Goal: Task Accomplishment & Management: Use online tool/utility

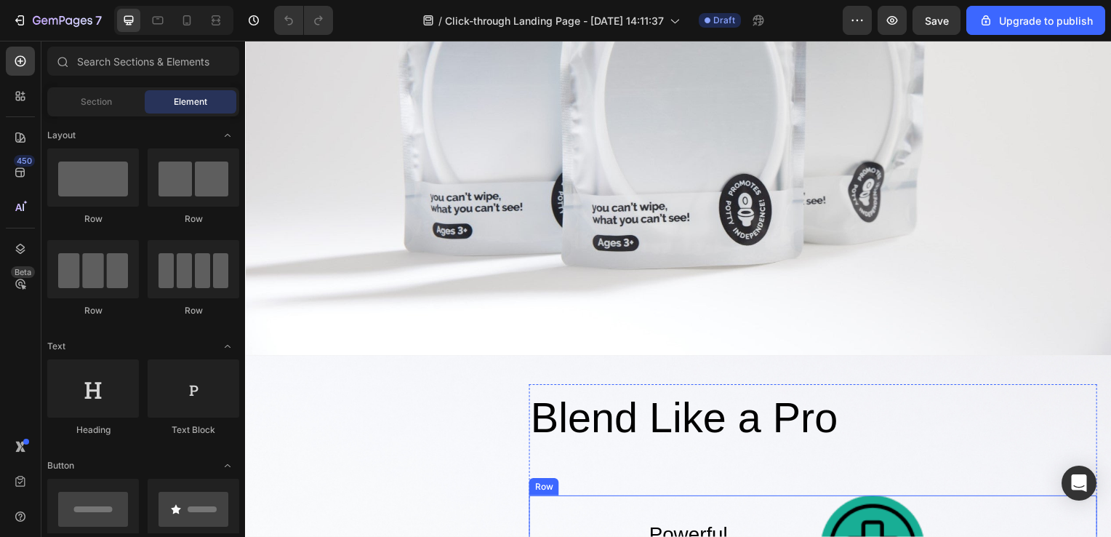
scroll to position [291, 0]
click at [112, 108] on div "Section" at bounding box center [96, 101] width 92 height 23
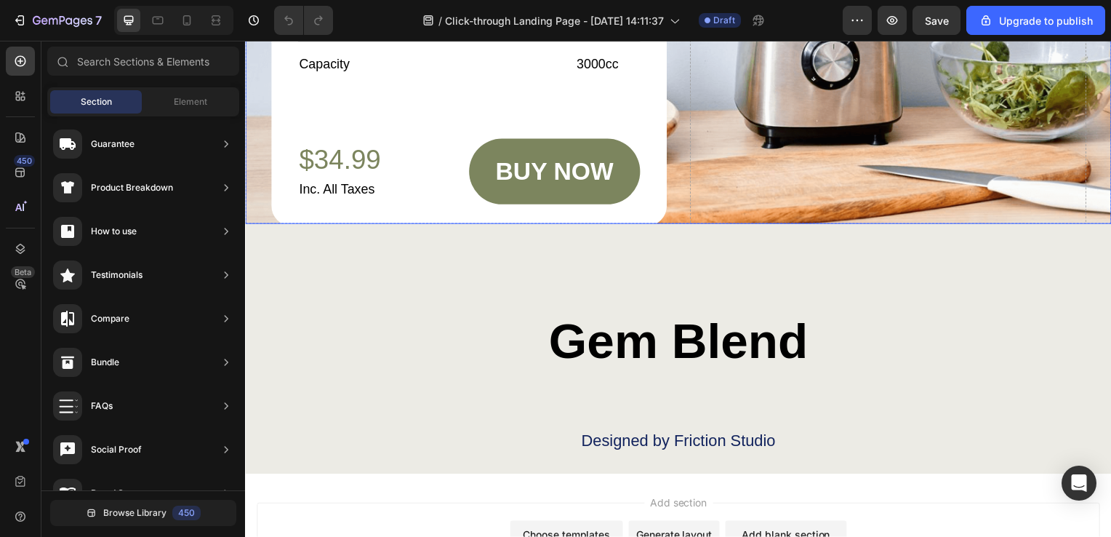
scroll to position [4825, 0]
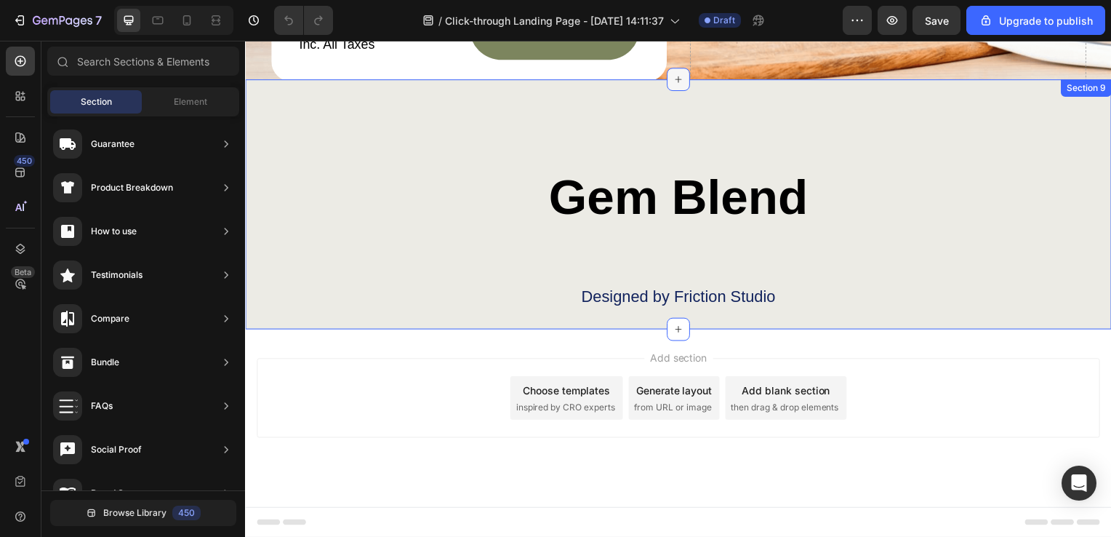
click at [675, 81] on icon at bounding box center [681, 80] width 12 height 12
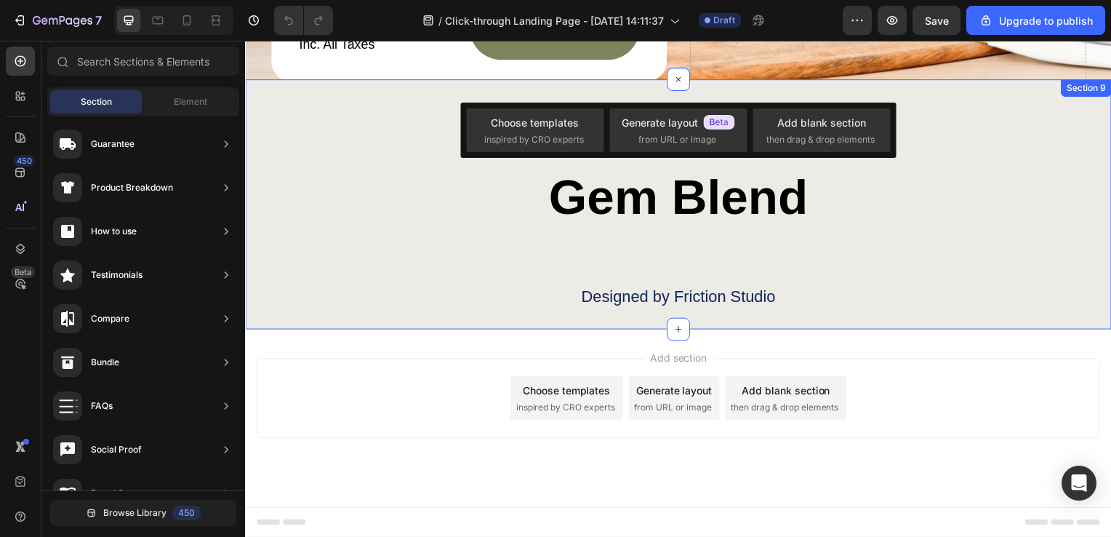
click at [601, 86] on div "Gem Blend Heading Designed by Friction Studio Text Block Row Section 9" at bounding box center [681, 206] width 873 height 252
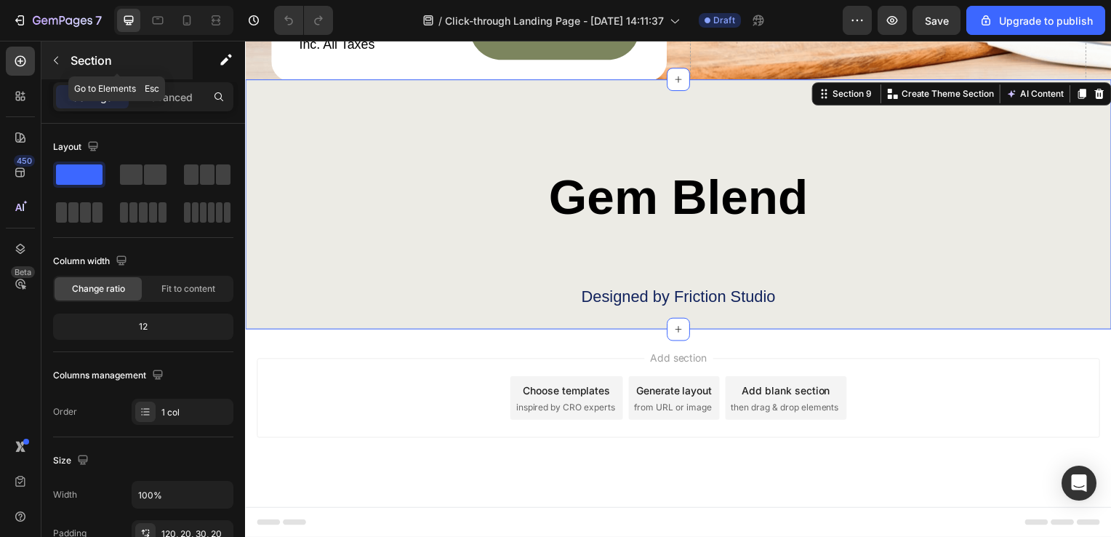
click at [60, 64] on icon "button" at bounding box center [56, 61] width 12 height 12
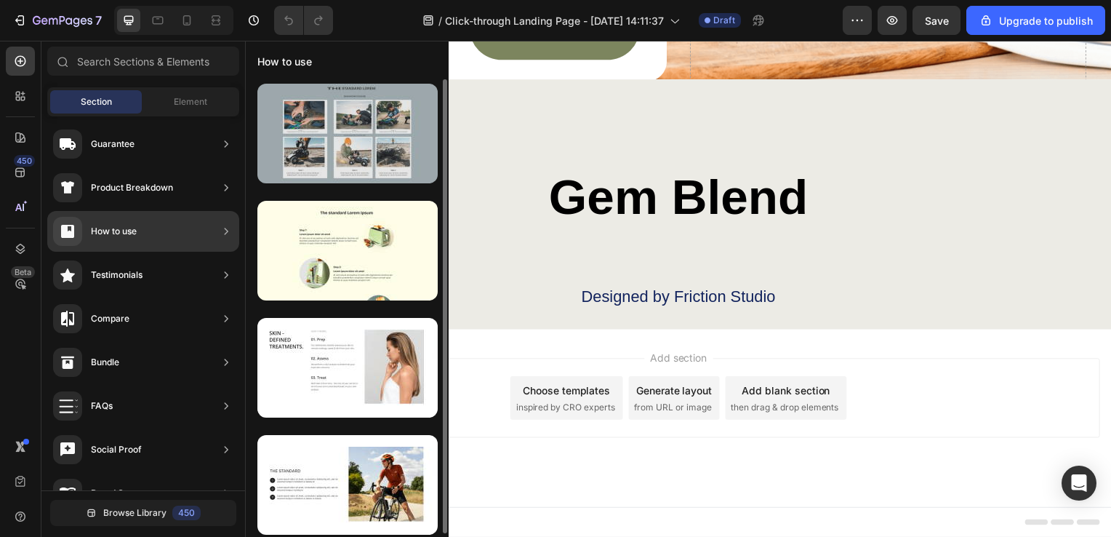
click at [269, 140] on div at bounding box center [347, 134] width 180 height 100
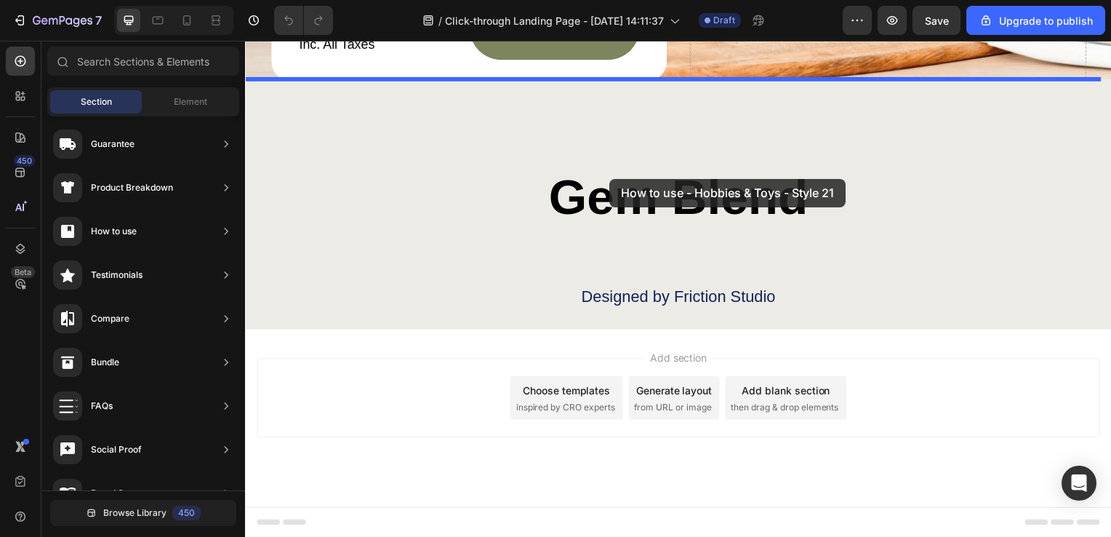
drag, startPoint x: 514, startPoint y: 181, endPoint x: 612, endPoint y: 180, distance: 98.2
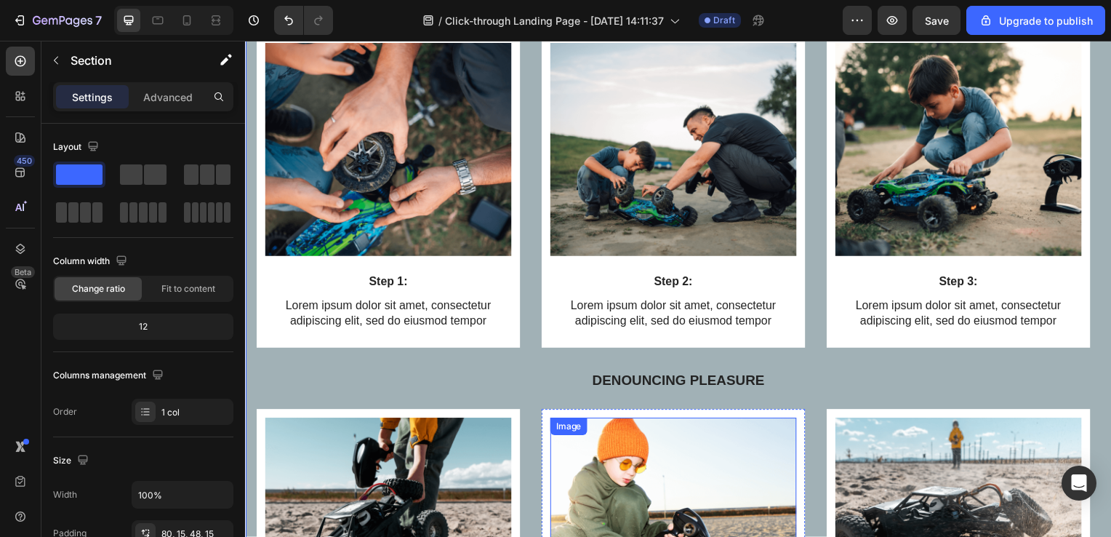
scroll to position [4970, 0]
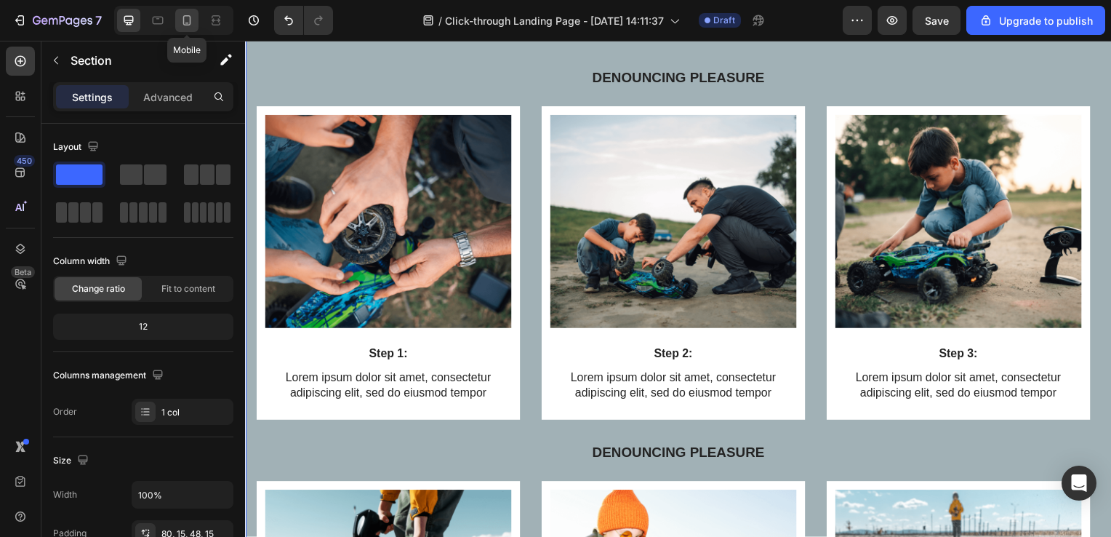
click at [190, 19] on icon at bounding box center [187, 20] width 8 height 10
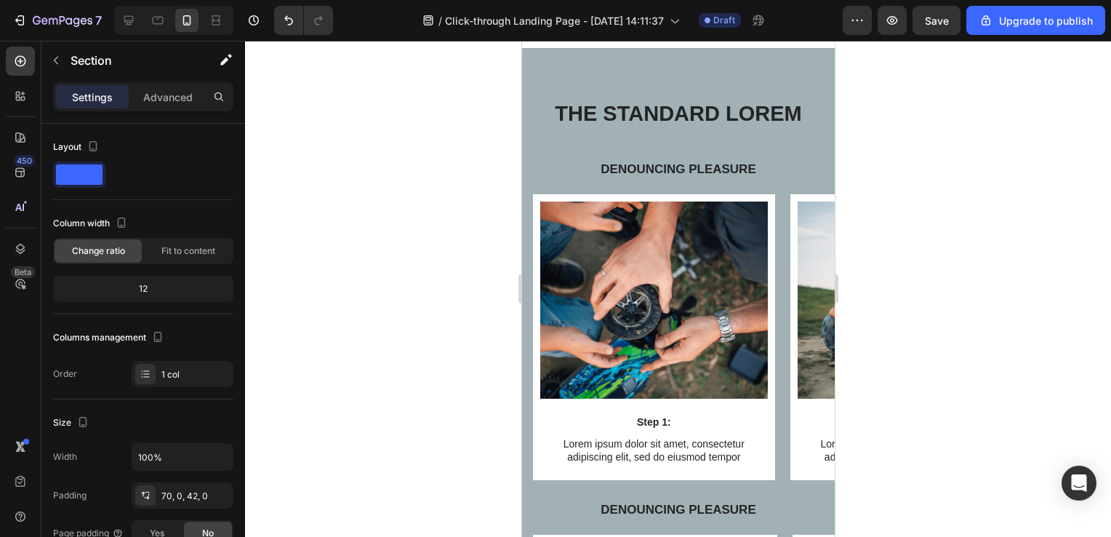
scroll to position [4754, 0]
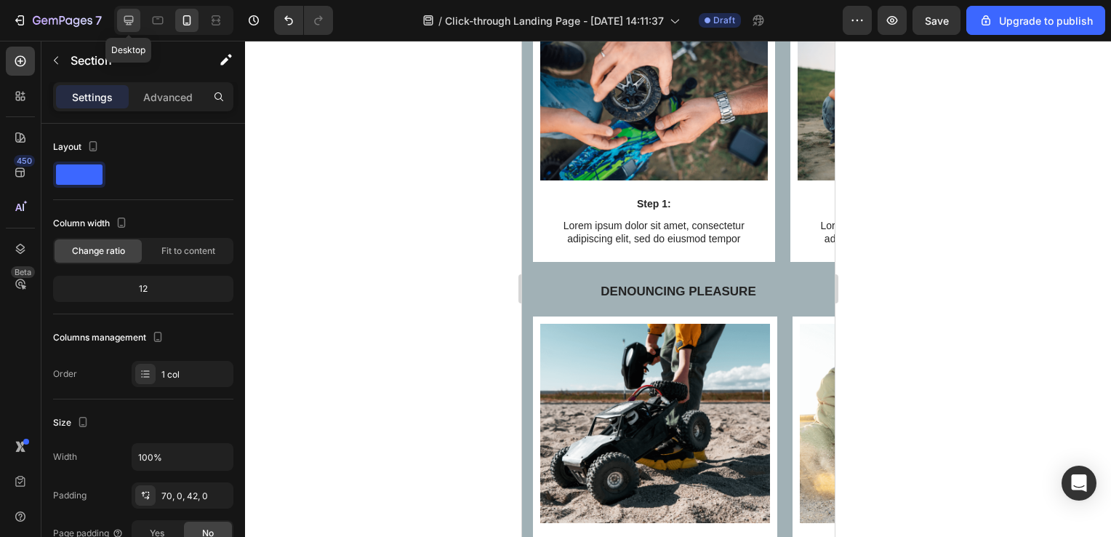
click at [134, 15] on icon at bounding box center [128, 20] width 15 height 15
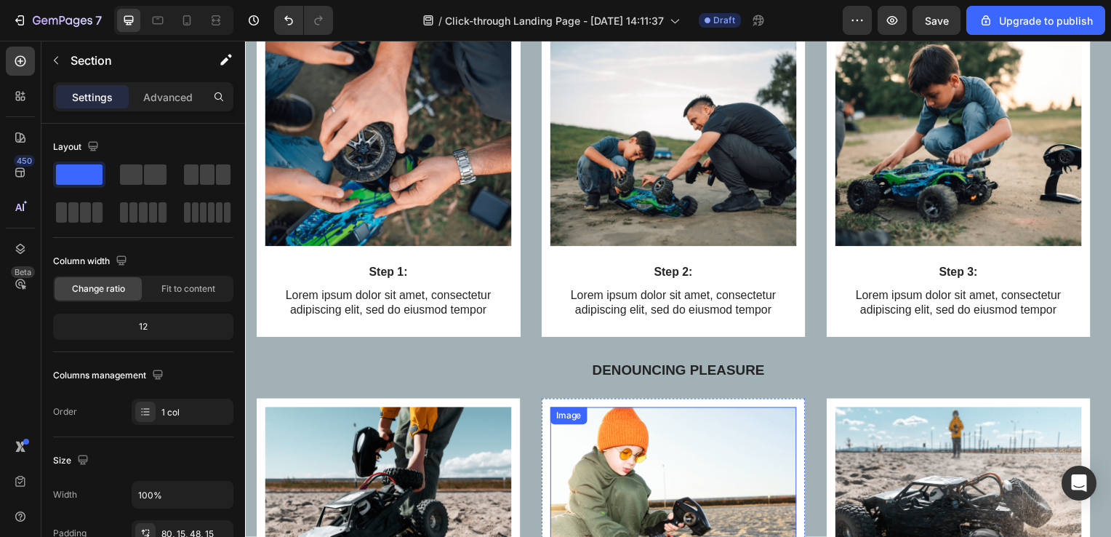
scroll to position [5133, 0]
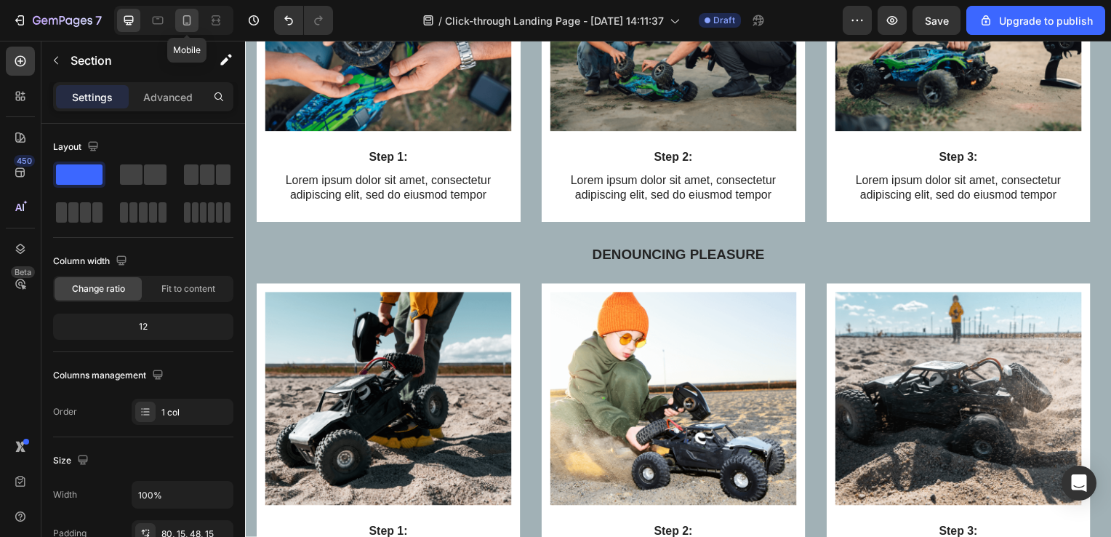
click at [187, 22] on icon at bounding box center [187, 20] width 15 height 15
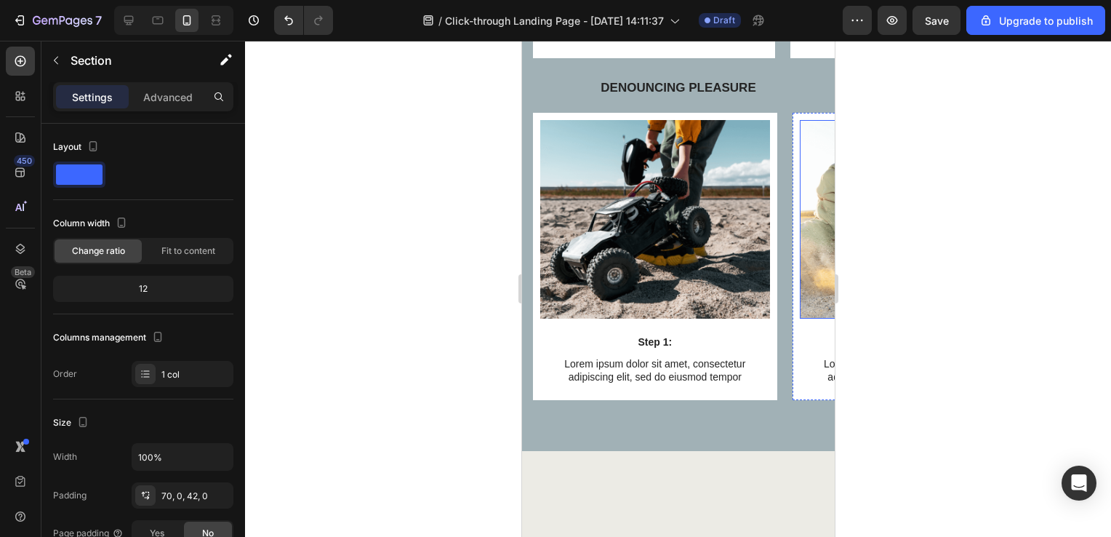
scroll to position [4303, 0]
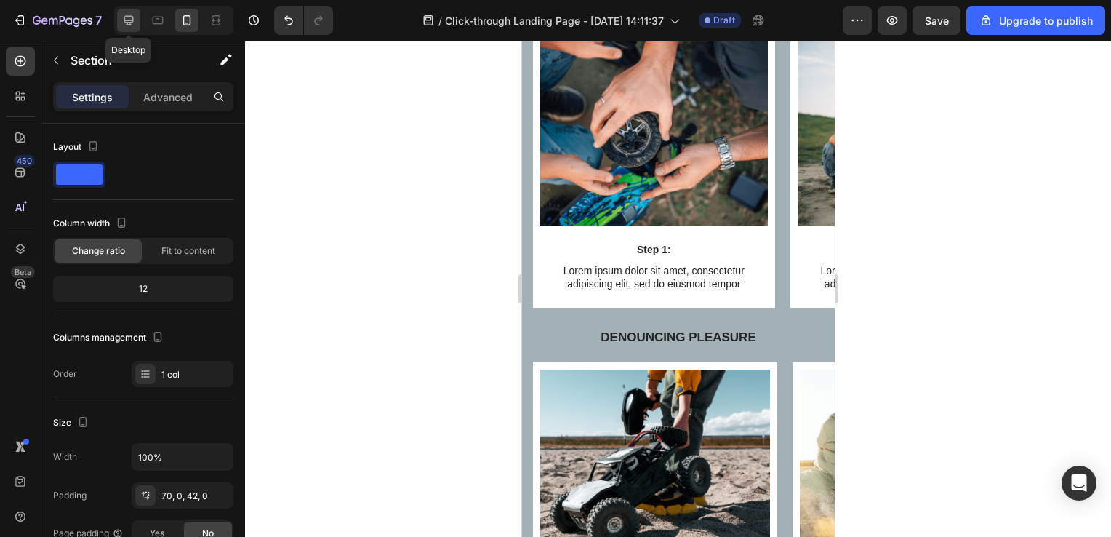
click at [135, 17] on icon at bounding box center [128, 20] width 15 height 15
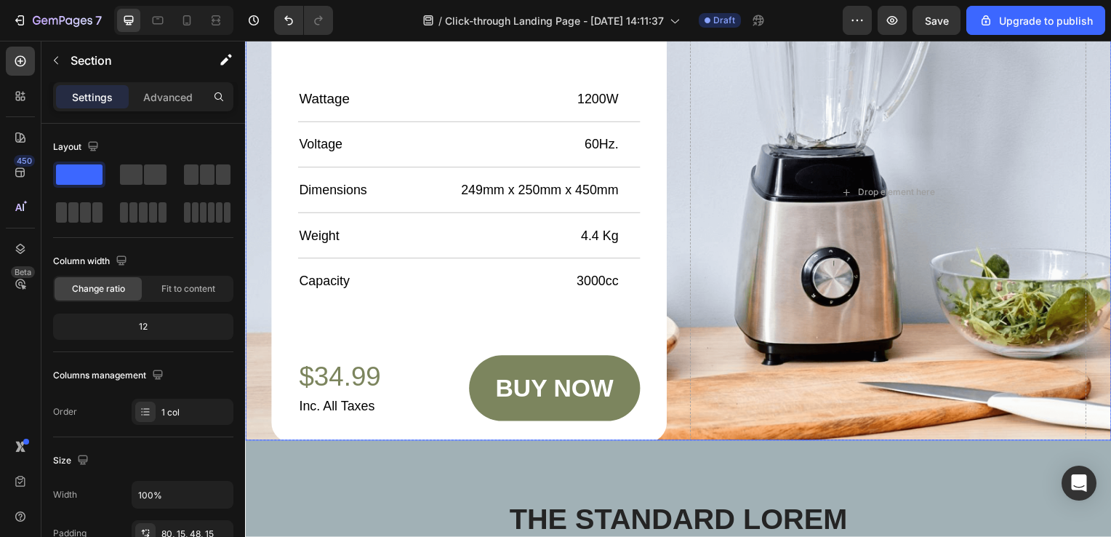
scroll to position [5006, 0]
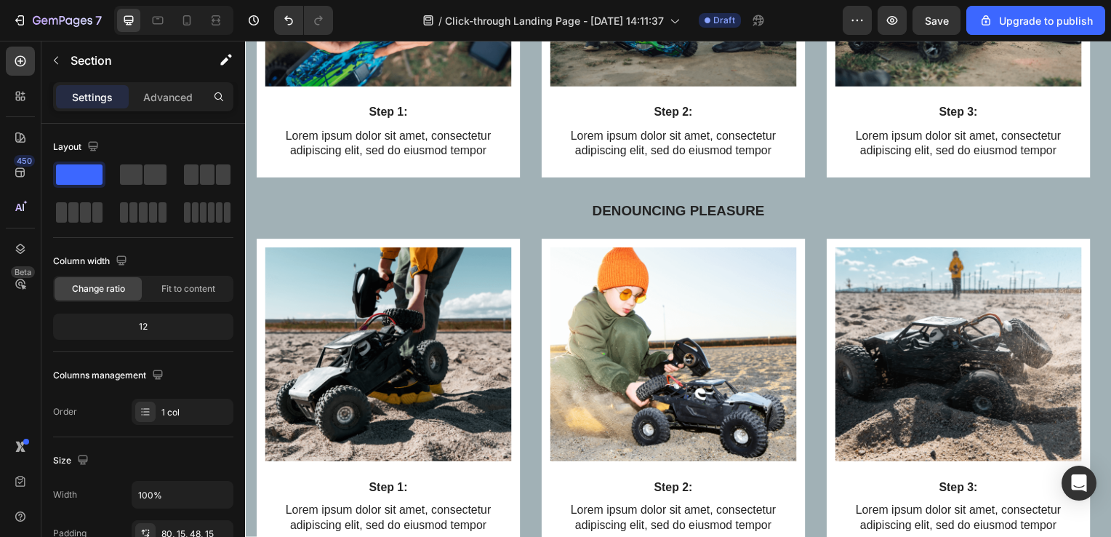
scroll to position [5515, 0]
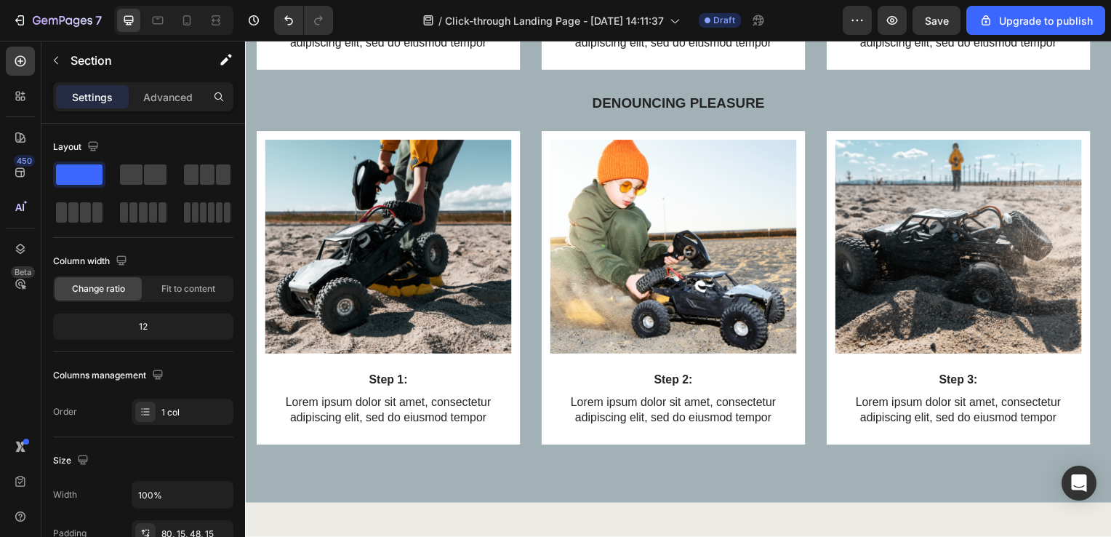
click at [859, 483] on div "The standard Lorem Heading Denouncing pleasure Text Block Row Image Step 1: Tex…" at bounding box center [681, 44] width 873 height 923
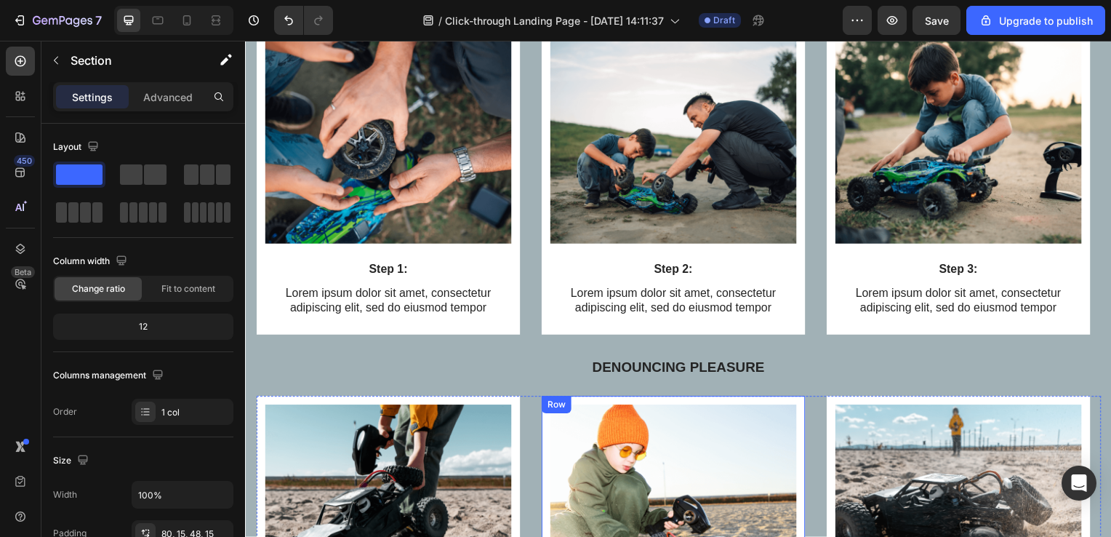
scroll to position [5006, 0]
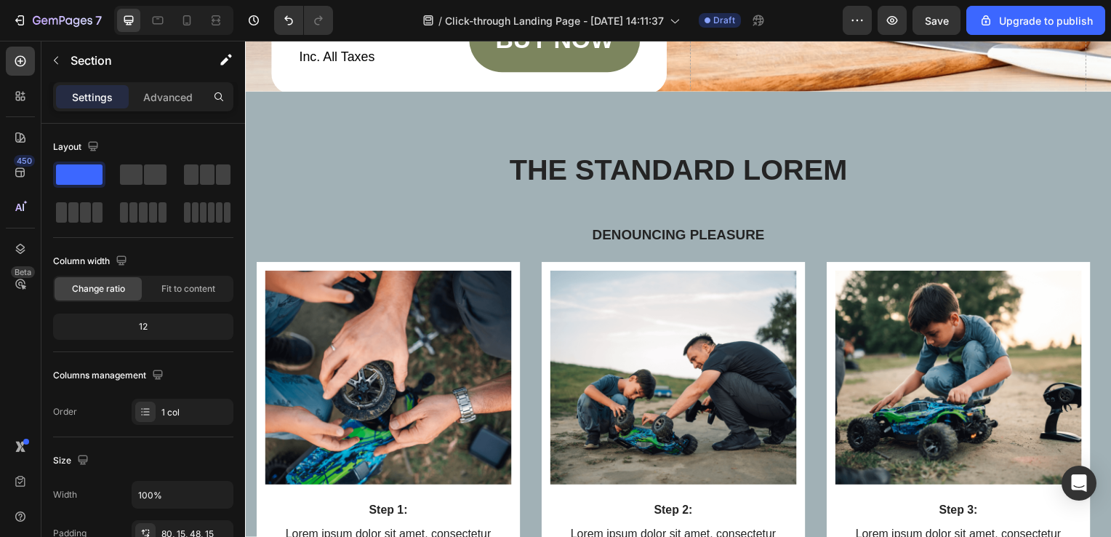
click at [297, 21] on button "Undo/Redo" at bounding box center [288, 20] width 29 height 29
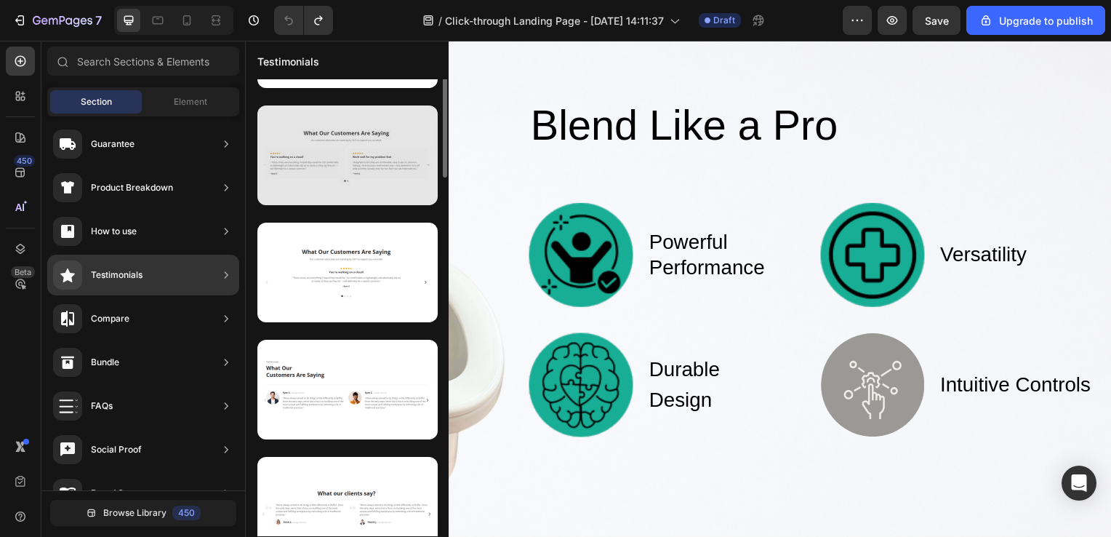
scroll to position [0, 0]
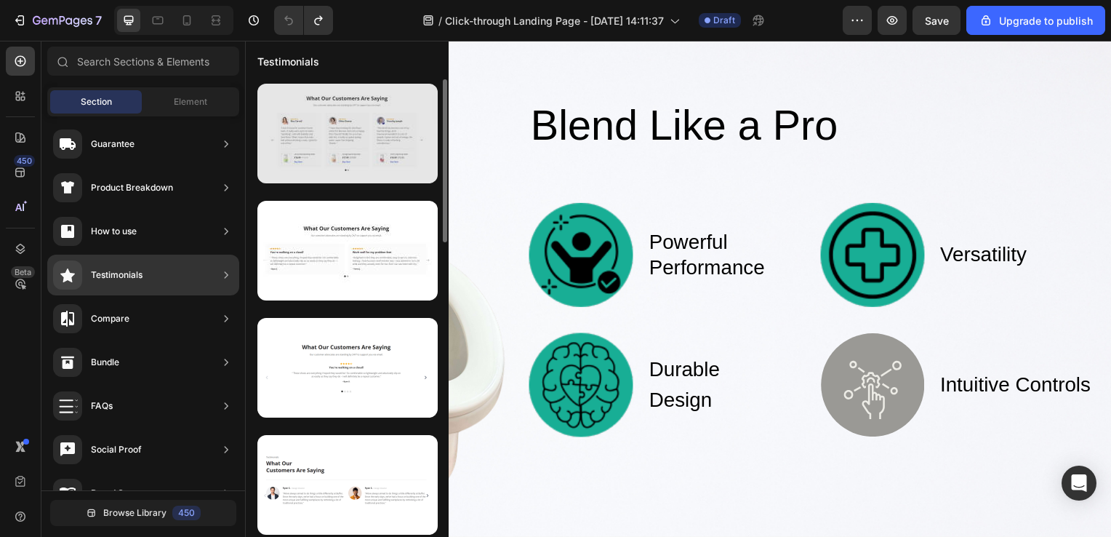
click at [308, 109] on div at bounding box center [347, 134] width 180 height 100
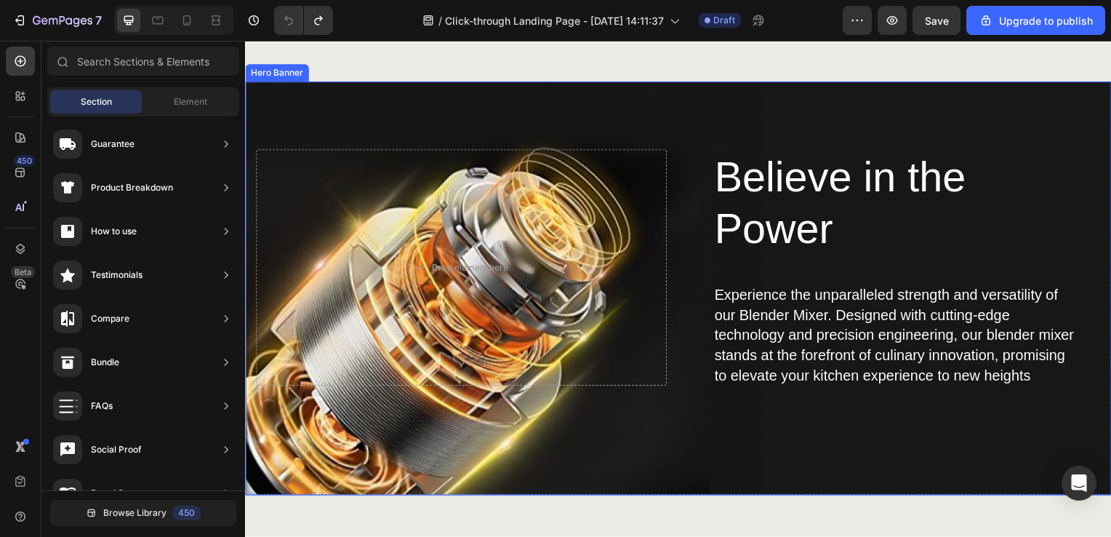
scroll to position [2399, 0]
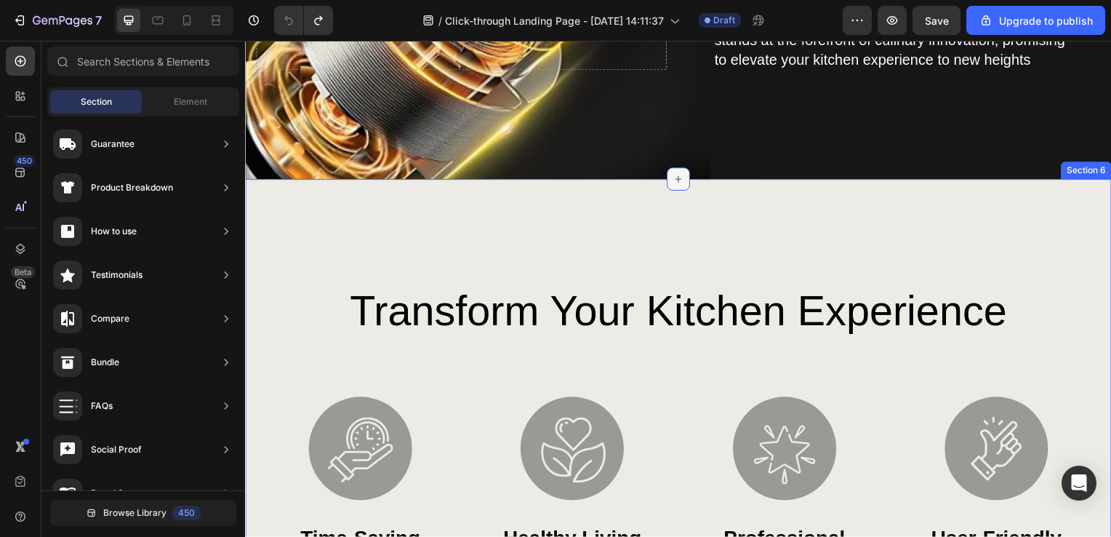
click at [676, 185] on icon at bounding box center [681, 181] width 12 height 12
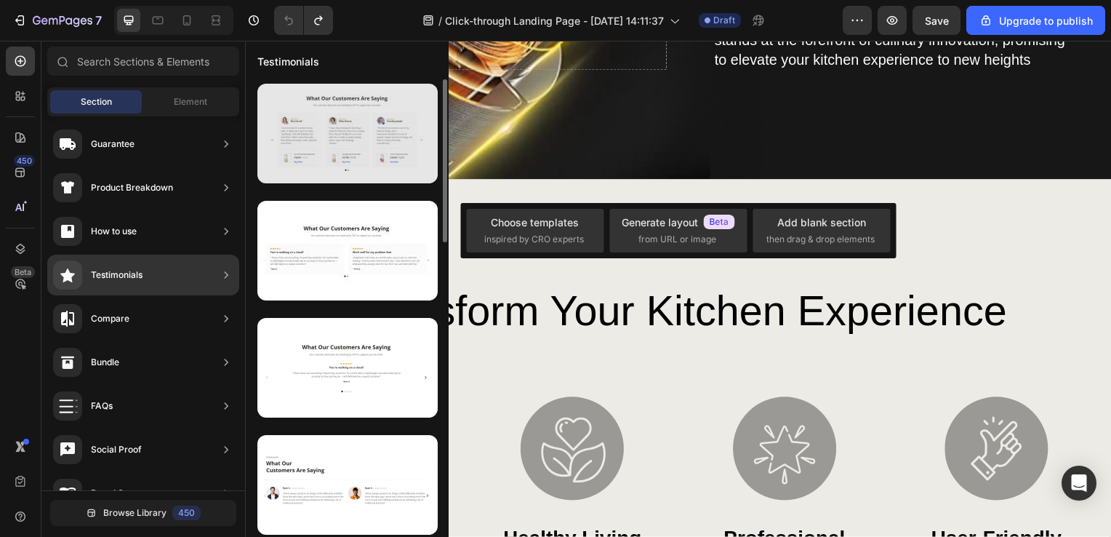
click at [325, 149] on div at bounding box center [347, 134] width 180 height 100
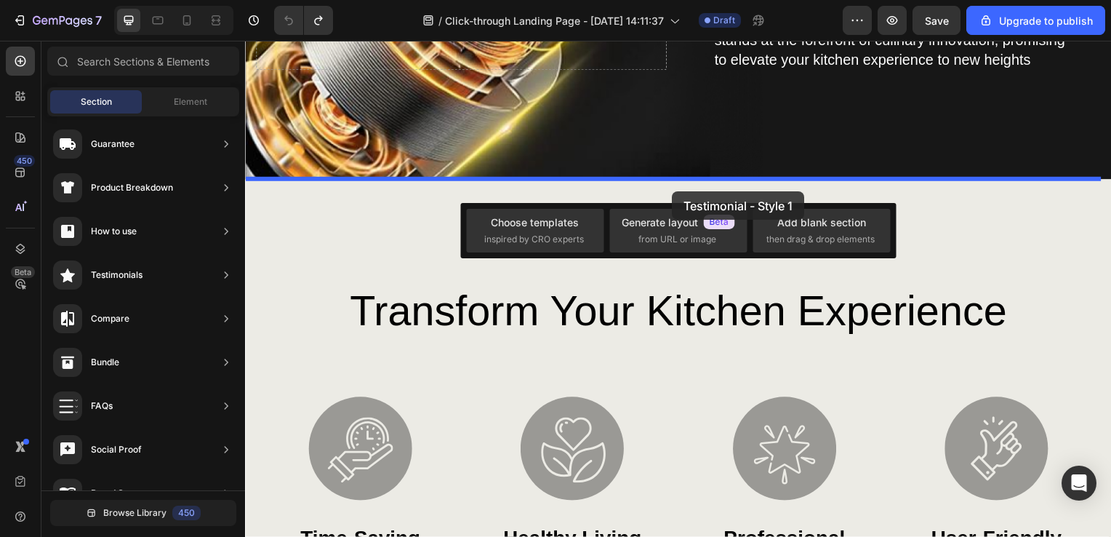
drag, startPoint x: 548, startPoint y: 153, endPoint x: 675, endPoint y: 193, distance: 132.7
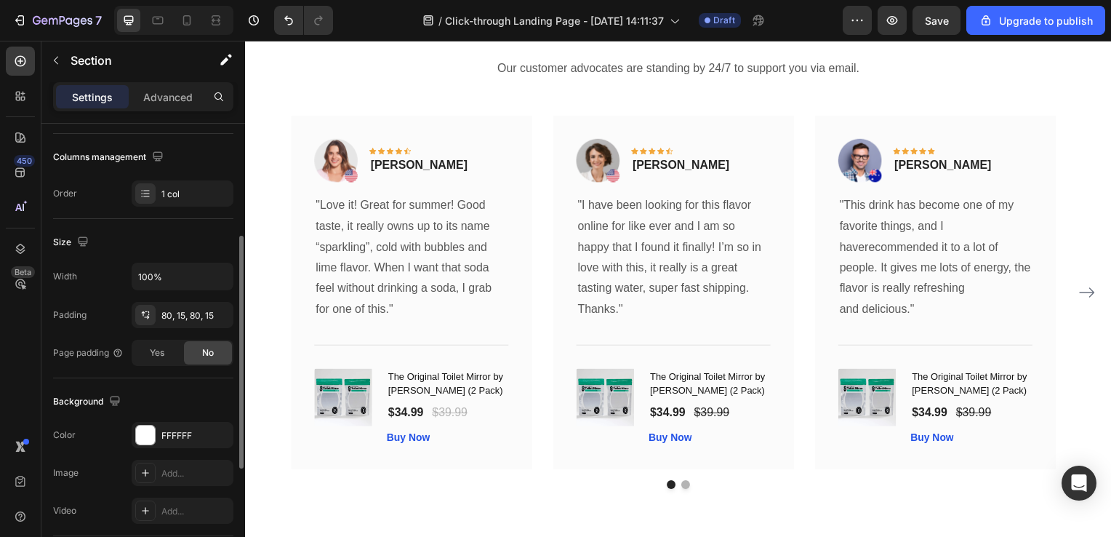
scroll to position [431, 0]
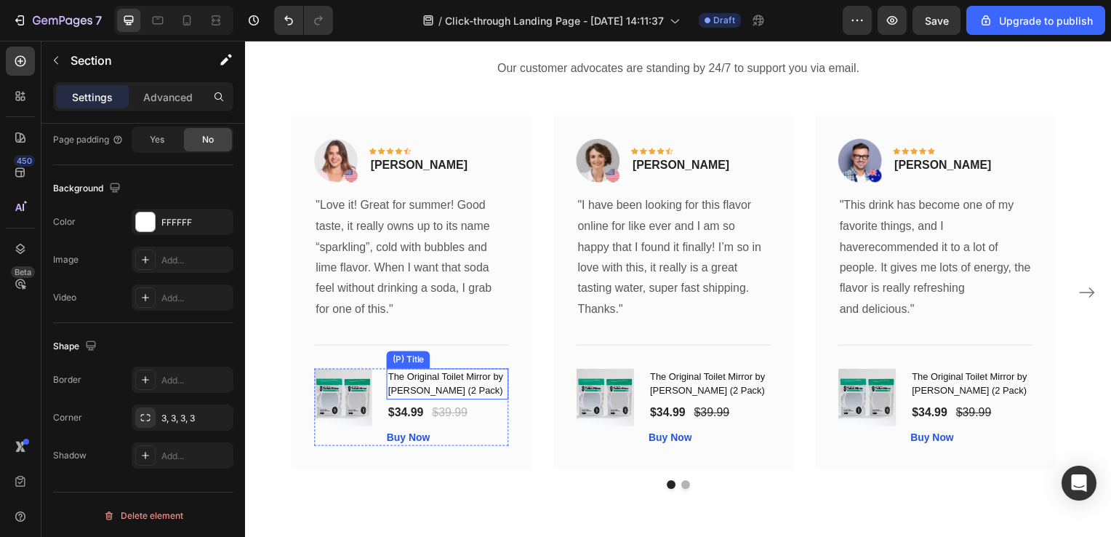
click at [424, 383] on h1 "The Original Toilet Mirror by [PERSON_NAME] (2 Pack)" at bounding box center [448, 386] width 123 height 31
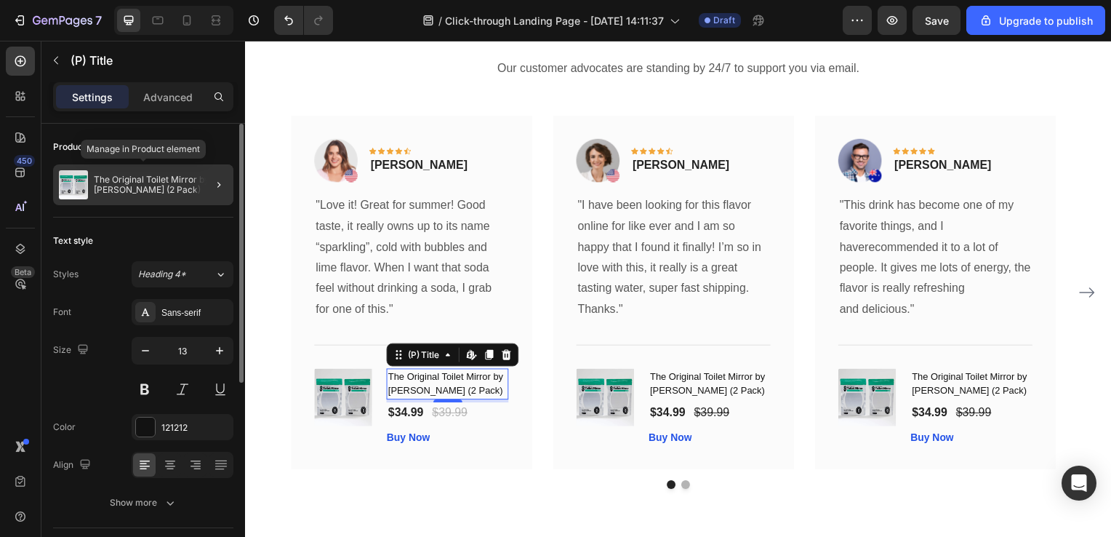
click at [183, 188] on p "The Original Toilet Mirror by [PERSON_NAME] (2 Pack)" at bounding box center [161, 185] width 134 height 20
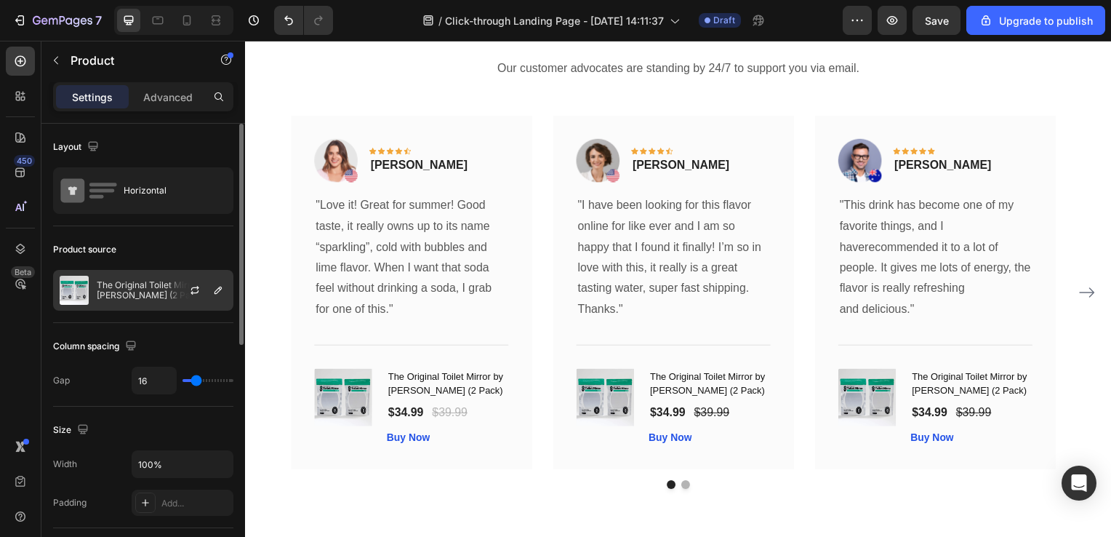
click at [177, 298] on div at bounding box center [201, 289] width 64 height 39
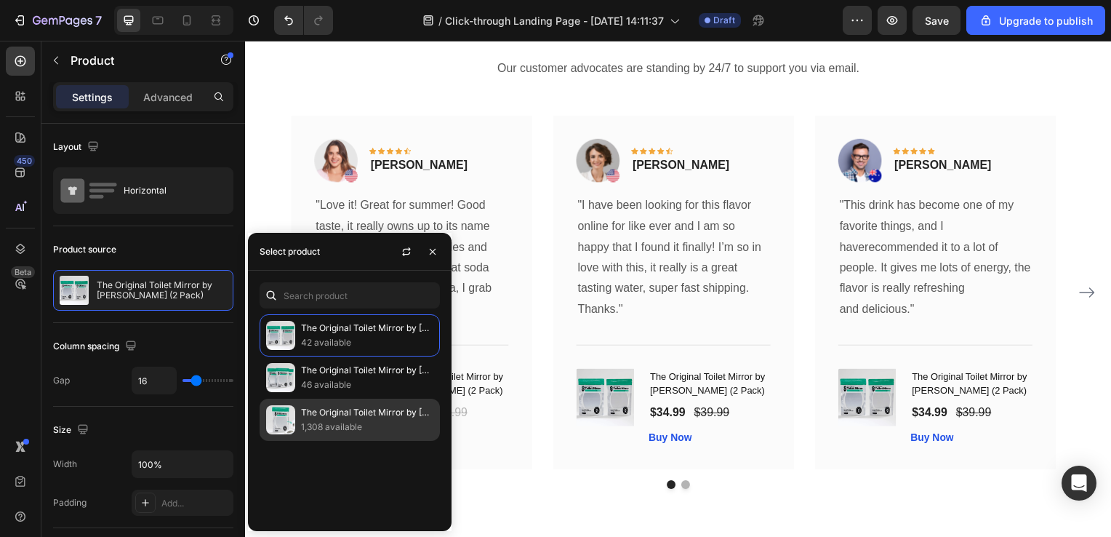
click at [360, 425] on p "1,308 available" at bounding box center [367, 427] width 132 height 15
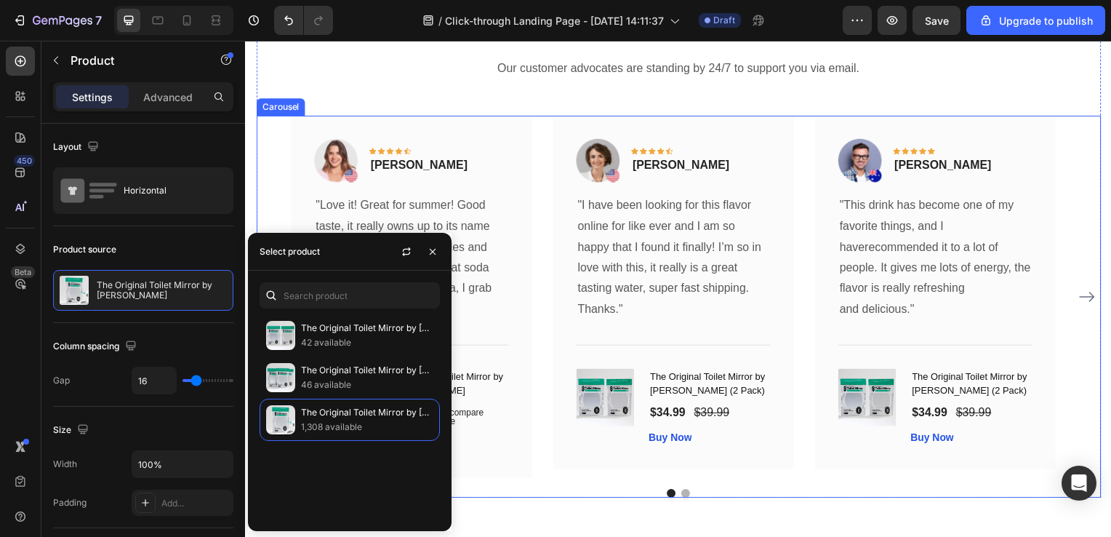
click at [830, 486] on div "Image Icon Icon Icon Icon Icon Row [PERSON_NAME] Text block Row "Love it! Great…" at bounding box center [681, 308] width 851 height 385
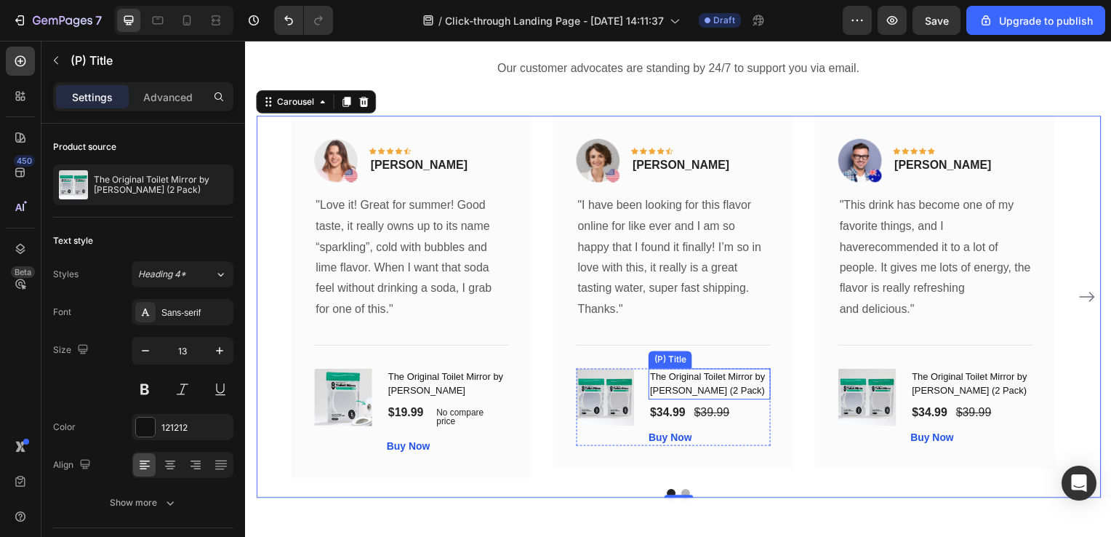
click at [698, 385] on h1 "The Original Toilet Mirror by [PERSON_NAME] (2 Pack)" at bounding box center [712, 386] width 123 height 31
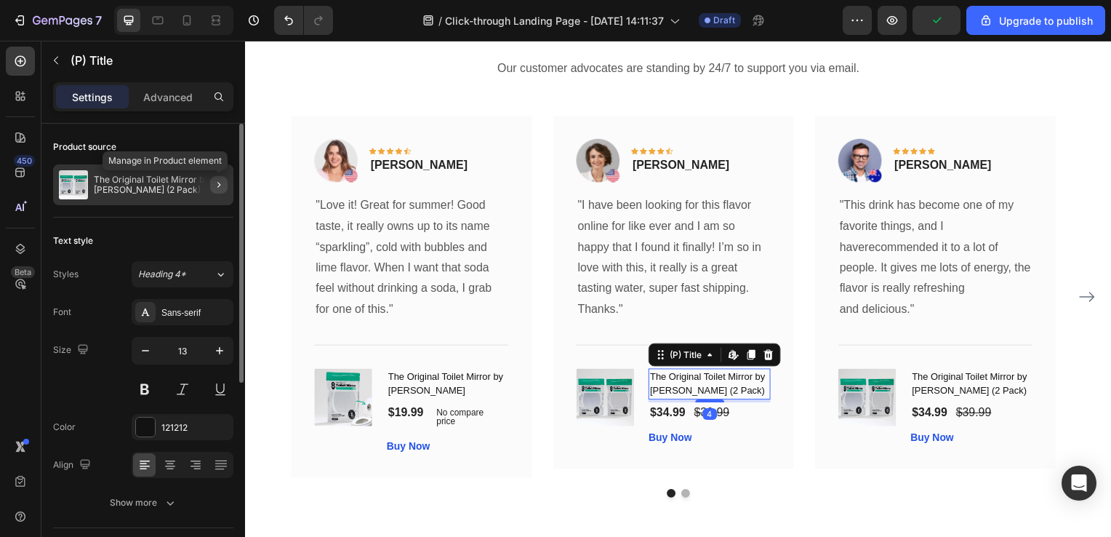
click at [218, 187] on icon "button" at bounding box center [219, 185] width 12 height 12
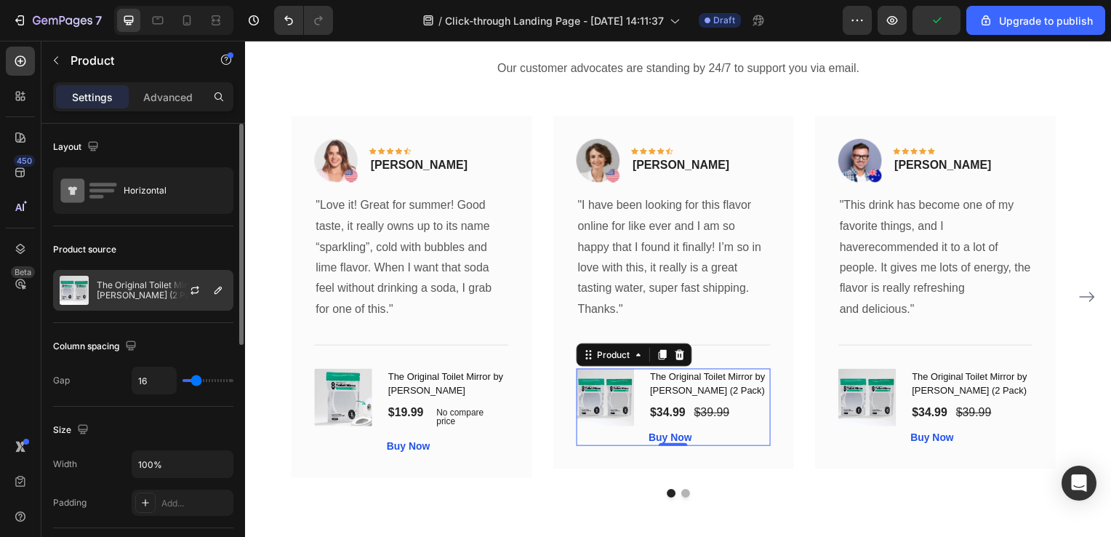
click at [161, 281] on p "The Original Toilet Mirror by [PERSON_NAME] (2 Pack)" at bounding box center [162, 290] width 130 height 20
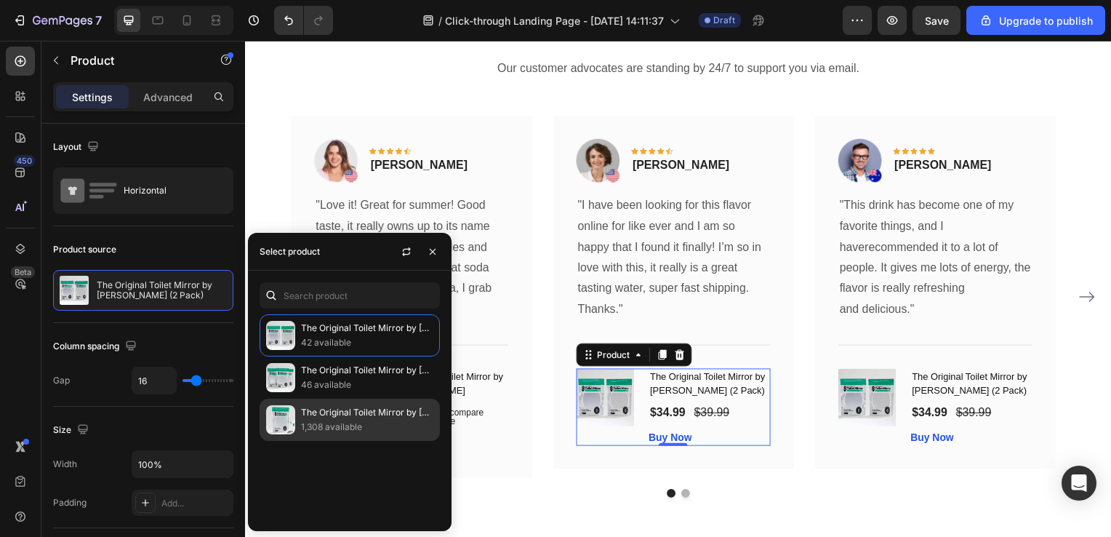
click at [318, 426] on p "1,308 available" at bounding box center [367, 427] width 132 height 15
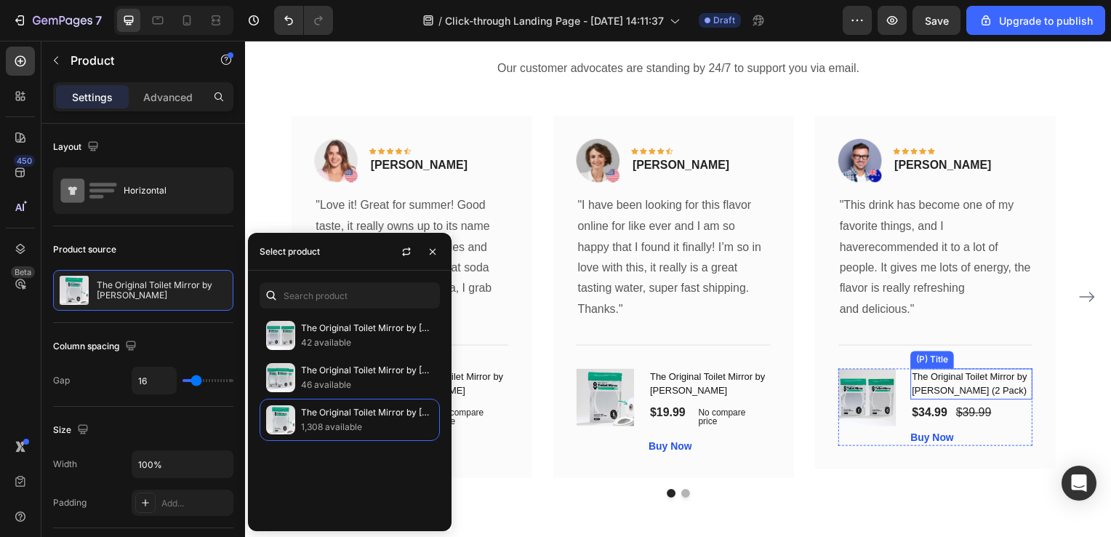
click at [1009, 386] on h1 "The Original Toilet Mirror by [PERSON_NAME] (2 Pack)" at bounding box center [976, 386] width 123 height 31
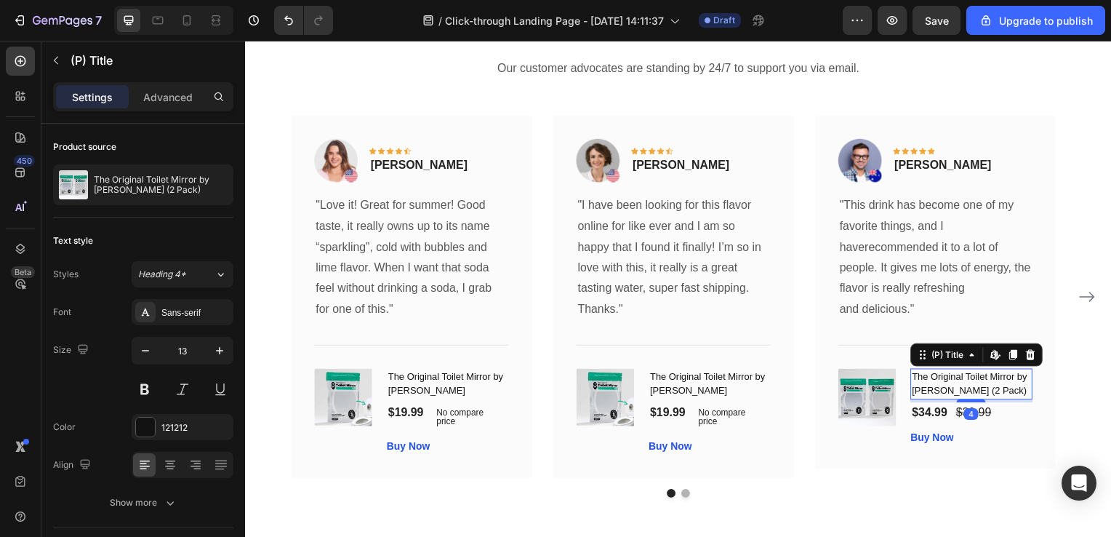
click at [951, 386] on h1 "The Original Toilet Mirror by [PERSON_NAME] (2 Pack)" at bounding box center [976, 386] width 123 height 31
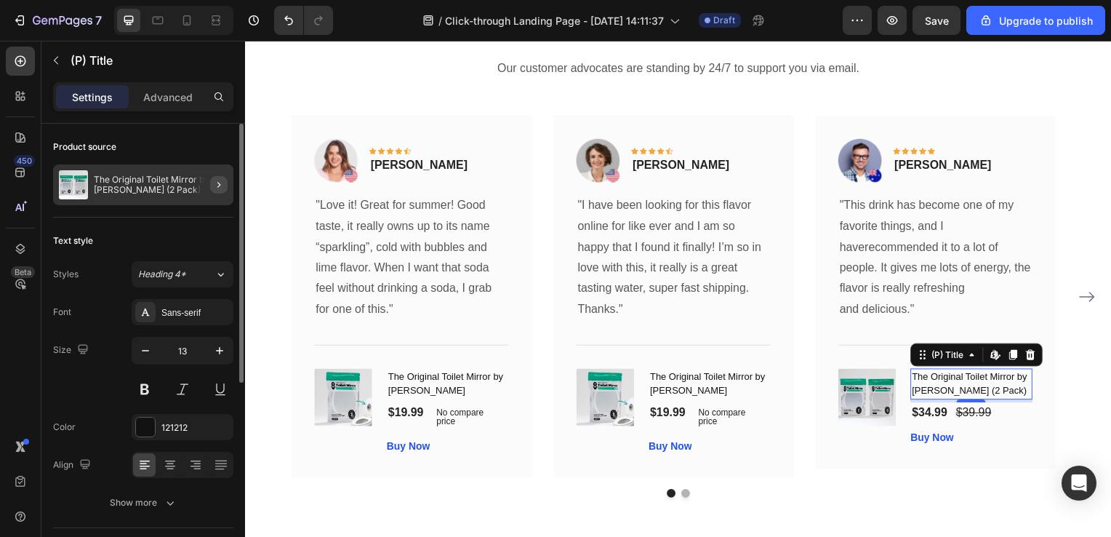
click at [218, 192] on button "button" at bounding box center [218, 184] width 17 height 17
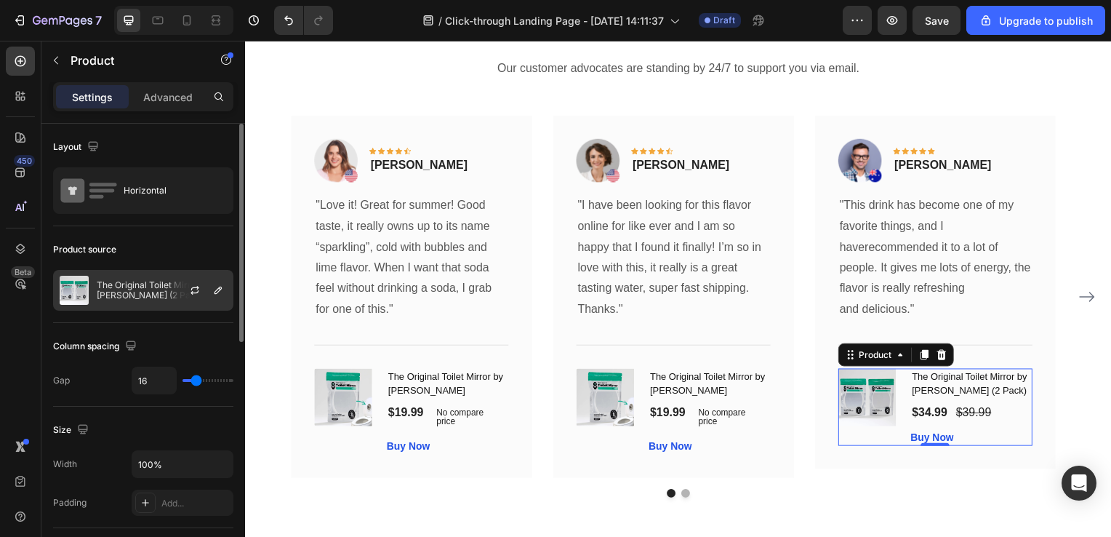
click at [172, 286] on div at bounding box center [201, 289] width 64 height 39
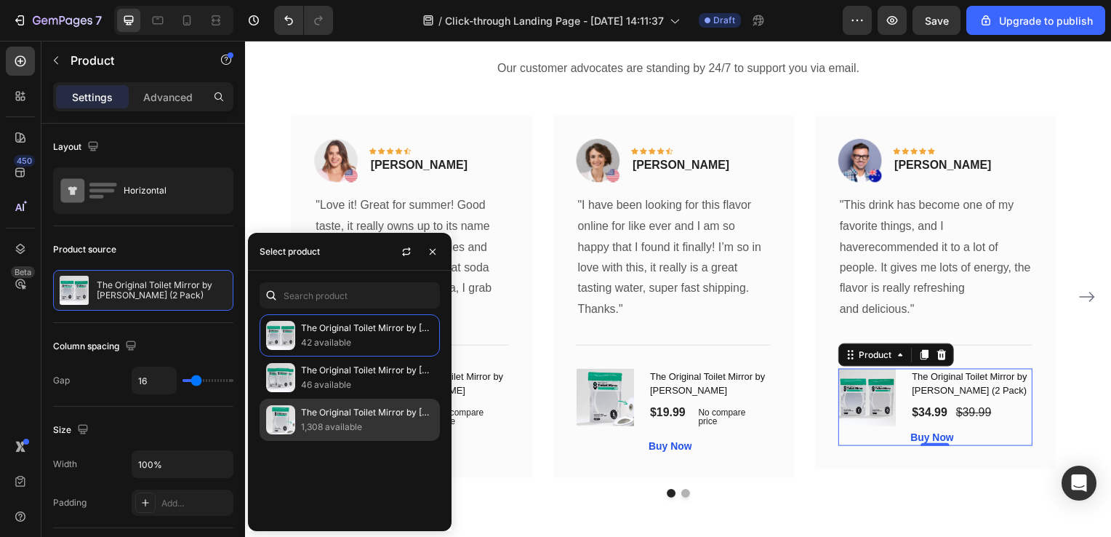
drag, startPoint x: 357, startPoint y: 422, endPoint x: 366, endPoint y: 420, distance: 9.7
click at [356, 422] on p "1,308 available" at bounding box center [367, 427] width 132 height 15
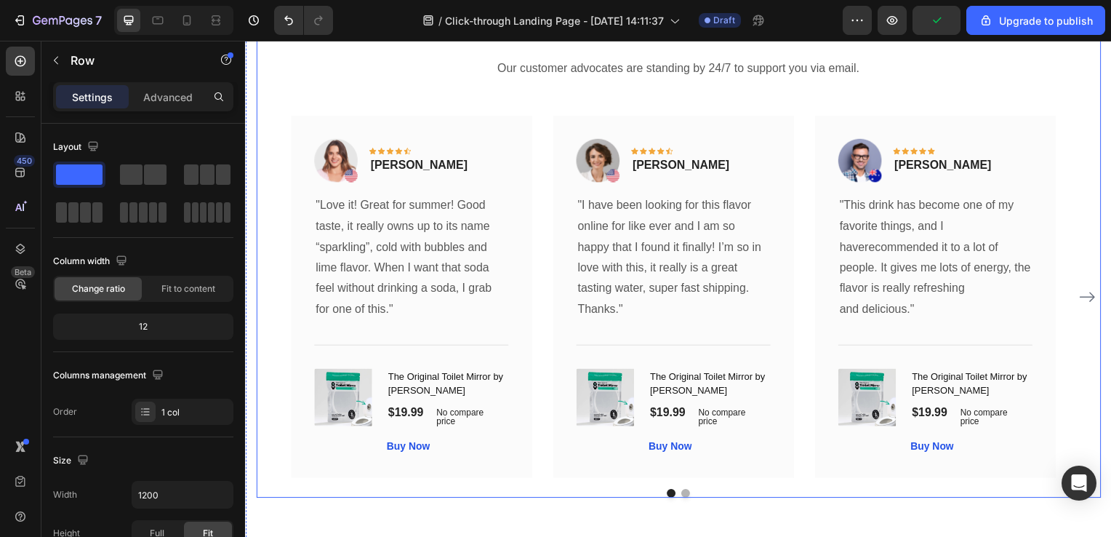
click at [1052, 95] on div "What Our Customers Are Saying Heading Our customer advocates are standing by 24…" at bounding box center [681, 253] width 851 height 496
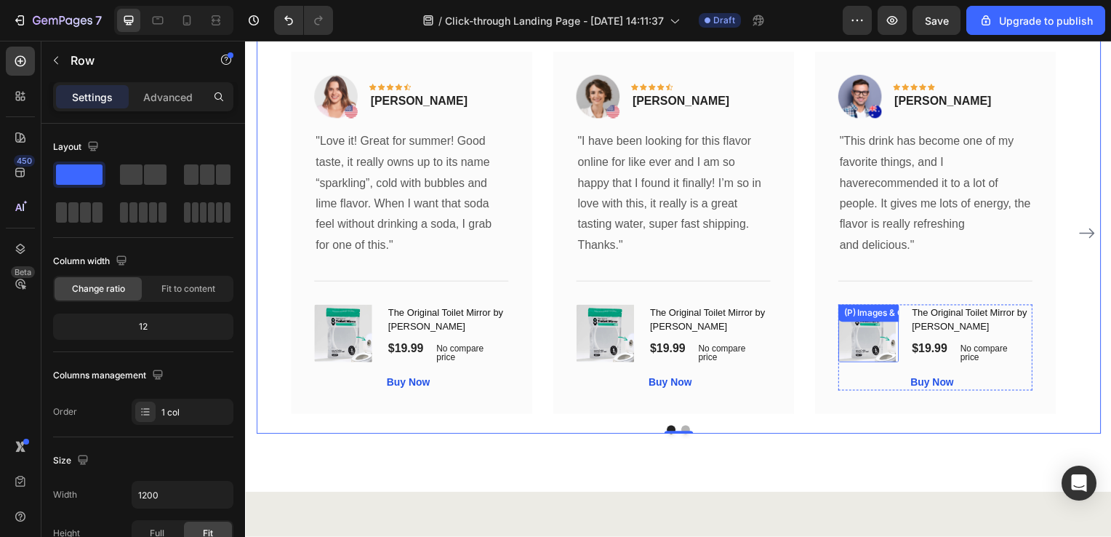
scroll to position [2706, 0]
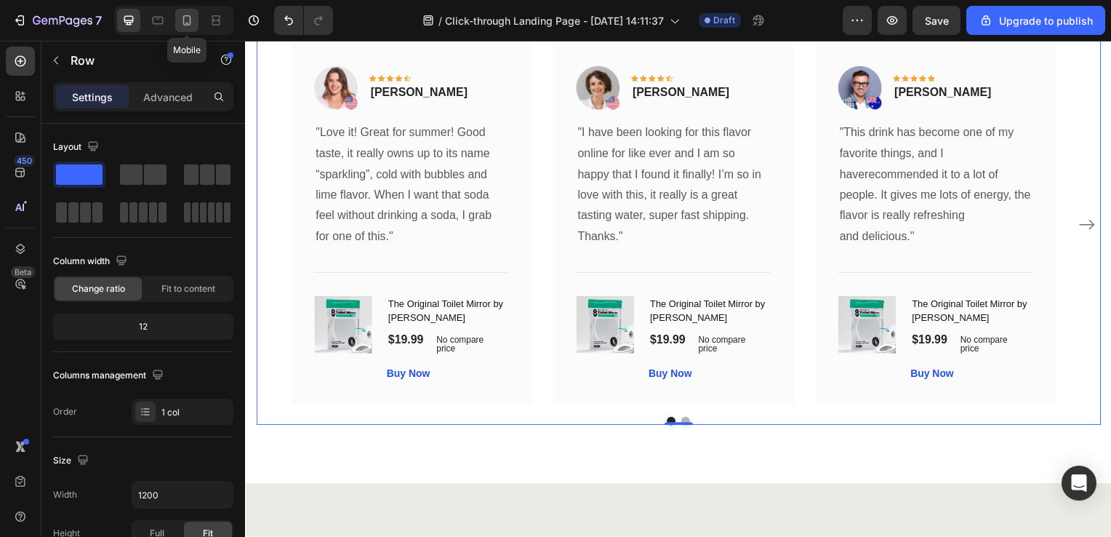
click at [187, 22] on icon at bounding box center [187, 20] width 15 height 15
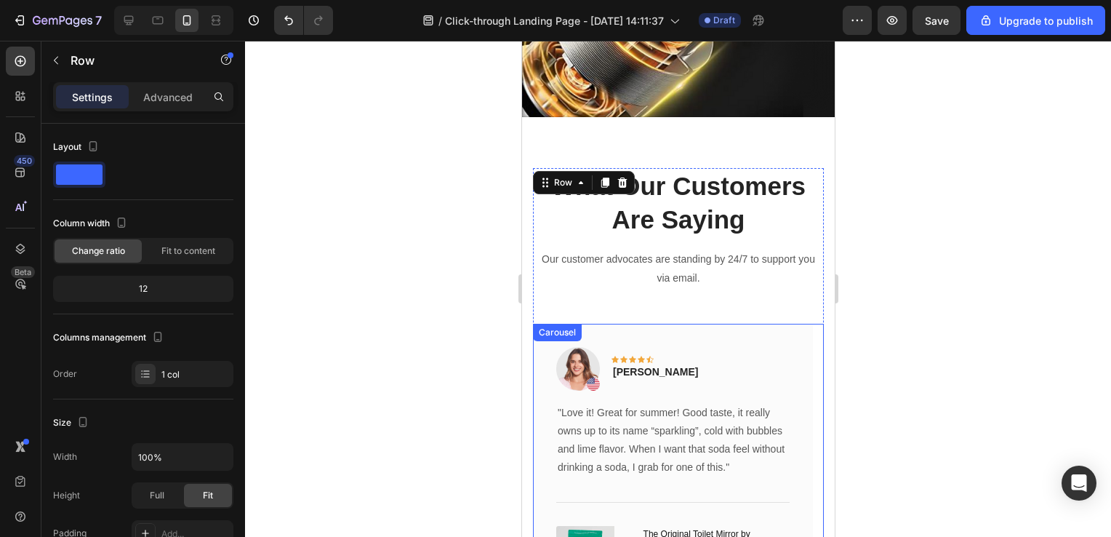
scroll to position [2479, 0]
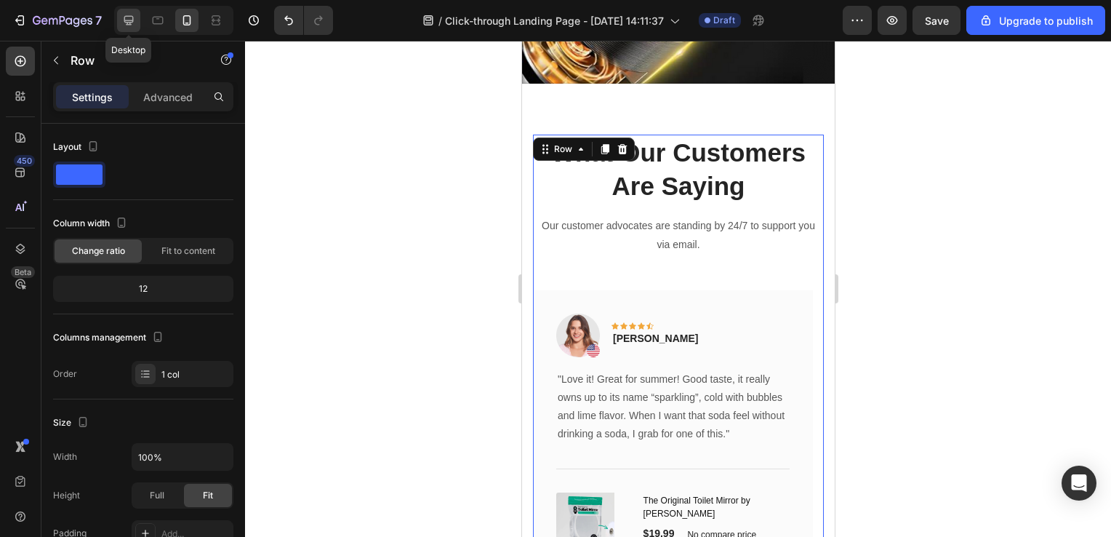
click at [129, 23] on icon at bounding box center [128, 20] width 9 height 9
type input "1200"
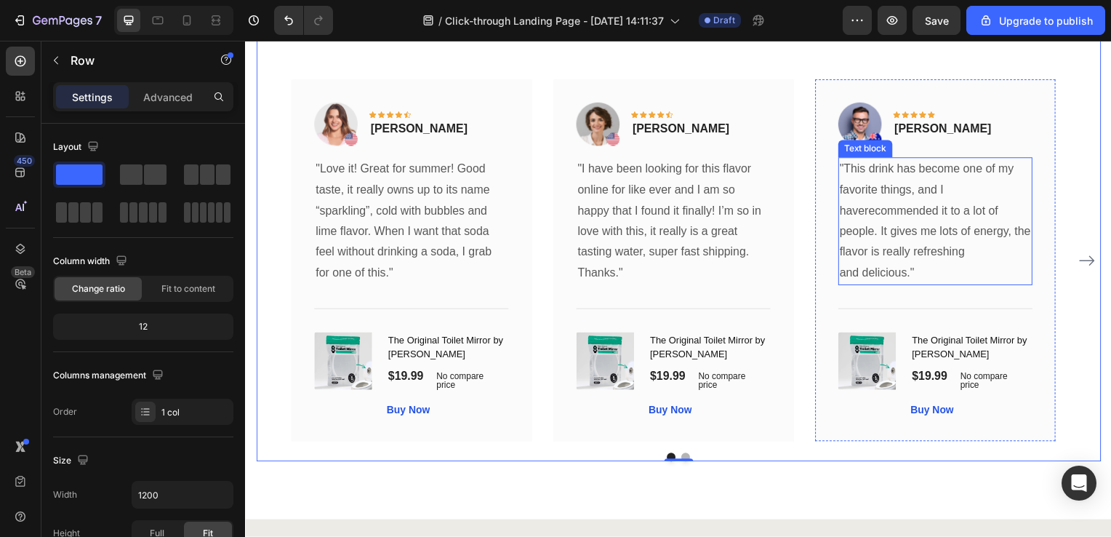
scroll to position [2764, 0]
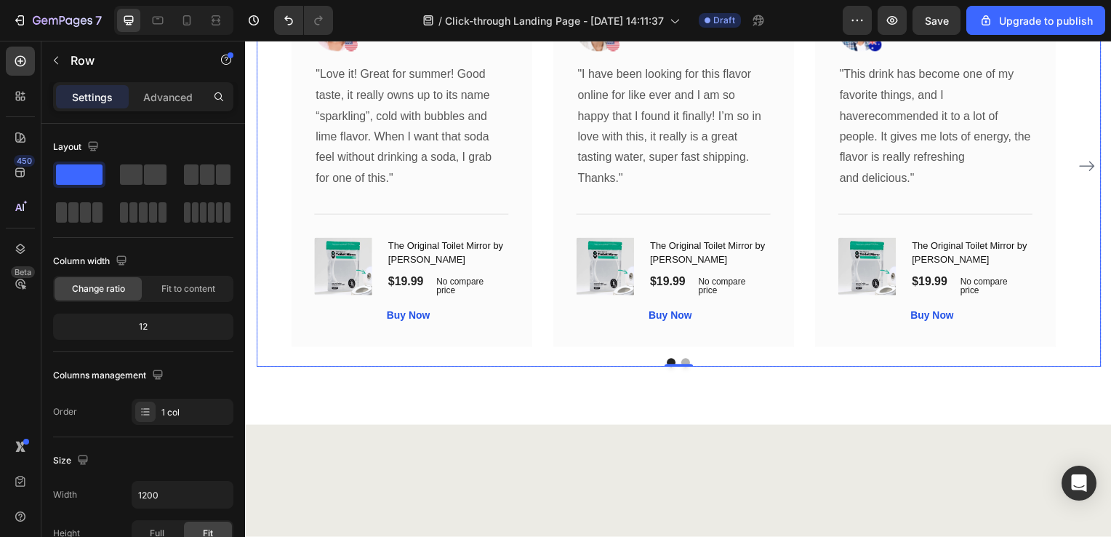
click at [1084, 164] on icon "Carousel Next Arrow" at bounding box center [1092, 167] width 17 height 17
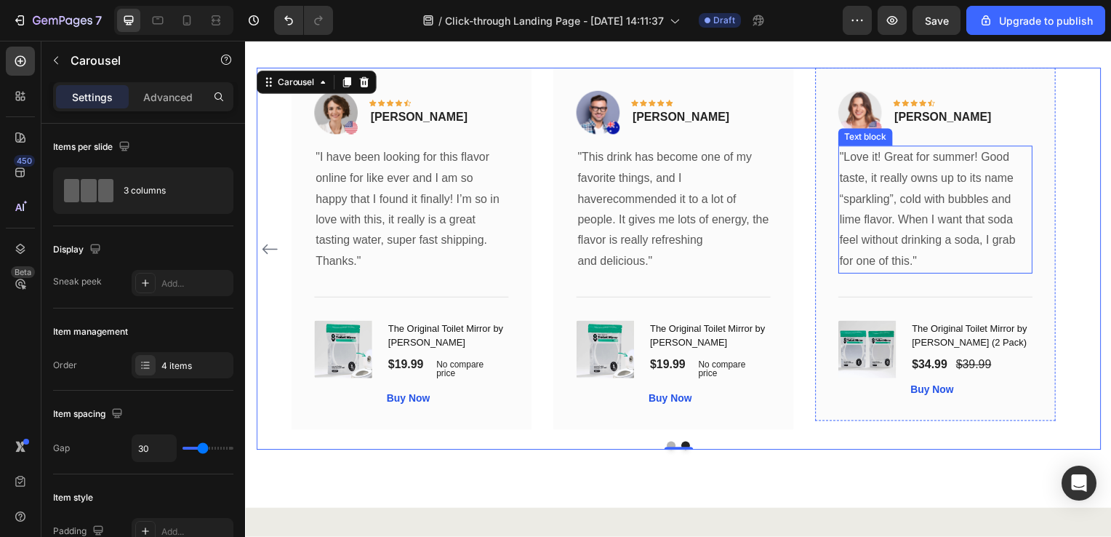
scroll to position [2692, 0]
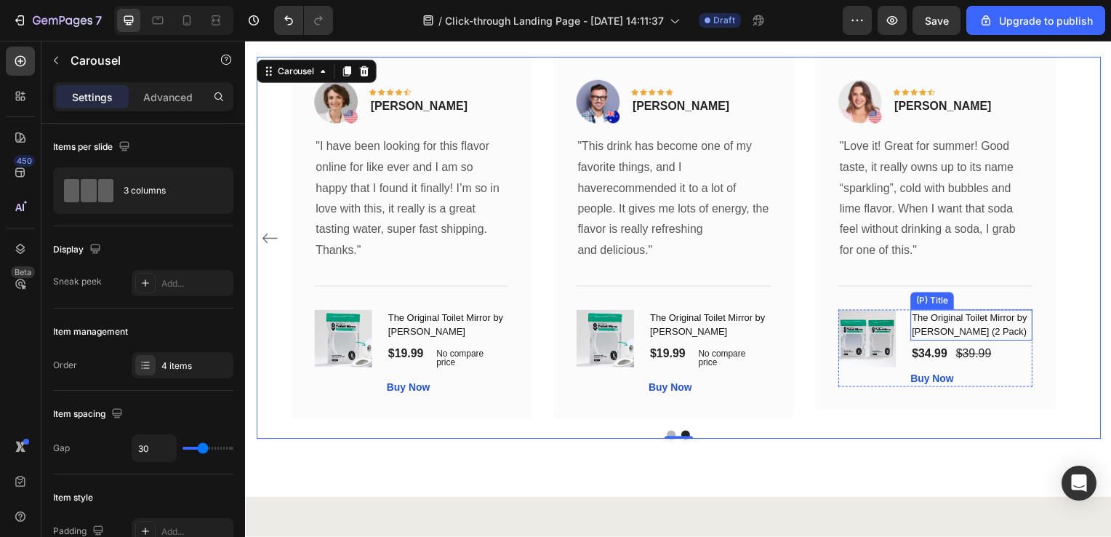
click at [947, 320] on h1 "The Original Toilet Mirror by [PERSON_NAME] (2 Pack)" at bounding box center [976, 327] width 123 height 31
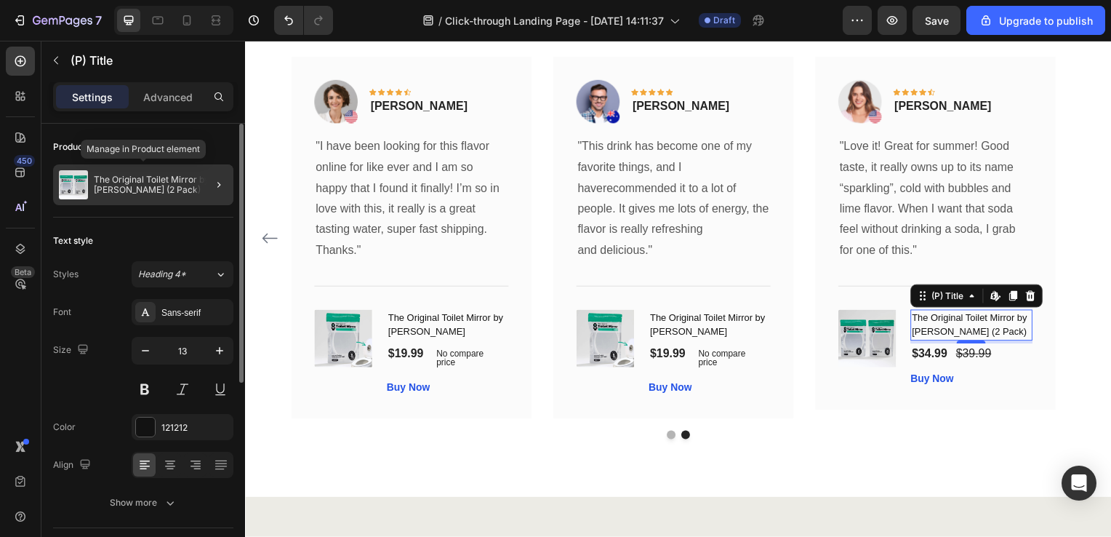
click at [183, 182] on p "The Original Toilet Mirror by [PERSON_NAME] (2 Pack)" at bounding box center [161, 185] width 134 height 20
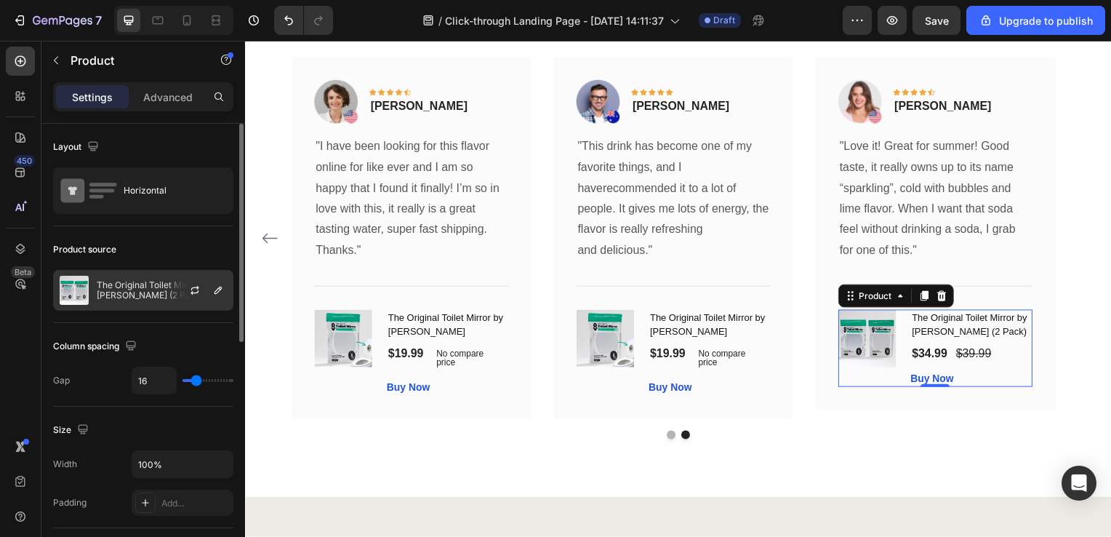
click at [154, 288] on p "The Original Toilet Mirror by [PERSON_NAME] (2 Pack)" at bounding box center [162, 290] width 130 height 20
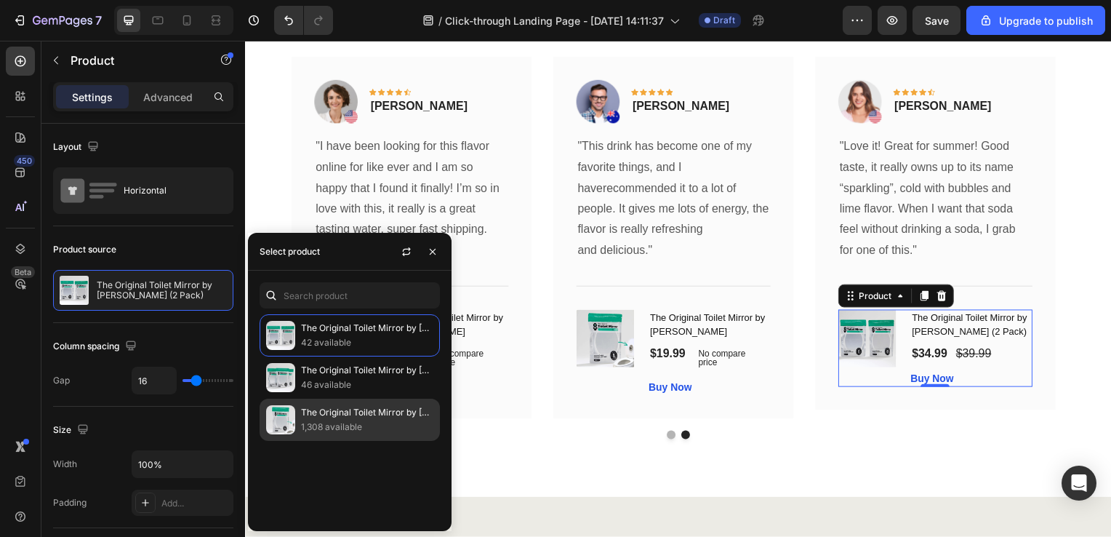
click at [315, 417] on p "The Original Toilet Mirror by [PERSON_NAME]" at bounding box center [367, 412] width 132 height 15
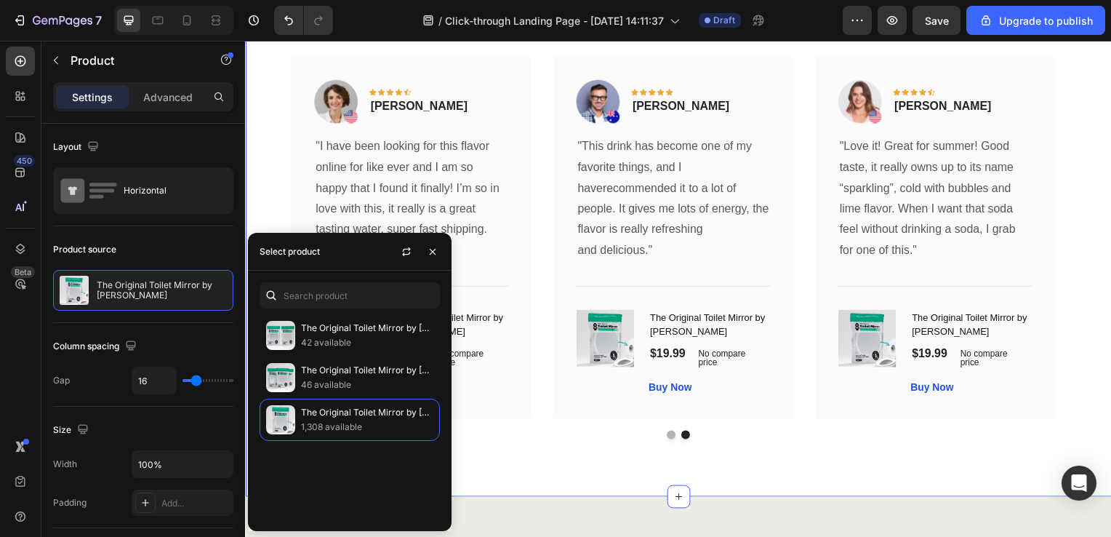
click at [798, 469] on div "What Our Customers Are Saying Heading Our customer advocates are standing by 24…" at bounding box center [681, 194] width 873 height 612
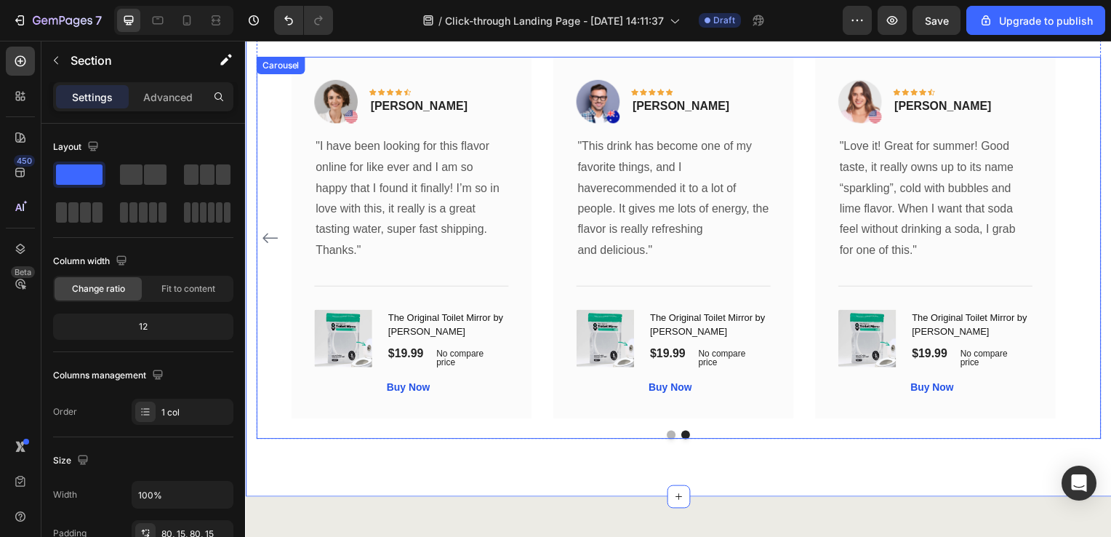
click at [670, 437] on button "Dot" at bounding box center [674, 437] width 9 height 9
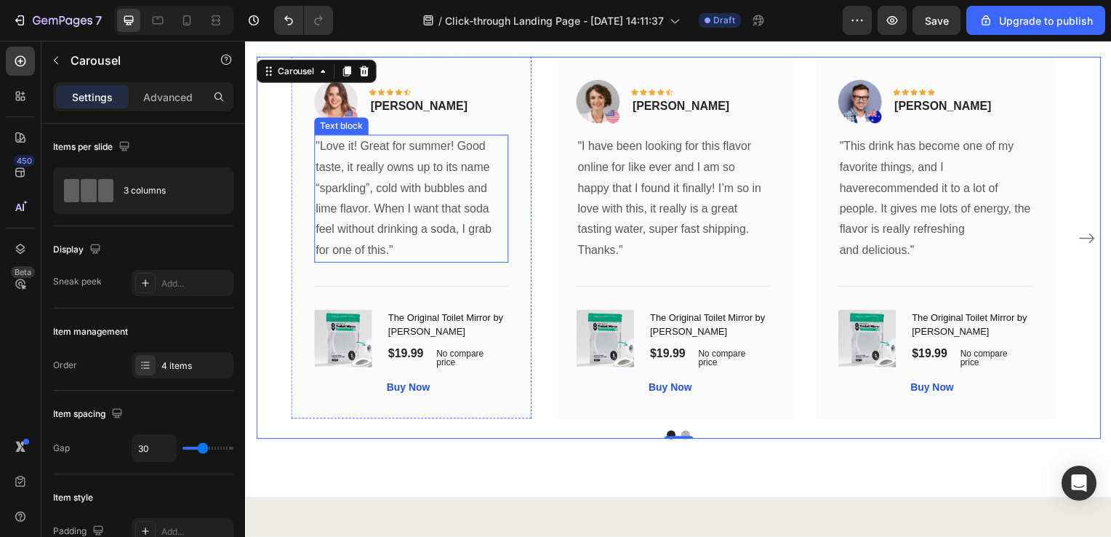
click at [449, 180] on p ""Love it! Great for summer! Good taste, it really owns up to its name “sparklin…" at bounding box center [412, 200] width 193 height 126
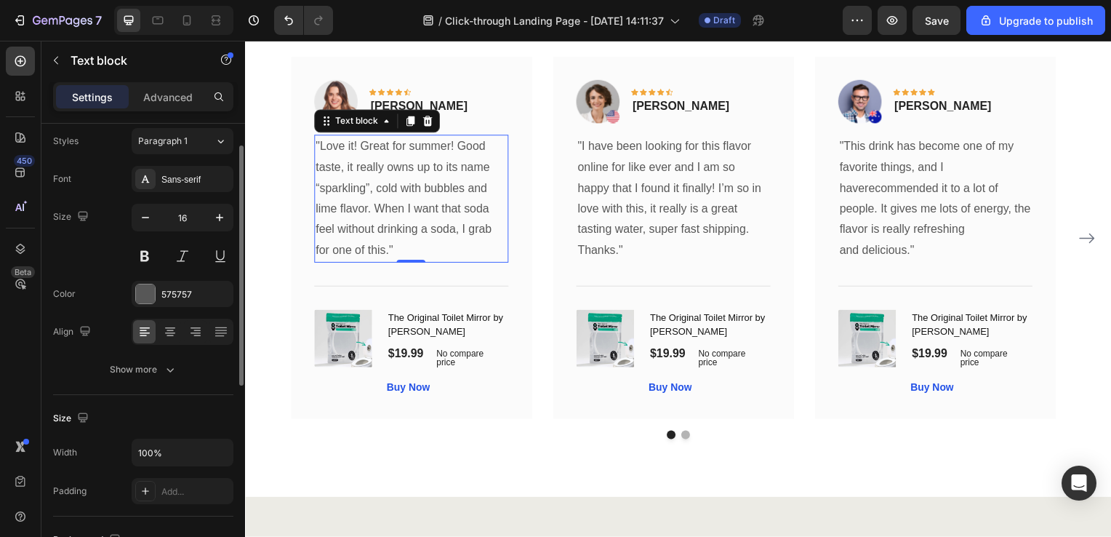
scroll to position [0, 0]
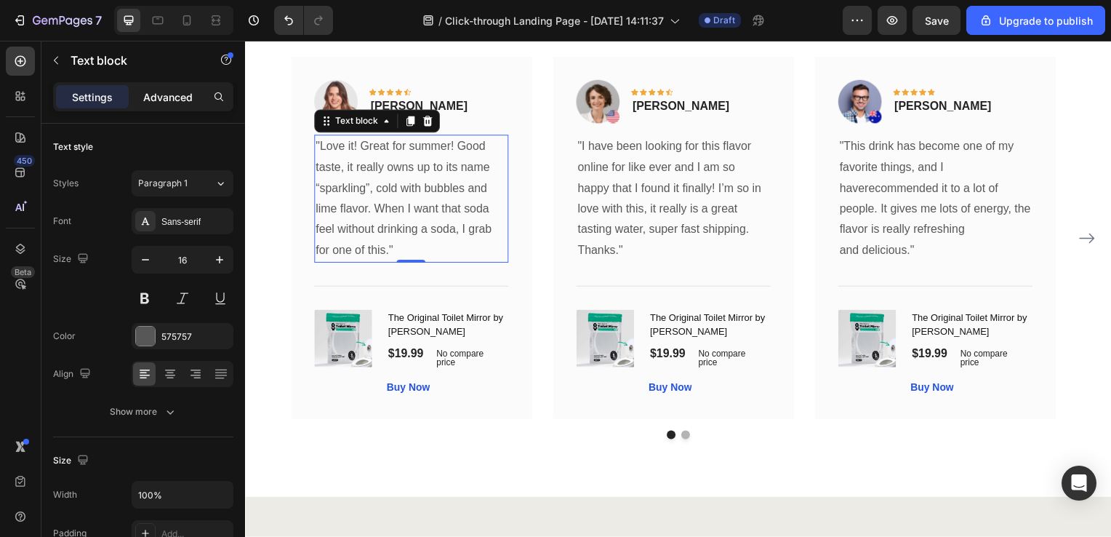
click at [159, 105] on div "Advanced" at bounding box center [168, 96] width 73 height 23
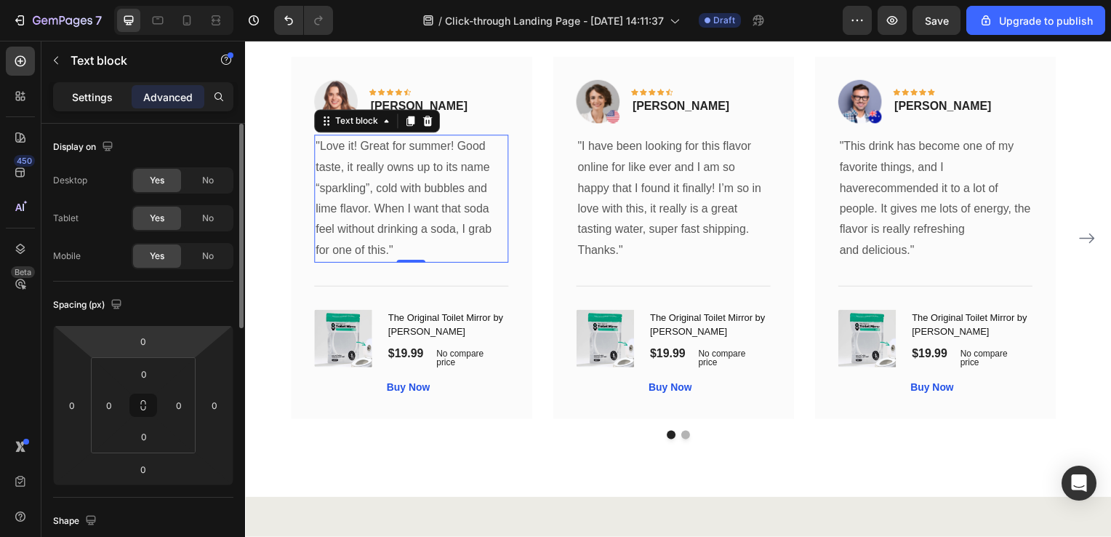
click at [108, 103] on p "Settings" at bounding box center [92, 96] width 41 height 15
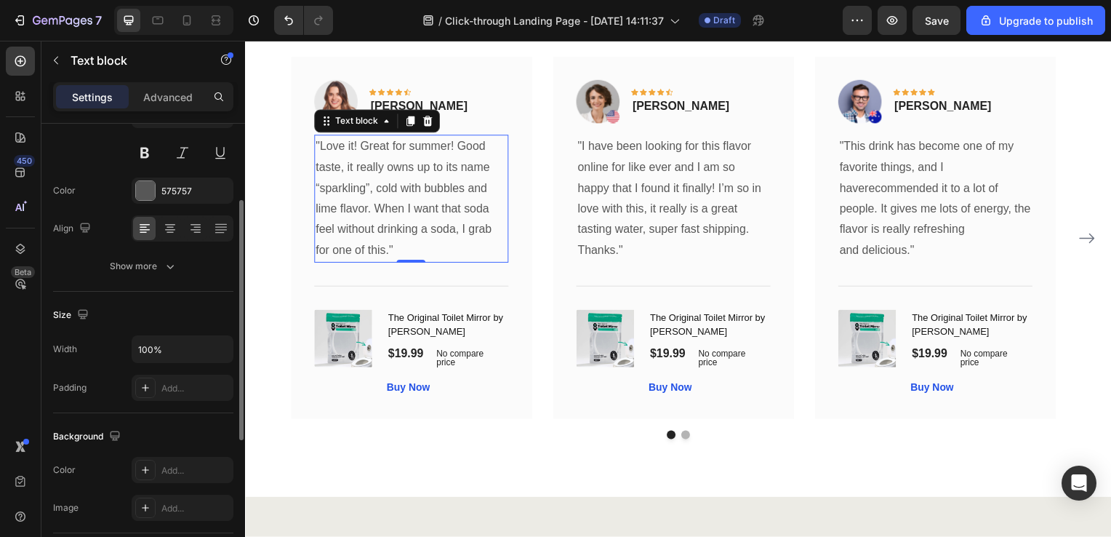
scroll to position [291, 0]
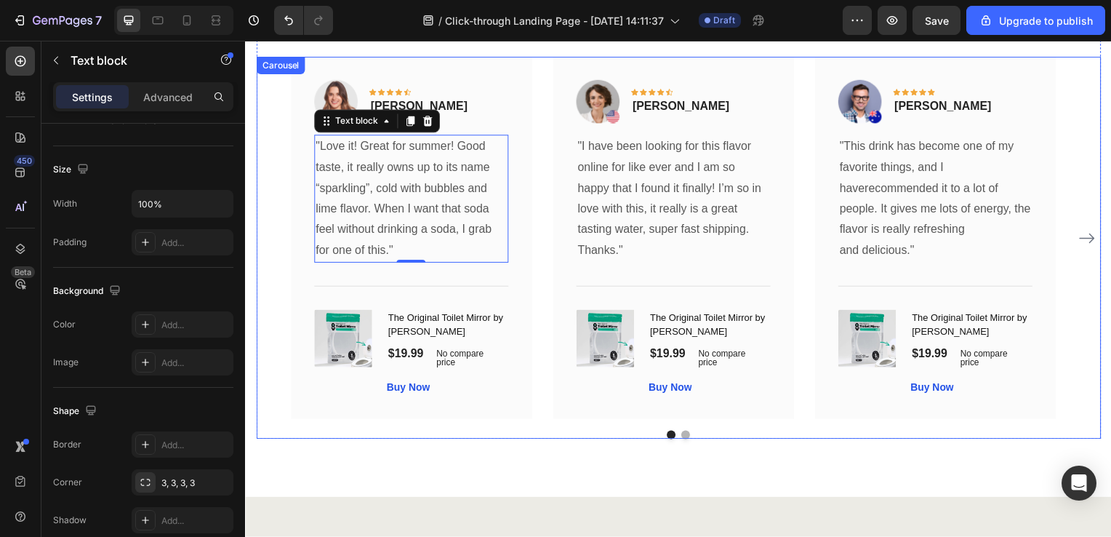
click at [545, 97] on div "Image Icon Icon Icon Icon Icon Row [PERSON_NAME] Text block Row "Love it! Great…" at bounding box center [681, 239] width 781 height 364
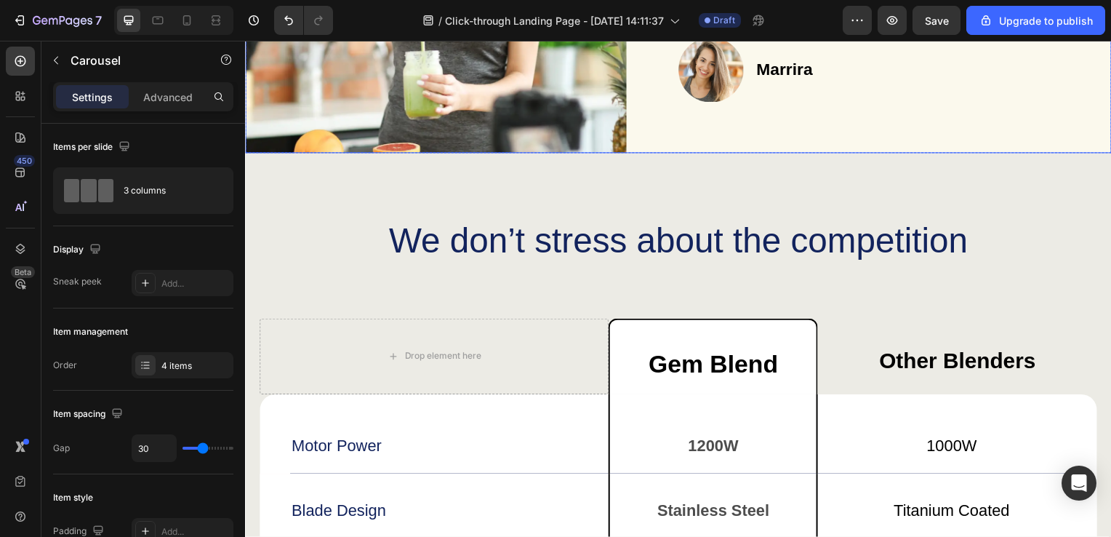
scroll to position [3708, 0]
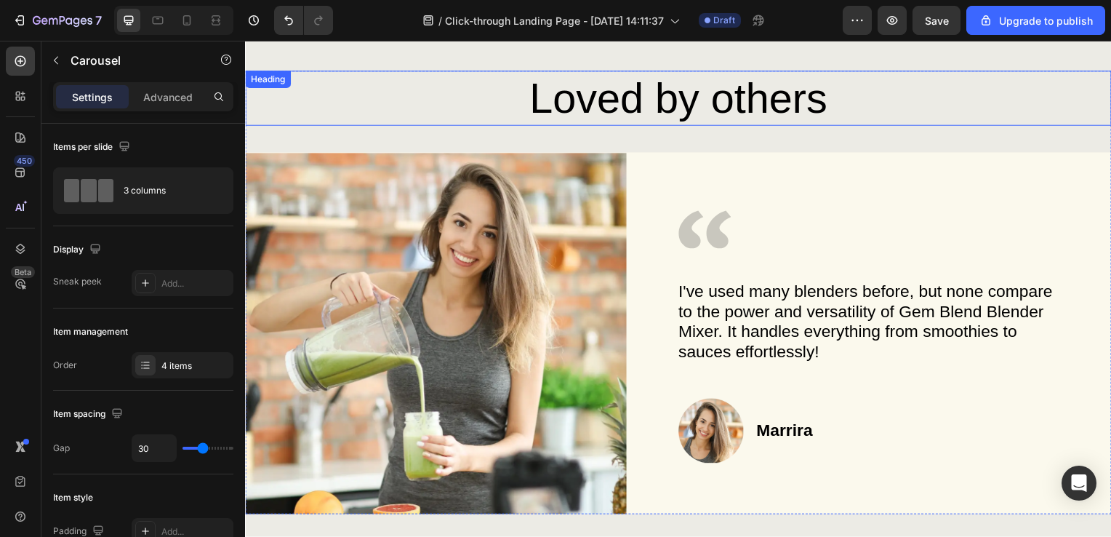
click at [881, 100] on h2 "Loved by others" at bounding box center [681, 98] width 843 height 55
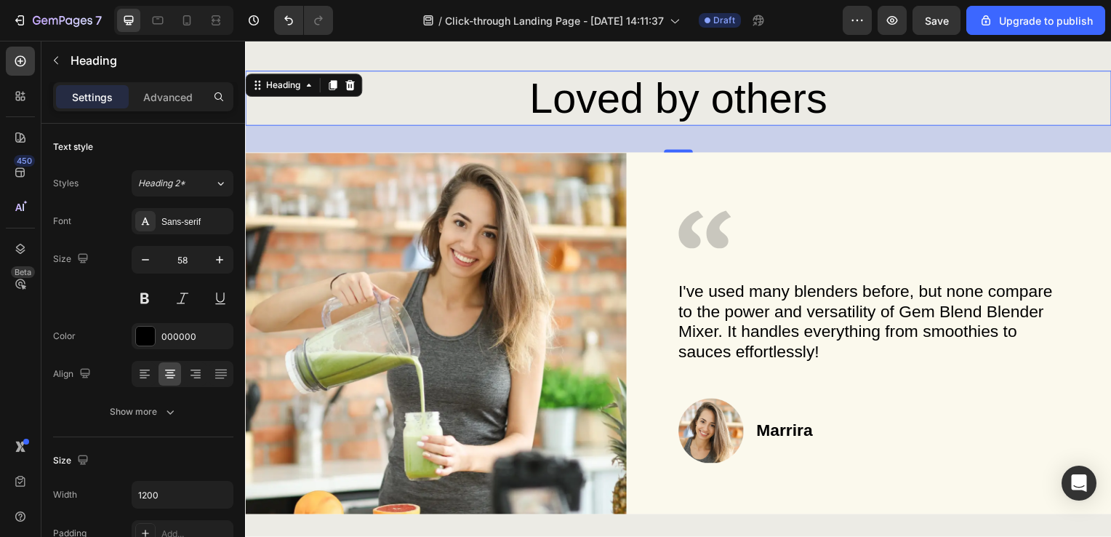
click at [409, 134] on div "37" at bounding box center [681, 140] width 873 height 27
click at [841, 47] on div "transform your kitchen experience Heading Image time-saving Heading Prepare mea…" at bounding box center [681, 52] width 873 height 929
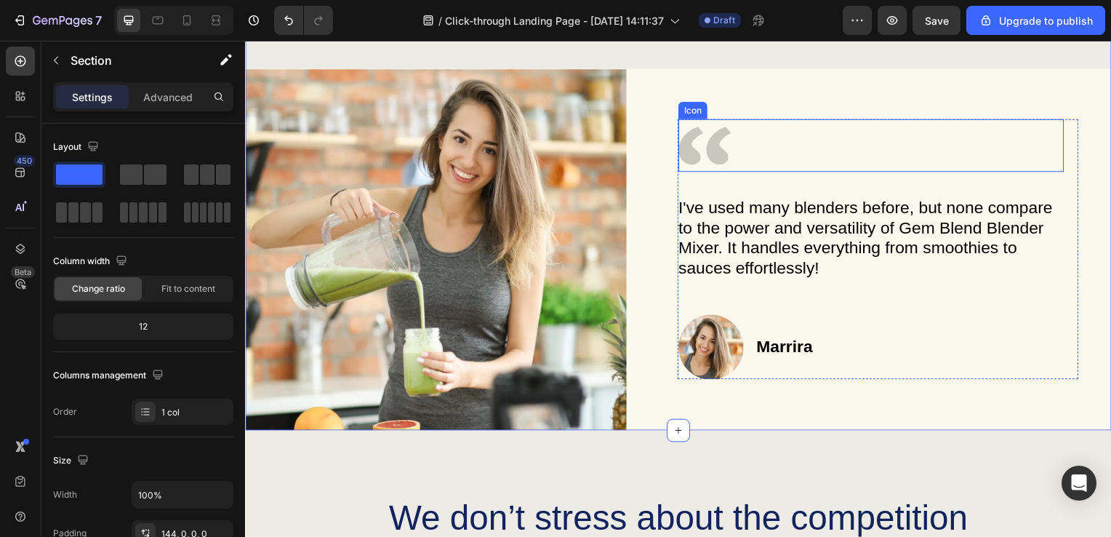
scroll to position [3926, 0]
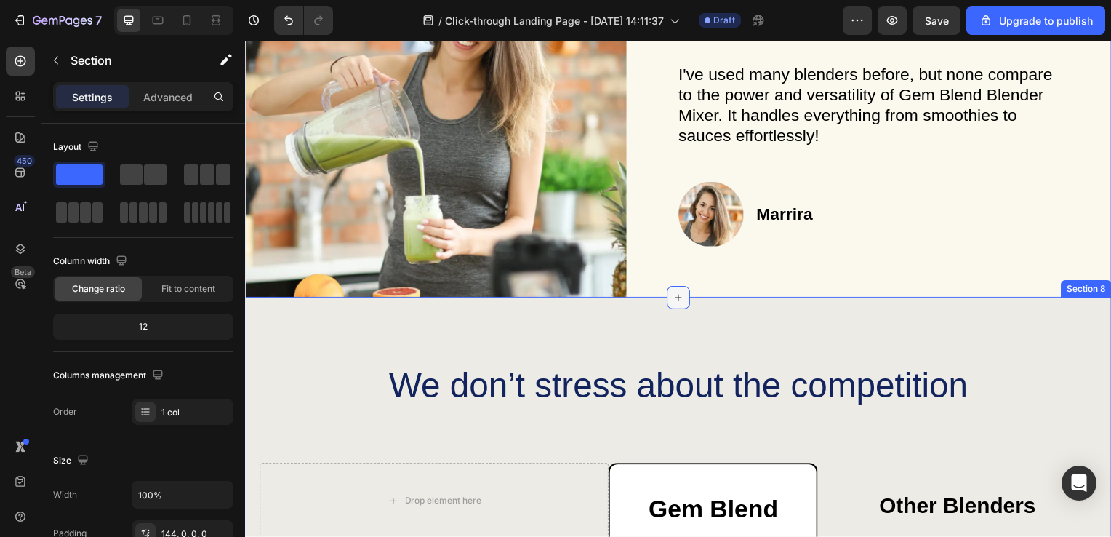
click at [675, 295] on icon at bounding box center [681, 300] width 12 height 12
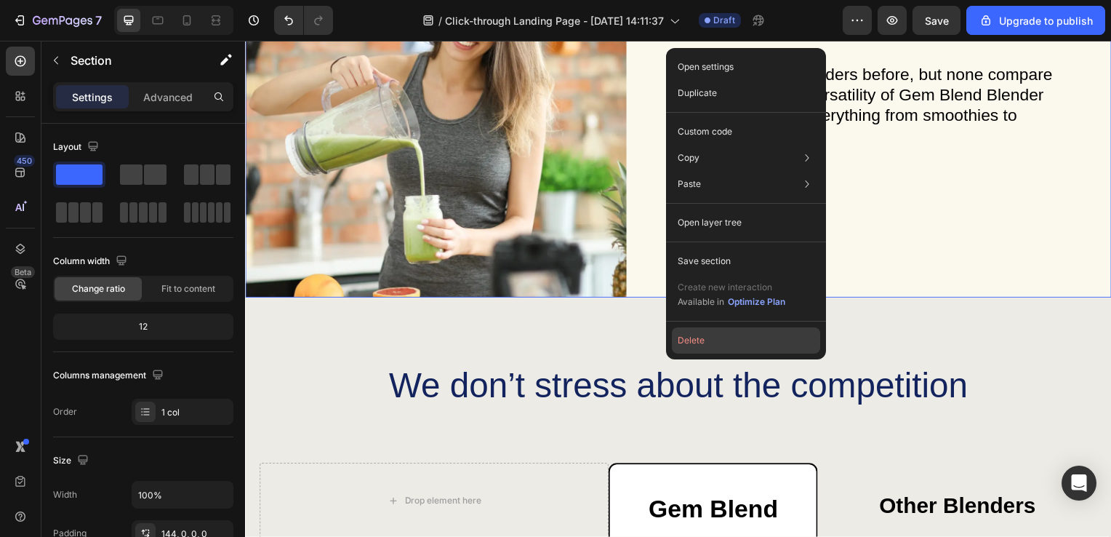
click at [711, 348] on button "Delete" at bounding box center [746, 340] width 148 height 26
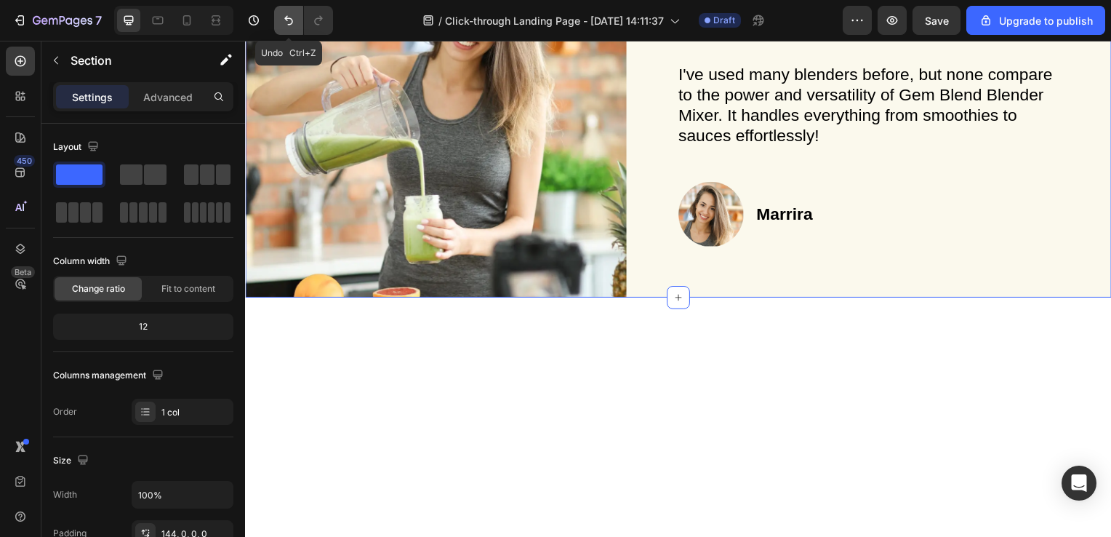
click at [297, 23] on button "Undo/Redo" at bounding box center [288, 20] width 29 height 29
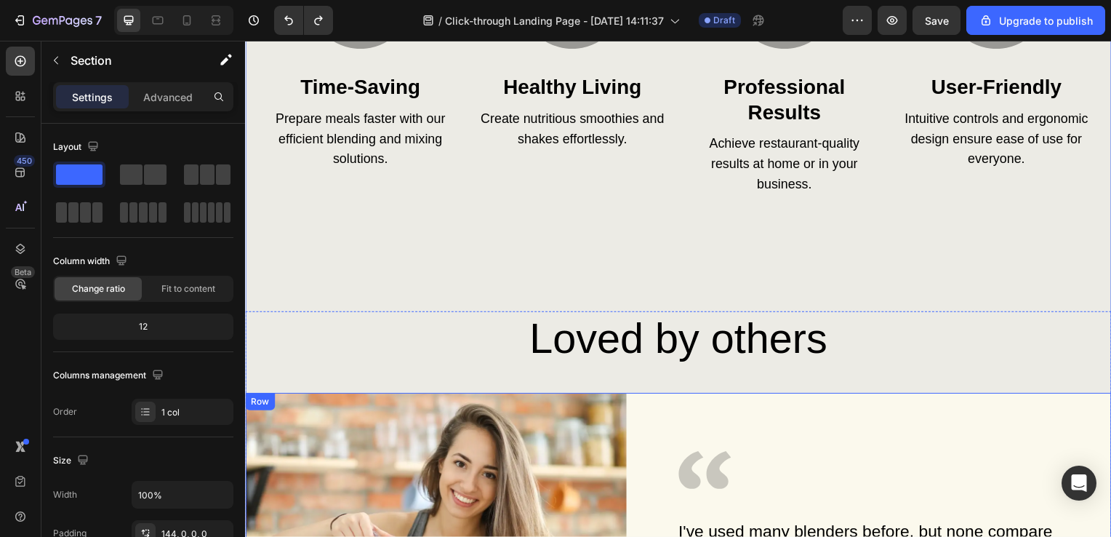
scroll to position [3490, 0]
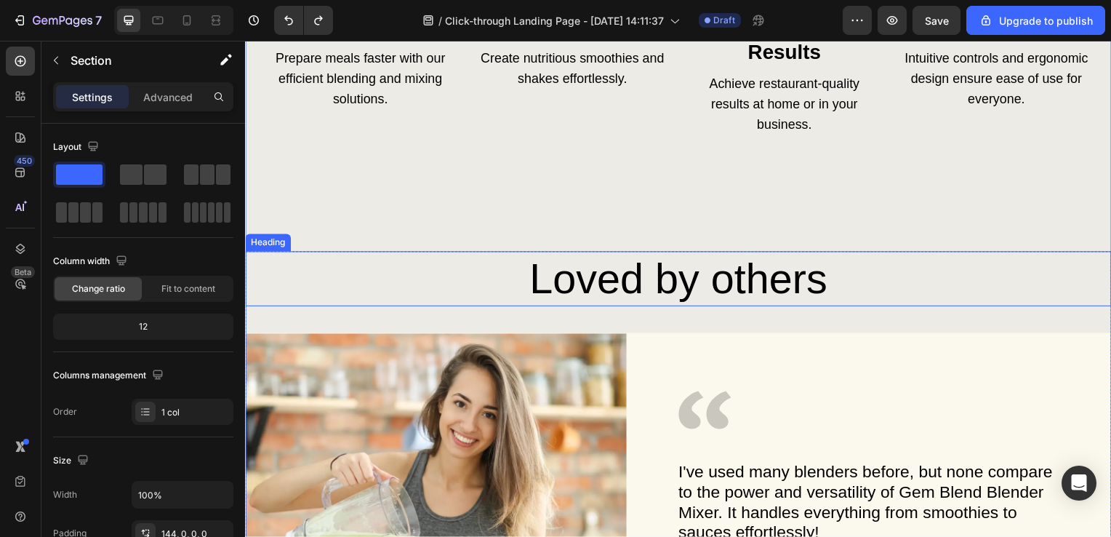
click at [476, 271] on h2 "Loved by others" at bounding box center [681, 280] width 843 height 55
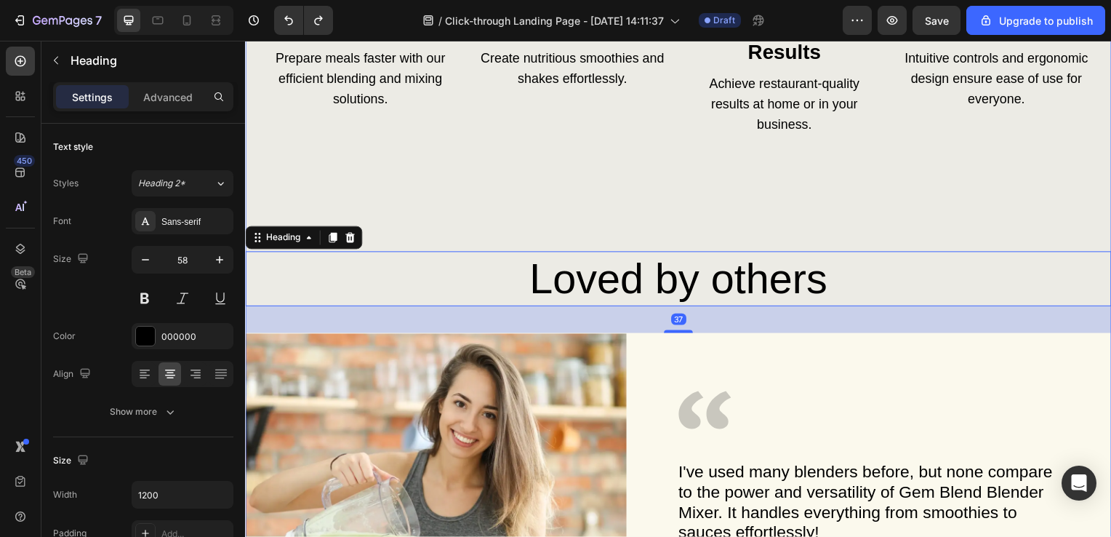
click at [468, 232] on div "transform your kitchen experience Heading Image time-saving Heading Prepare mea…" at bounding box center [681, 234] width 873 height 929
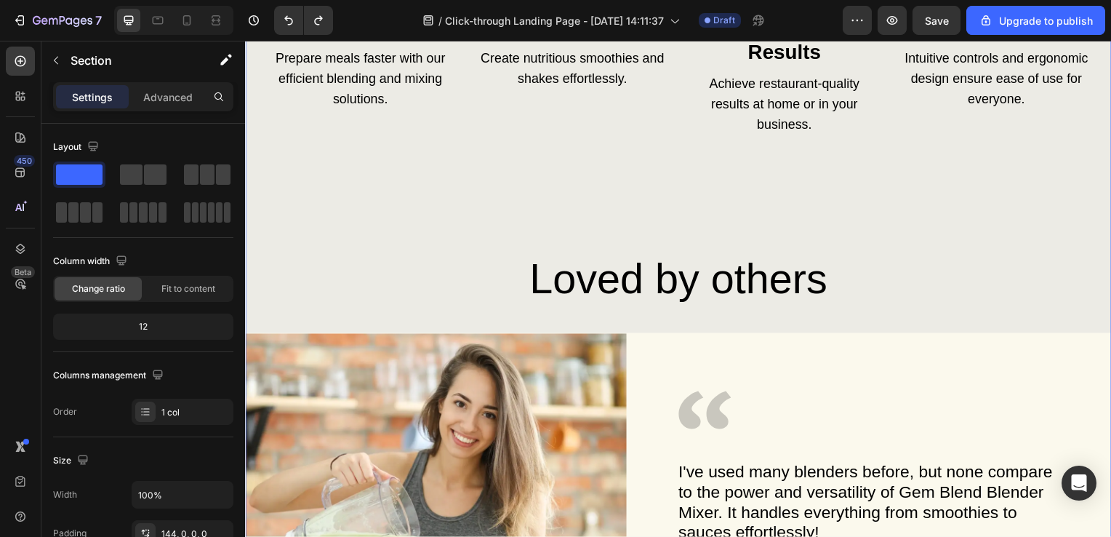
click at [468, 232] on div "transform your kitchen experience Heading Image time-saving Heading Prepare mea…" at bounding box center [681, 234] width 873 height 929
drag, startPoint x: 471, startPoint y: 166, endPoint x: 488, endPoint y: 144, distance: 27.5
click at [473, 163] on div "transform your kitchen experience Heading Image time-saving Heading Prepare mea…" at bounding box center [681, 234] width 873 height 929
drag, startPoint x: 500, startPoint y: 133, endPoint x: 545, endPoint y: 110, distance: 51.4
click at [502, 132] on div "Image healthy living Heading Create nutritious smoothies and shakes effortlessl…" at bounding box center [574, 10] width 203 height 252
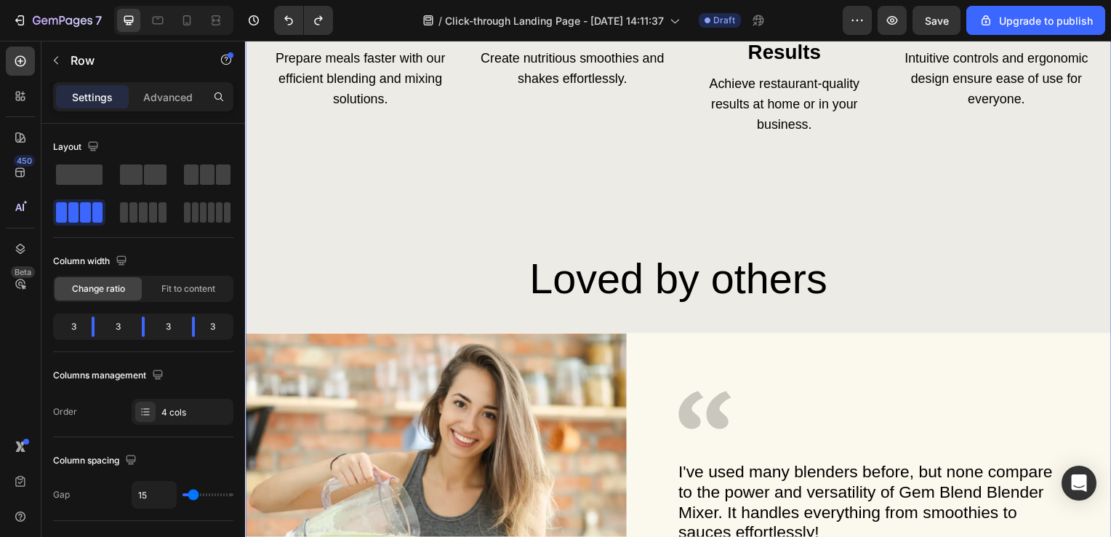
click at [675, 160] on div "transform your kitchen experience Heading Image time-saving Heading Prepare mea…" at bounding box center [681, 234] width 873 height 929
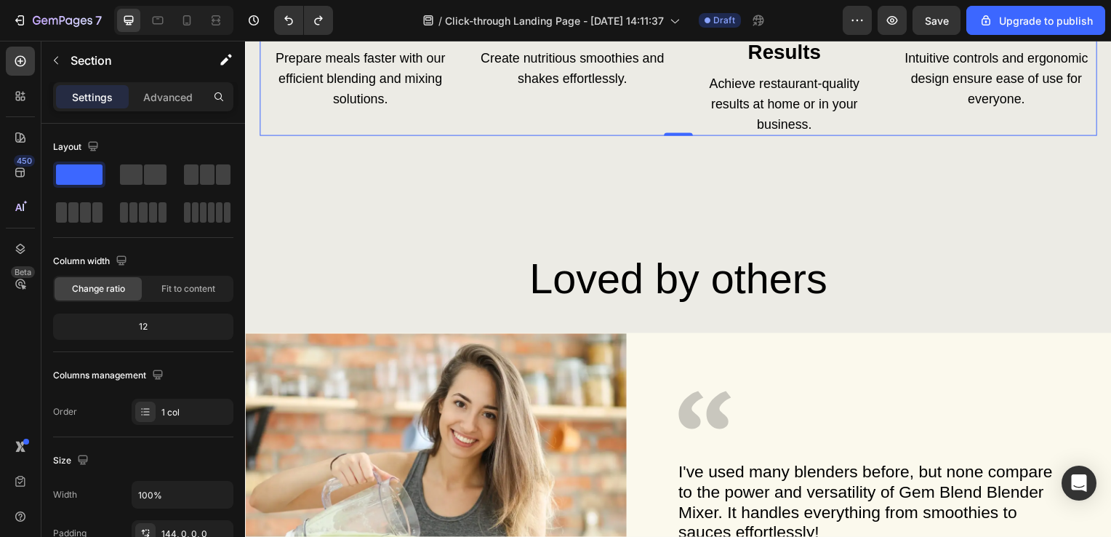
click at [580, 111] on div "Image healthy living Heading Create nutritious smoothies and shakes effortlessl…" at bounding box center [574, 10] width 203 height 252
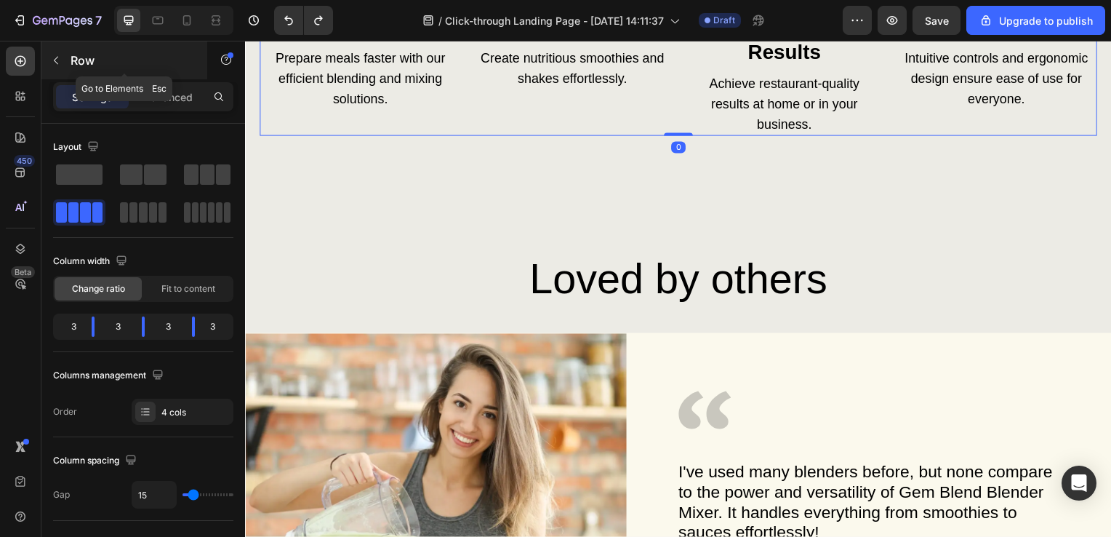
click at [61, 70] on button "button" at bounding box center [55, 60] width 23 height 23
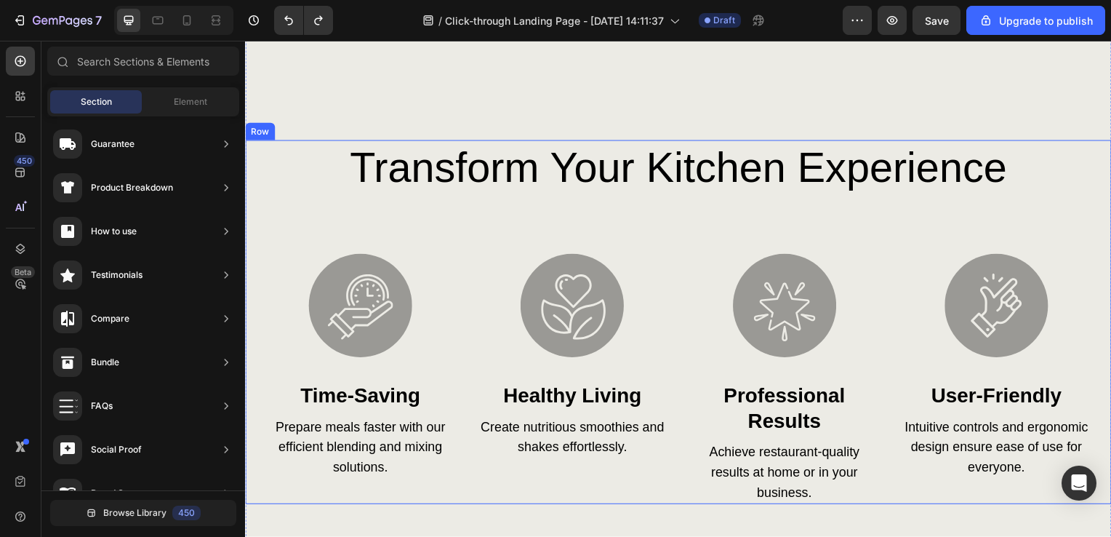
scroll to position [3054, 0]
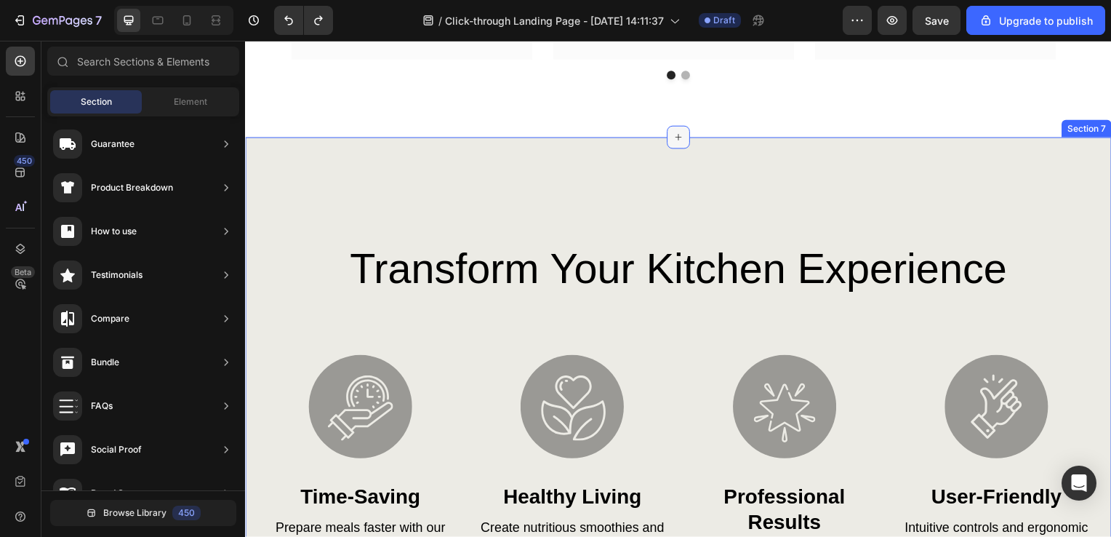
click at [678, 138] on icon at bounding box center [681, 138] width 7 height 7
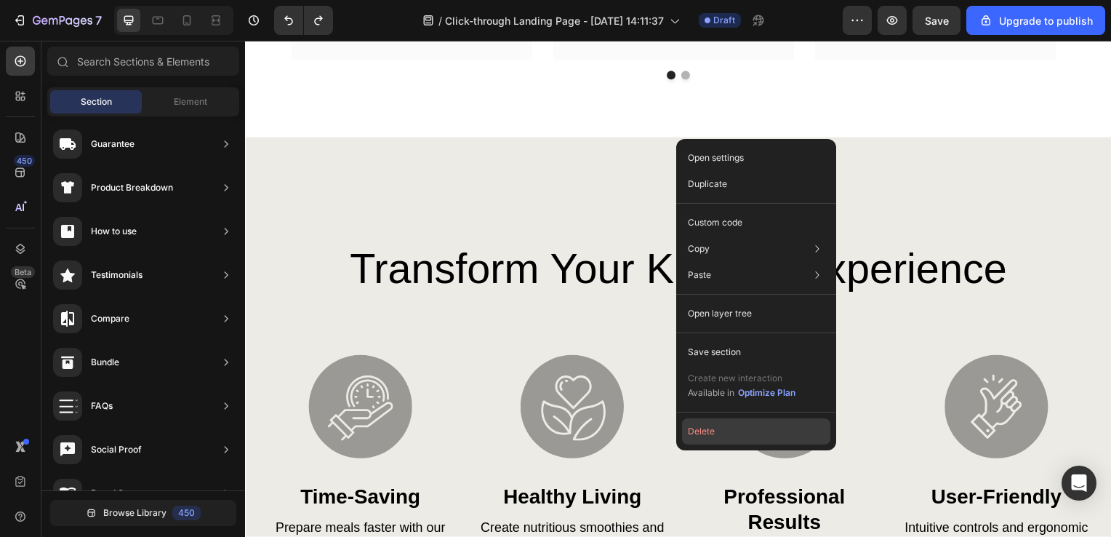
drag, startPoint x: 726, startPoint y: 427, endPoint x: 480, endPoint y: 362, distance: 254.1
click at [726, 427] on button "Delete" at bounding box center [756, 431] width 148 height 26
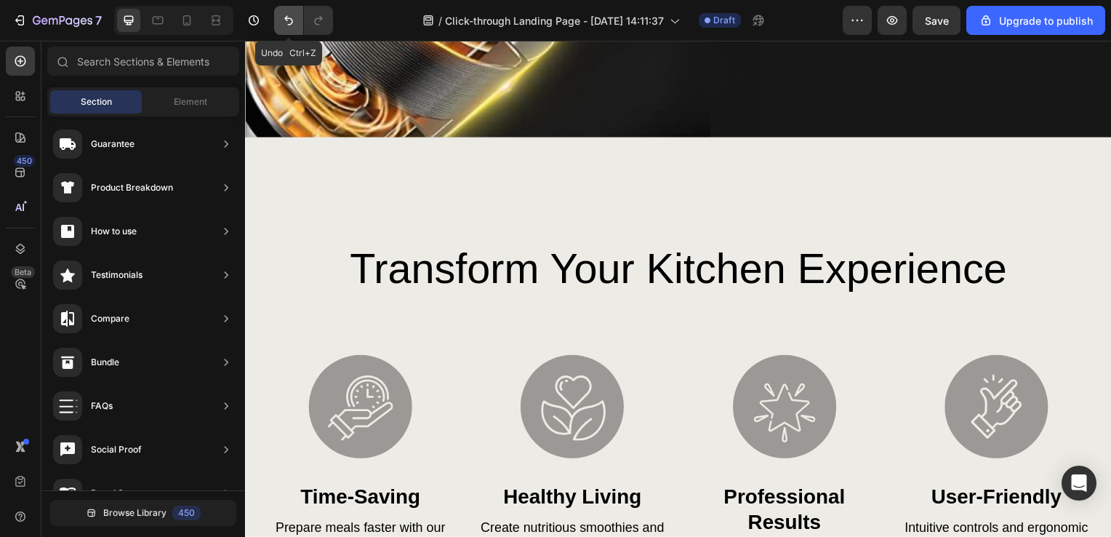
click at [291, 25] on icon "Undo/Redo" at bounding box center [288, 20] width 15 height 15
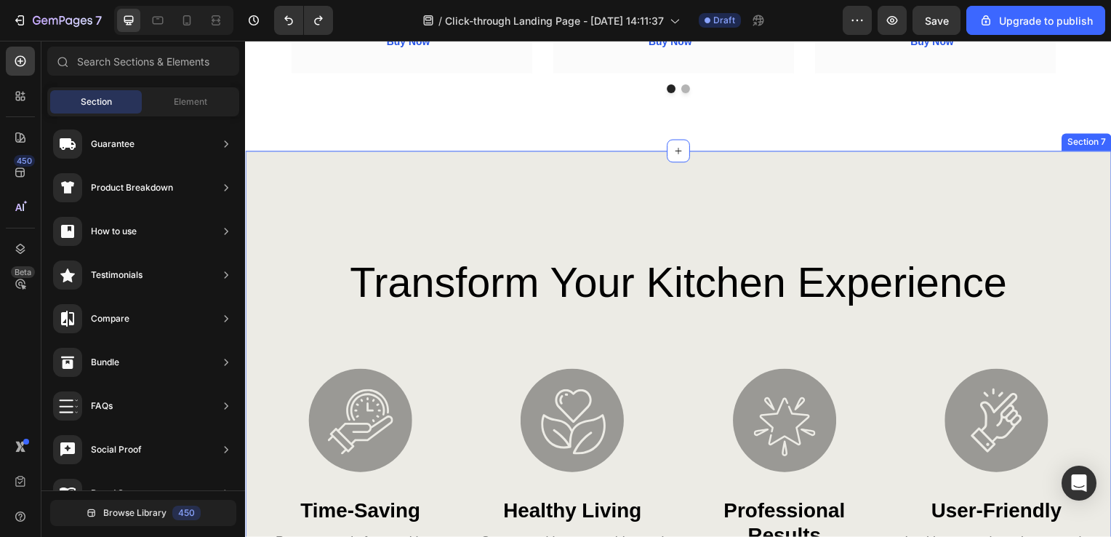
scroll to position [3054, 0]
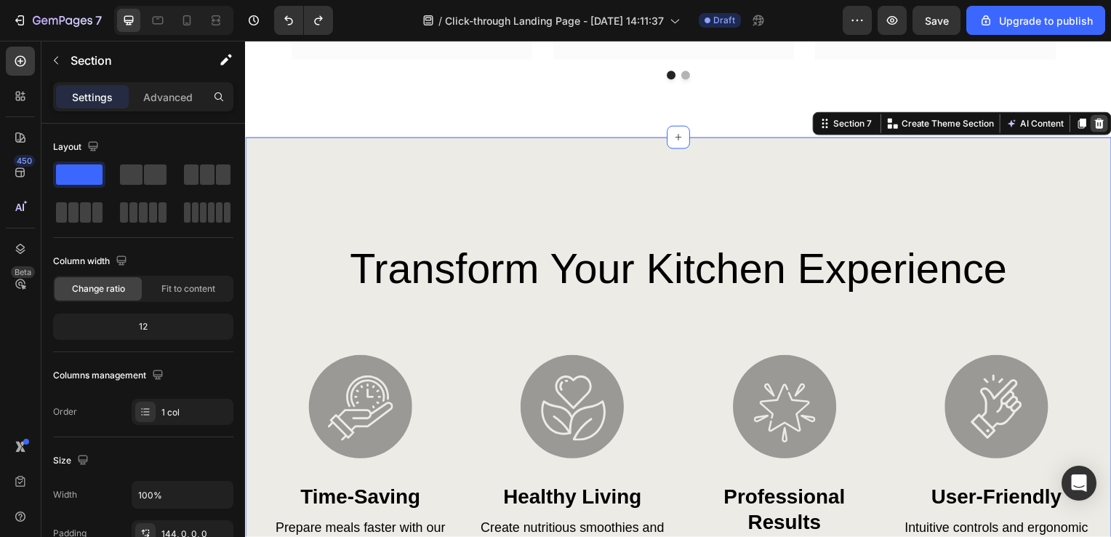
click at [1101, 124] on icon at bounding box center [1105, 124] width 9 height 10
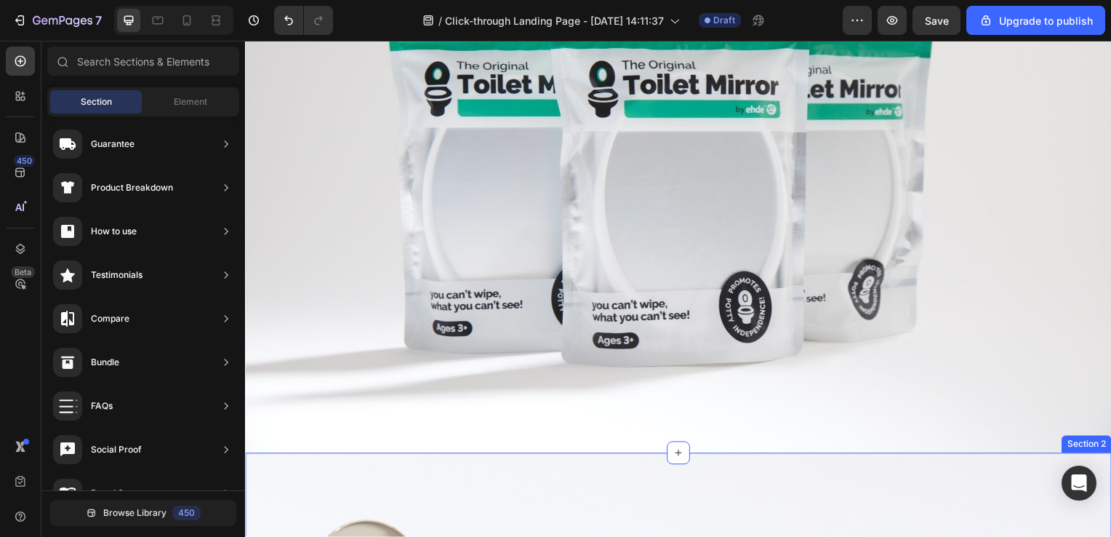
scroll to position [73, 0]
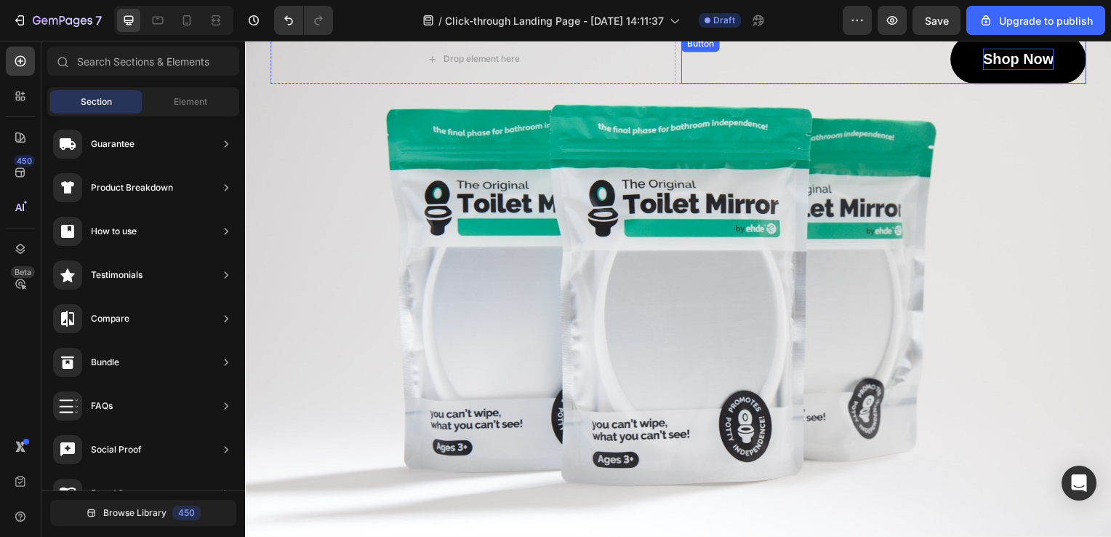
click at [1021, 59] on p "Shop Now" at bounding box center [1023, 60] width 71 height 22
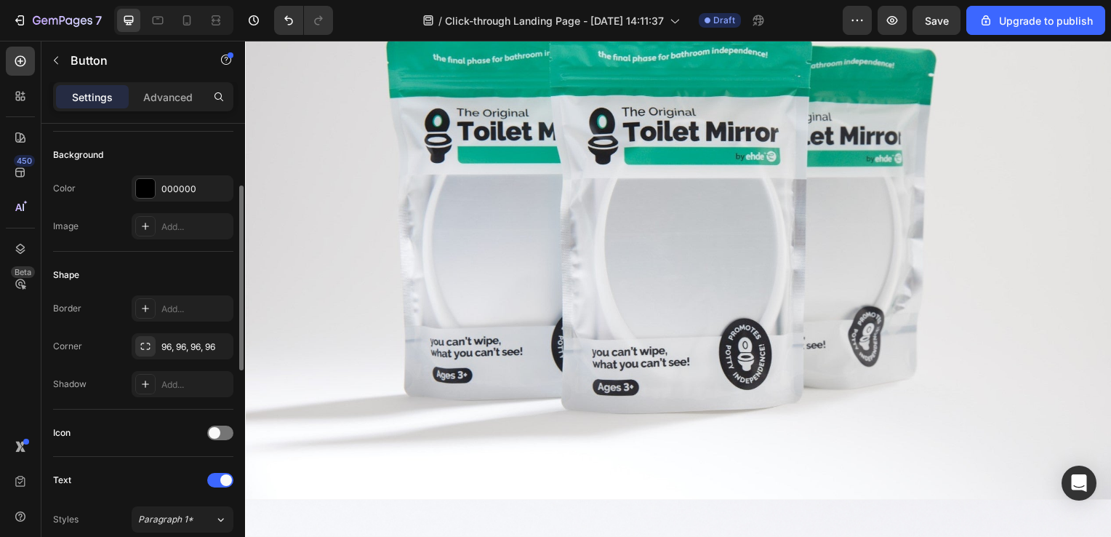
scroll to position [0, 0]
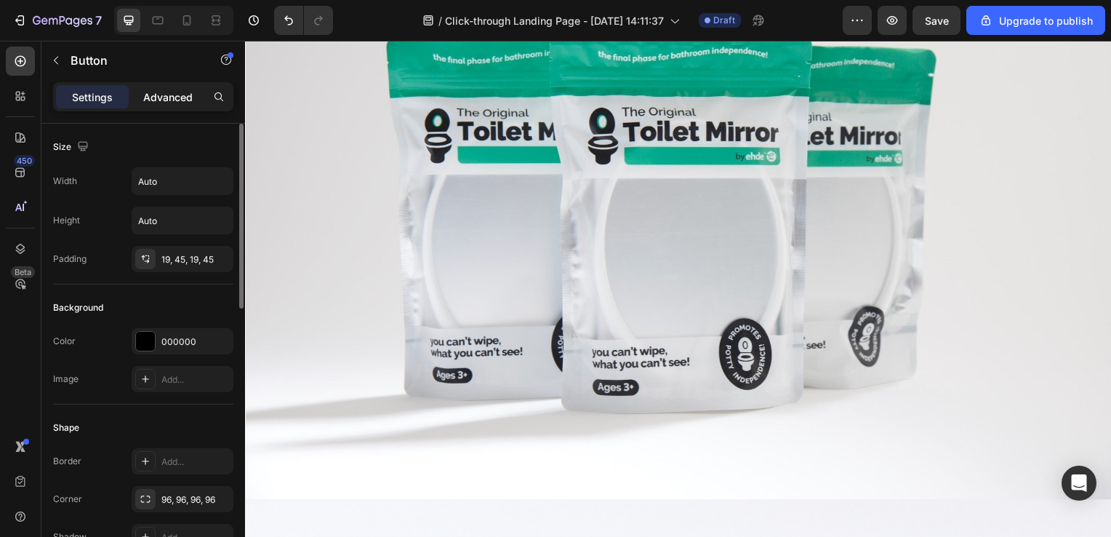
click at [163, 93] on p "Advanced" at bounding box center [167, 96] width 49 height 15
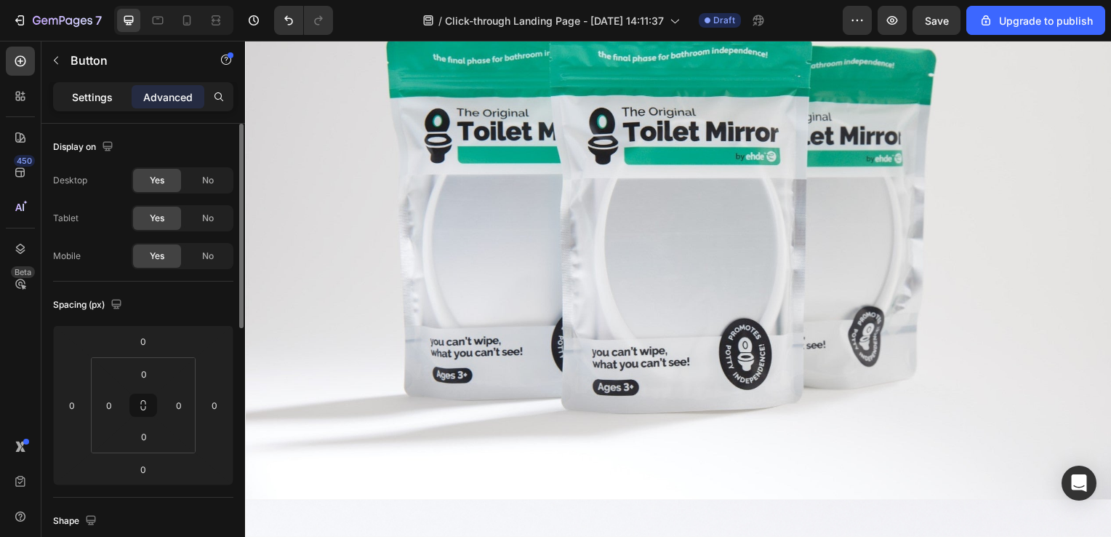
click at [89, 102] on p "Settings" at bounding box center [92, 96] width 41 height 15
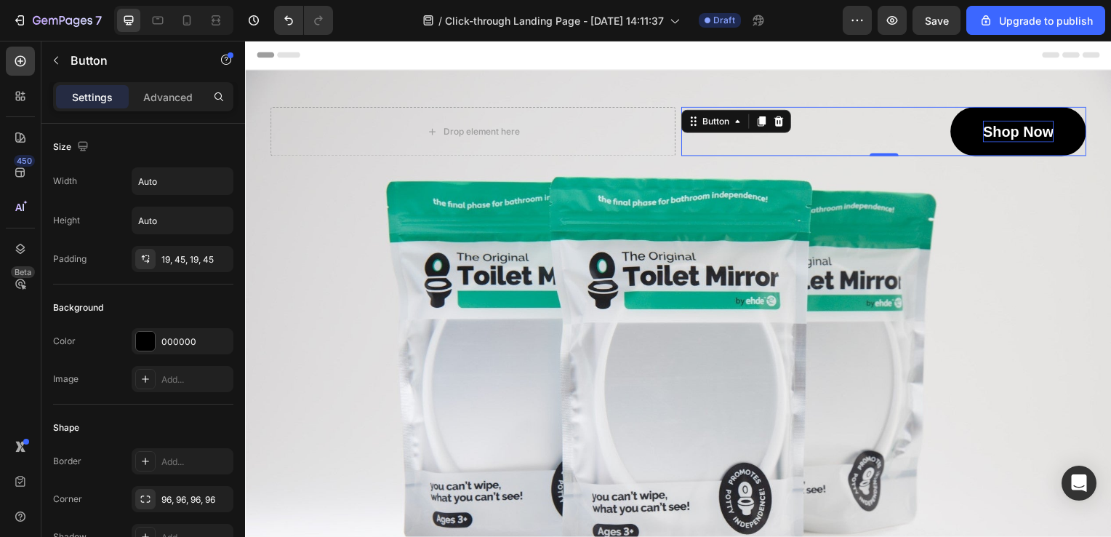
click at [1010, 127] on p "Shop Now" at bounding box center [1023, 132] width 71 height 22
click at [1053, 127] on p "Shop Now" at bounding box center [1023, 132] width 71 height 22
click at [1062, 131] on link "Shop Now" at bounding box center [1023, 132] width 137 height 49
click at [63, 60] on button "button" at bounding box center [55, 60] width 23 height 23
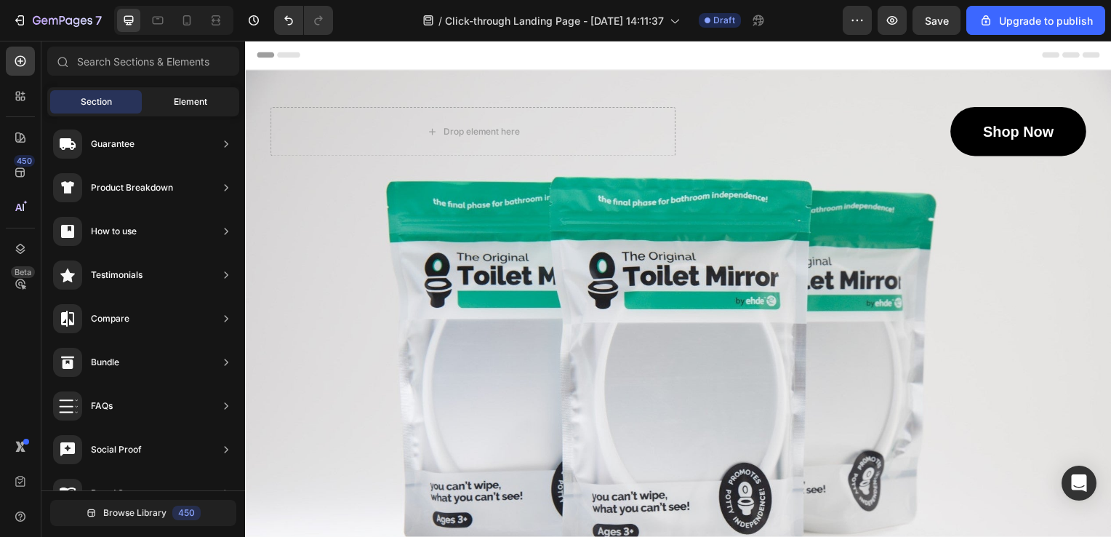
click at [185, 101] on span "Element" at bounding box center [190, 101] width 33 height 13
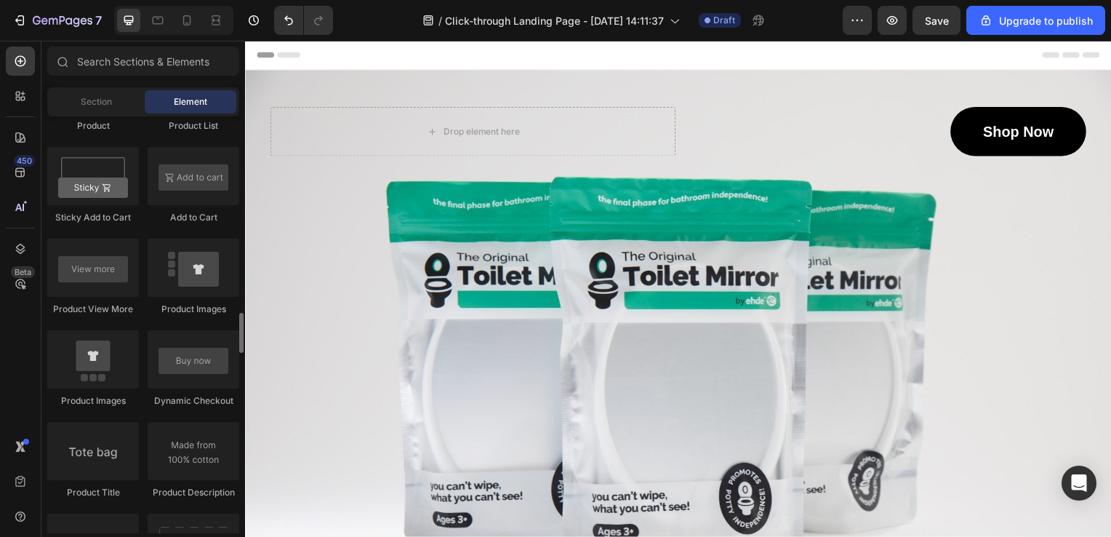
scroll to position [1454, 0]
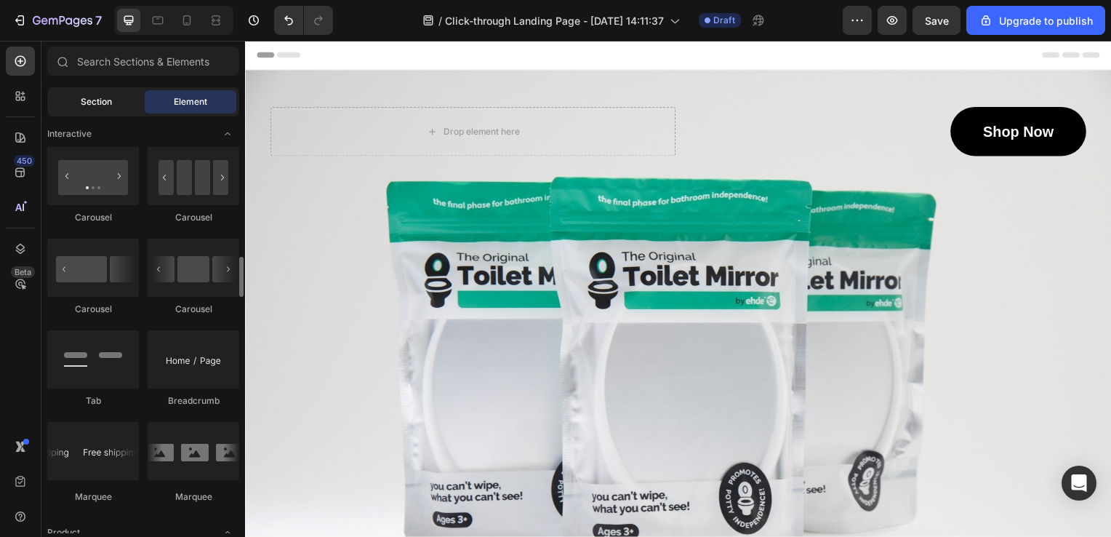
click at [103, 109] on div "Section" at bounding box center [96, 101] width 92 height 23
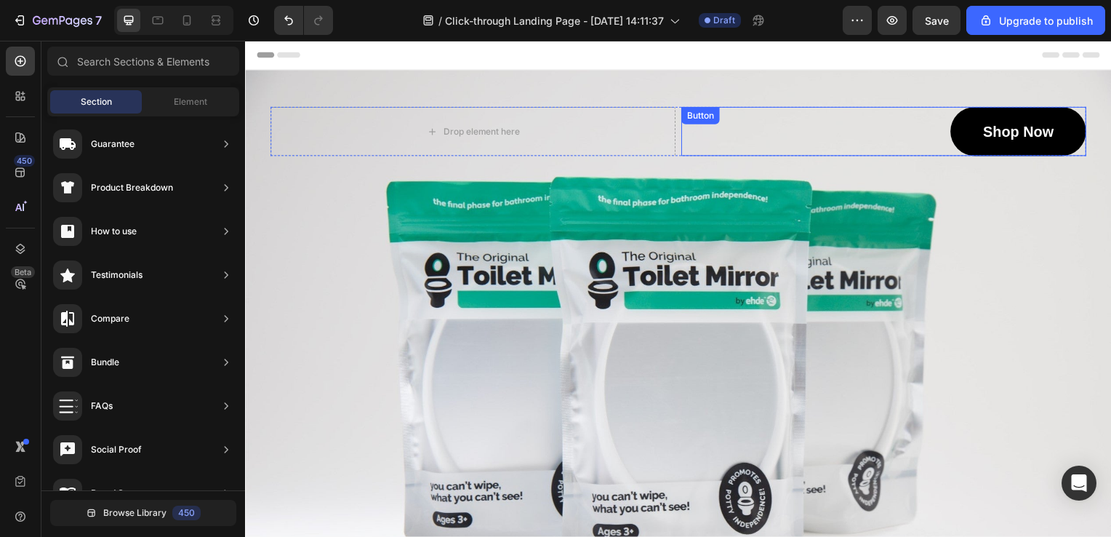
click at [873, 132] on div "Shop Now Button" at bounding box center [888, 132] width 408 height 49
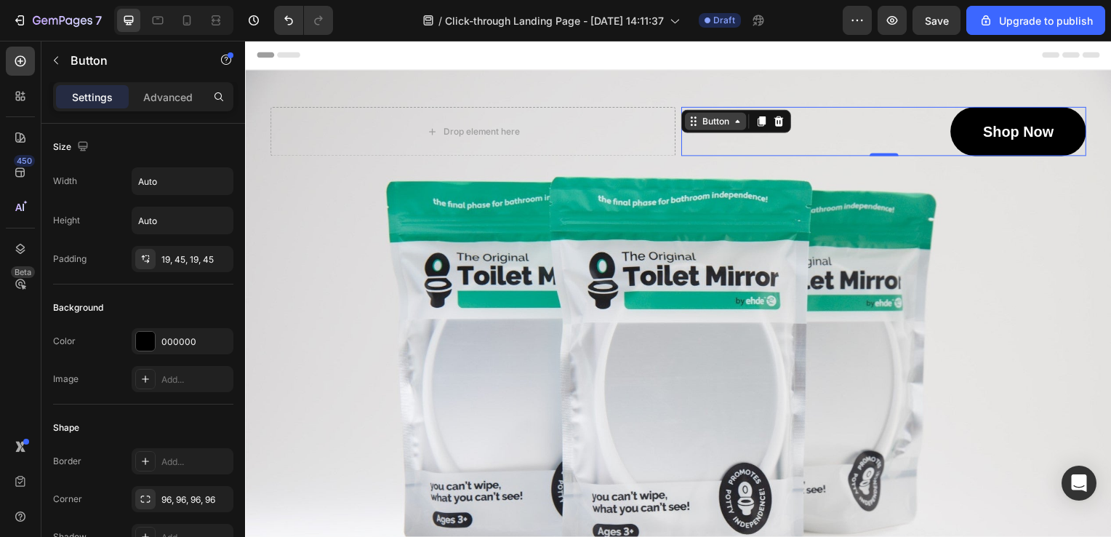
click at [735, 127] on icon at bounding box center [741, 122] width 12 height 12
click at [836, 132] on div "Shop Now Button Row 2 cols Hero Banner Section 0" at bounding box center [888, 132] width 408 height 49
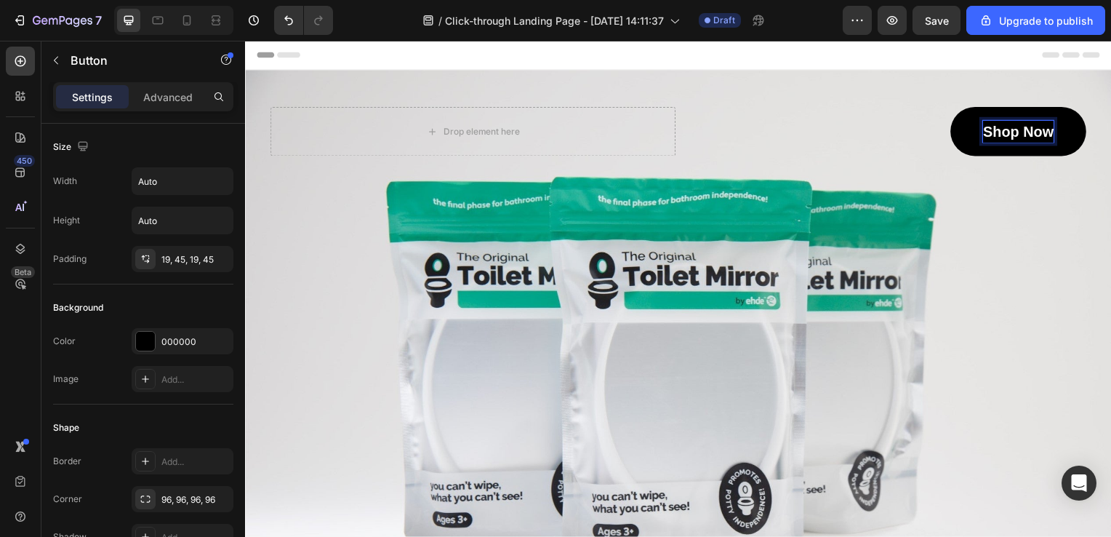
click at [1024, 127] on p "Shop Now" at bounding box center [1023, 132] width 71 height 22
click at [1060, 132] on link "Shop Now" at bounding box center [1023, 132] width 137 height 49
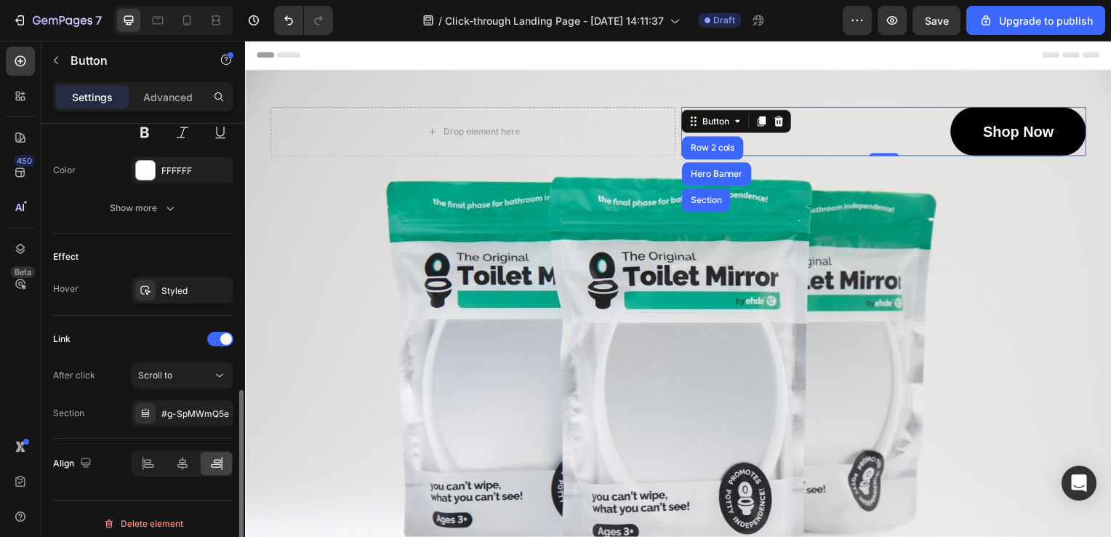
scroll to position [662, 0]
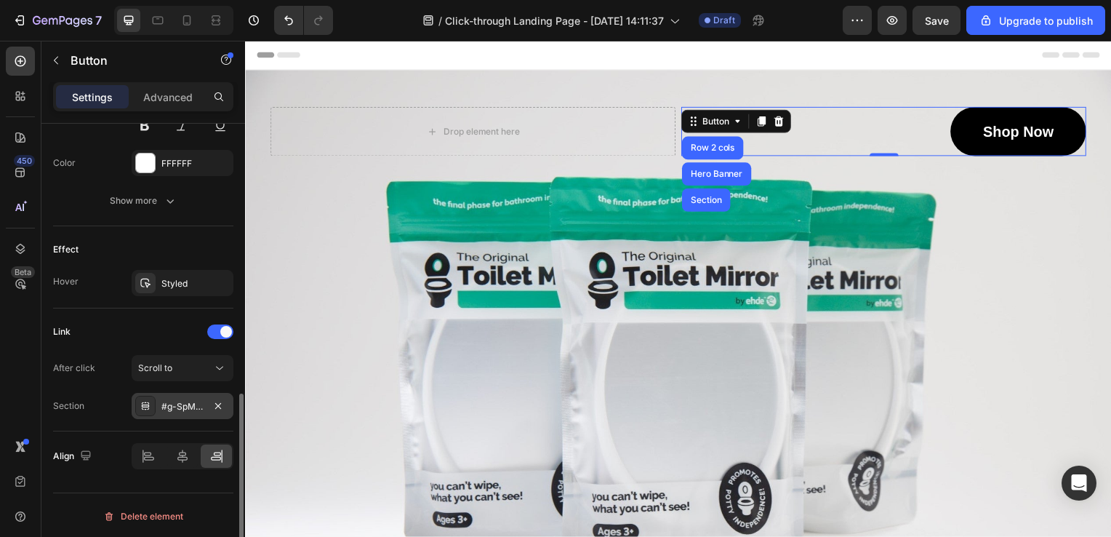
click at [193, 405] on div "#g-SpMWmQ5e" at bounding box center [182, 406] width 42 height 13
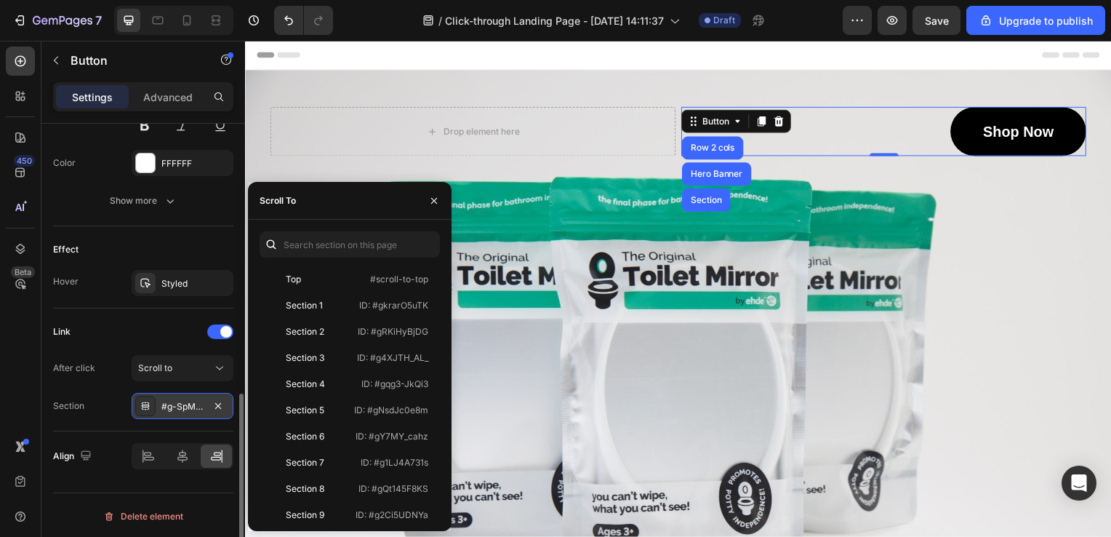
click at [193, 405] on div "#g-SpMWmQ5e" at bounding box center [182, 406] width 42 height 13
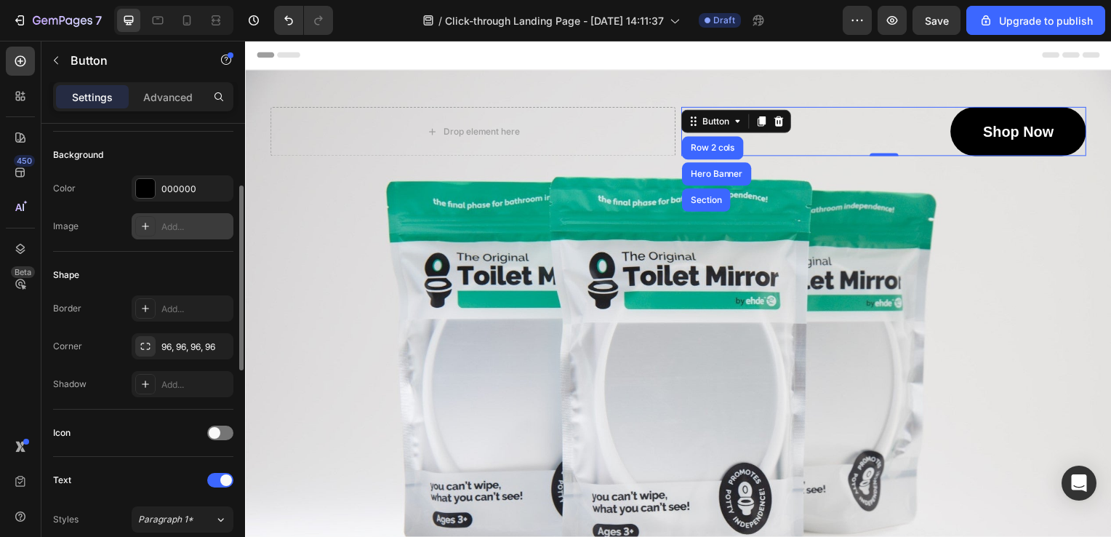
scroll to position [0, 0]
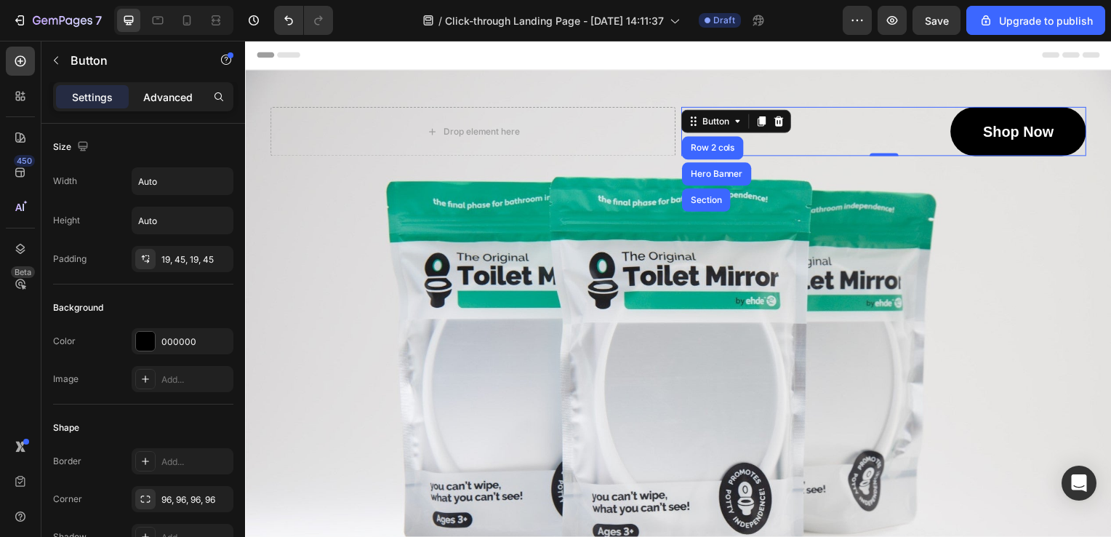
click at [175, 99] on p "Advanced" at bounding box center [167, 96] width 49 height 15
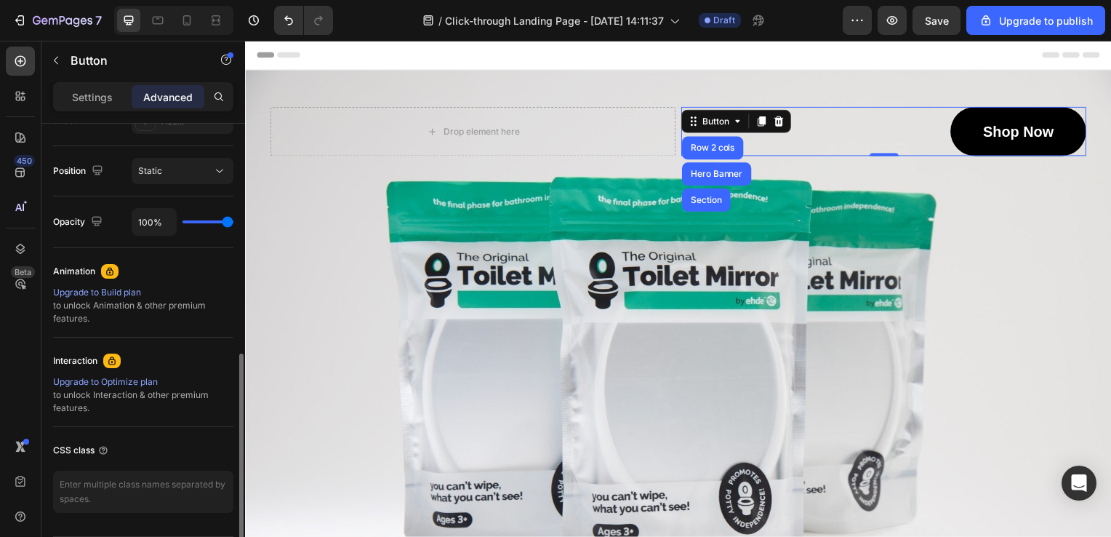
scroll to position [553, 0]
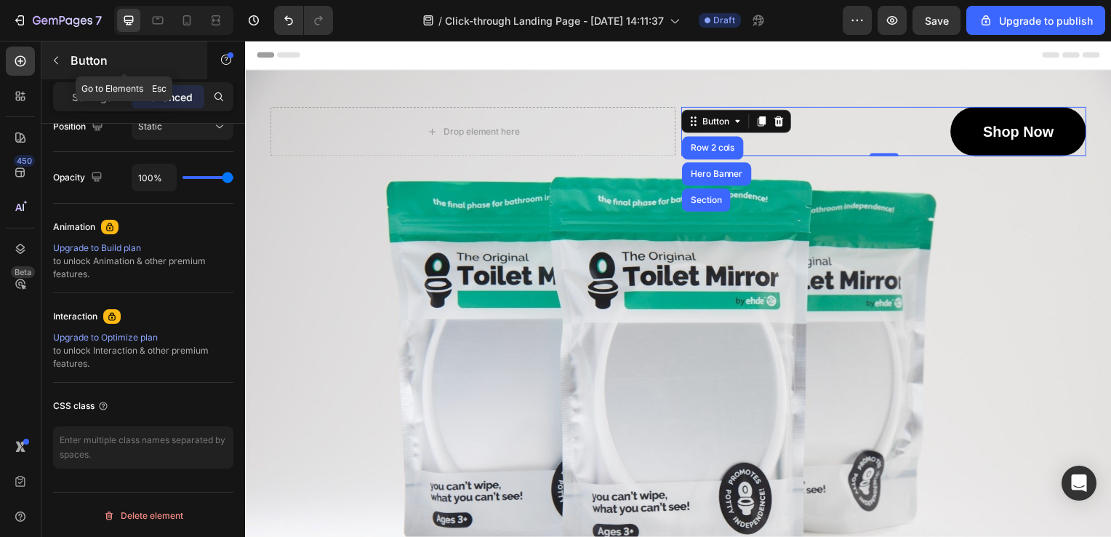
click at [63, 56] on button "button" at bounding box center [55, 60] width 23 height 23
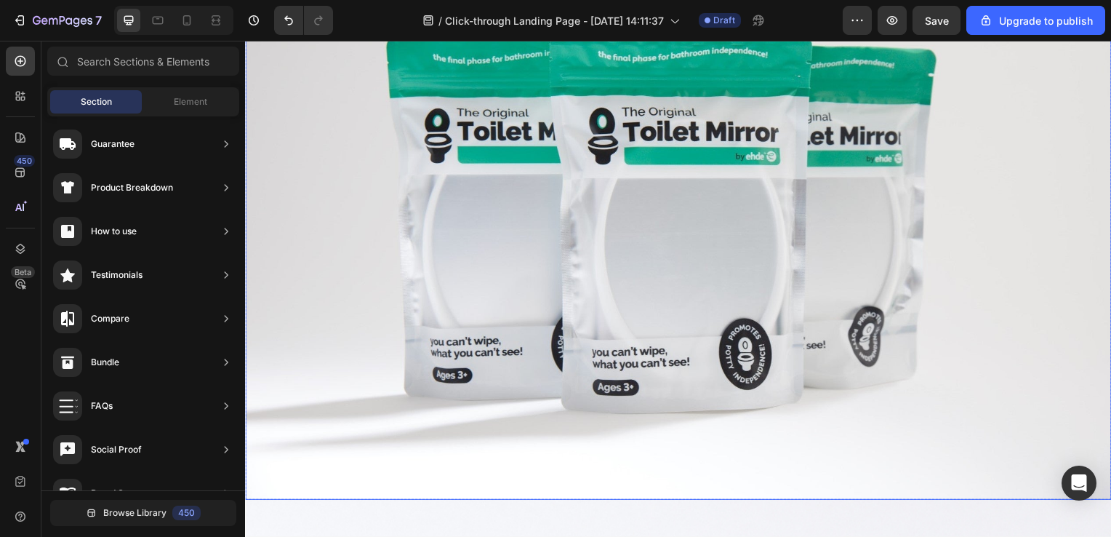
scroll to position [0, 0]
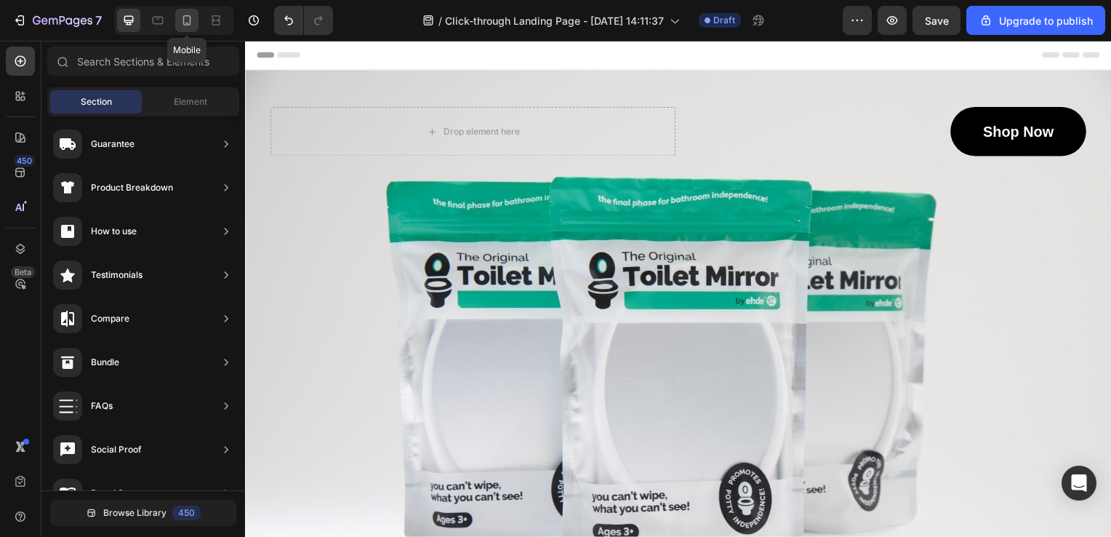
click at [188, 19] on icon at bounding box center [187, 20] width 15 height 15
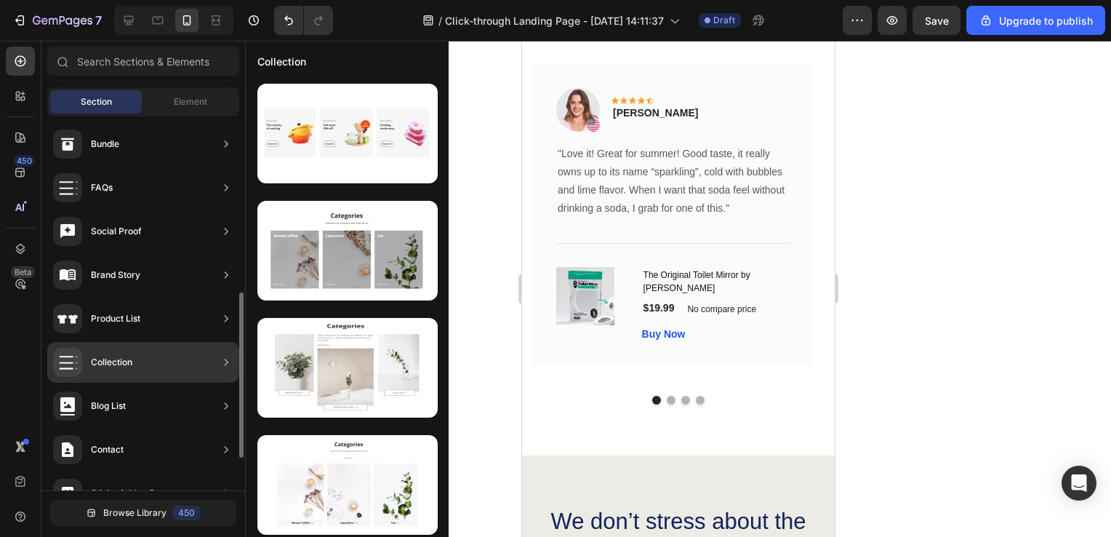
scroll to position [470, 0]
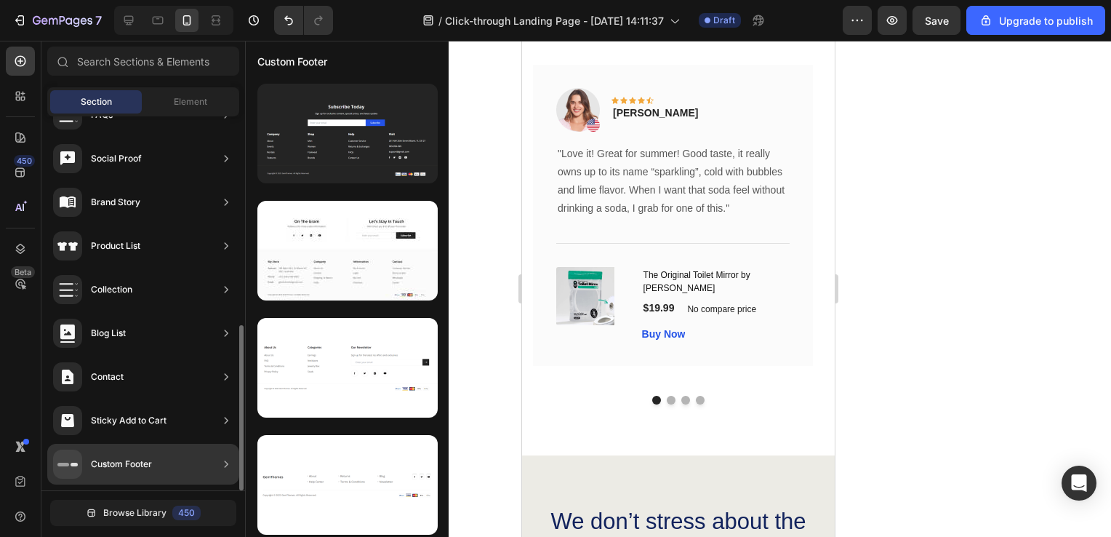
click at [160, 465] on div "Custom Footer" at bounding box center [143, 464] width 192 height 41
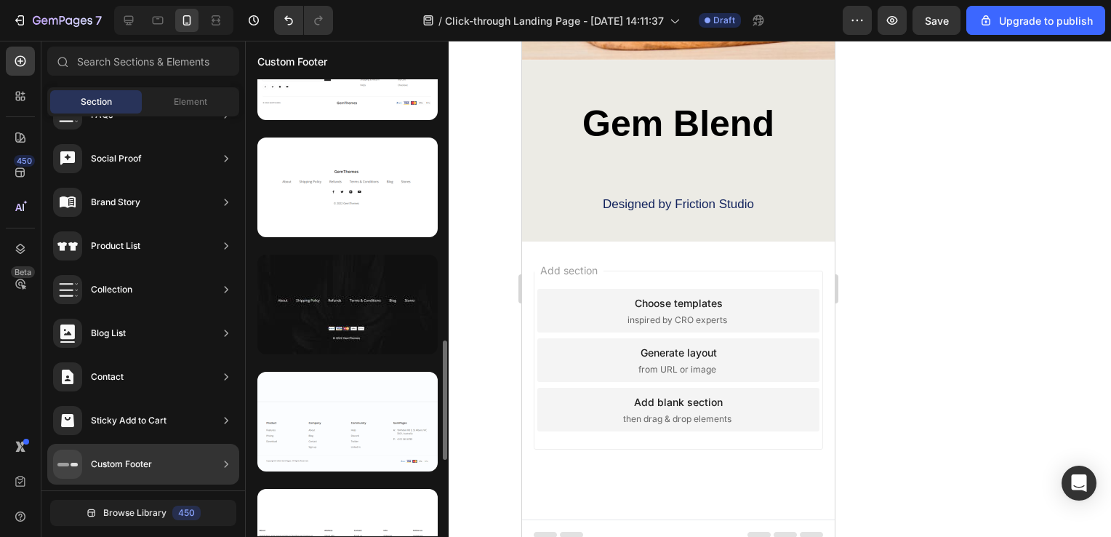
scroll to position [927, 0]
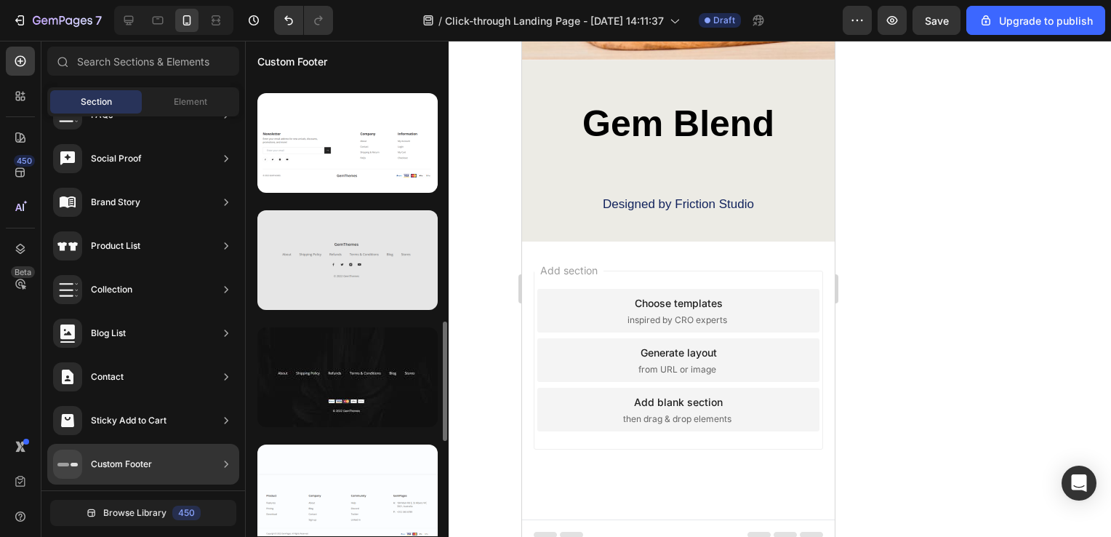
click at [309, 285] on div at bounding box center [347, 260] width 180 height 100
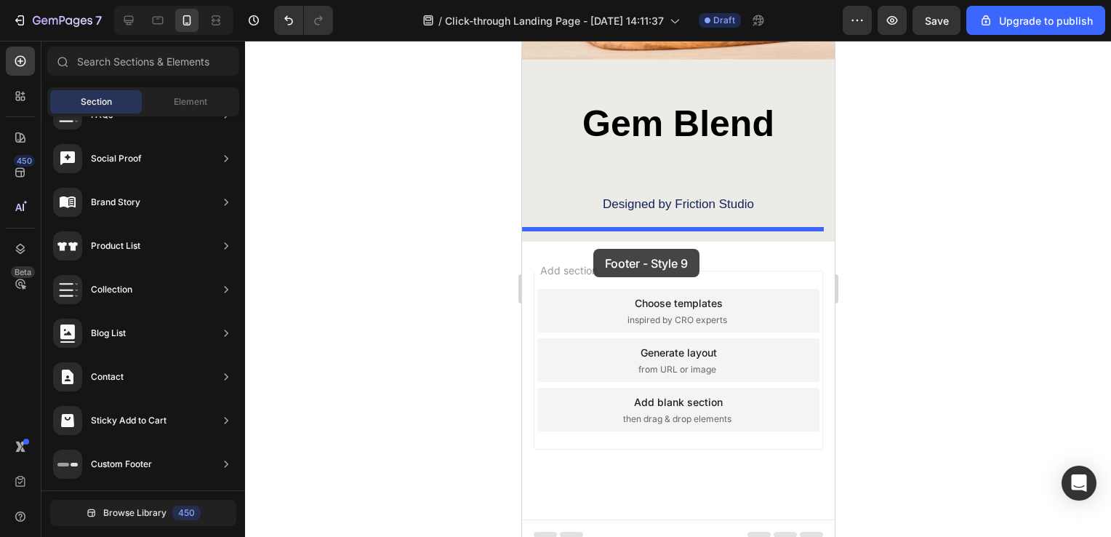
drag, startPoint x: 822, startPoint y: 231, endPoint x: 593, endPoint y: 249, distance: 230.4
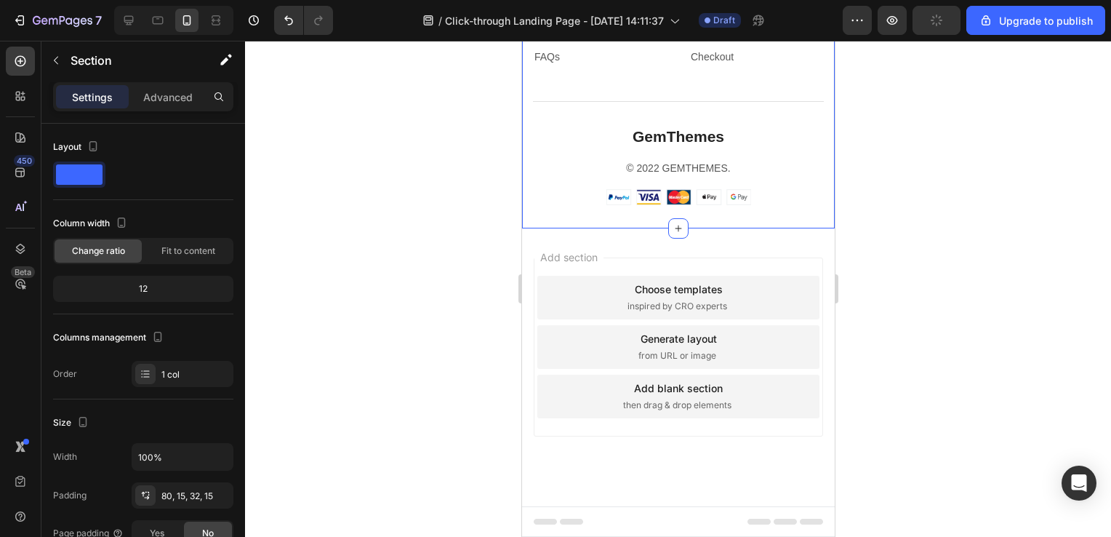
scroll to position [4978, 0]
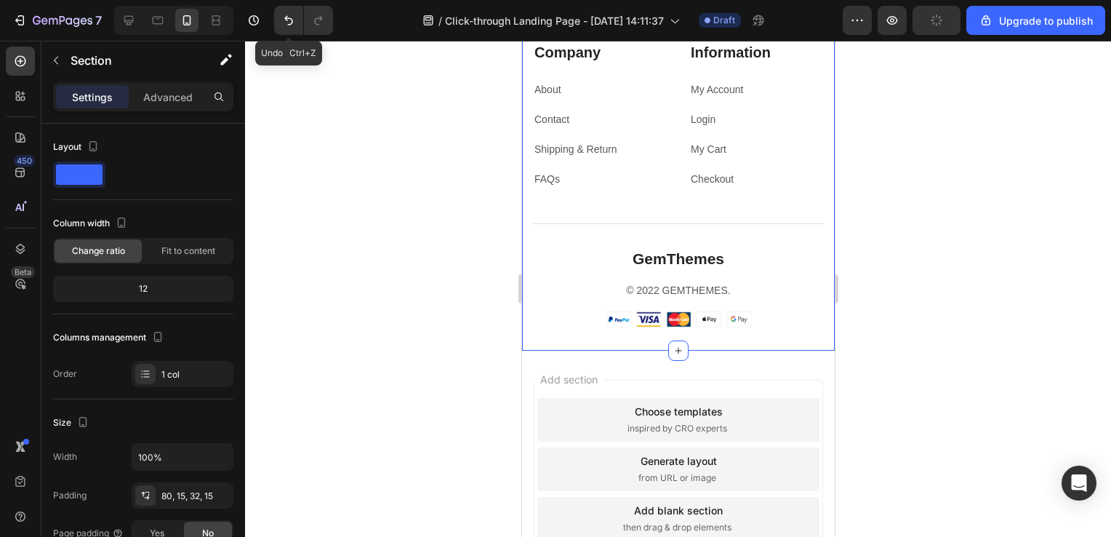
drag, startPoint x: 284, startPoint y: 26, endPoint x: 290, endPoint y: 39, distance: 14.3
click at [286, 26] on icon "Undo/Redo" at bounding box center [288, 20] width 15 height 15
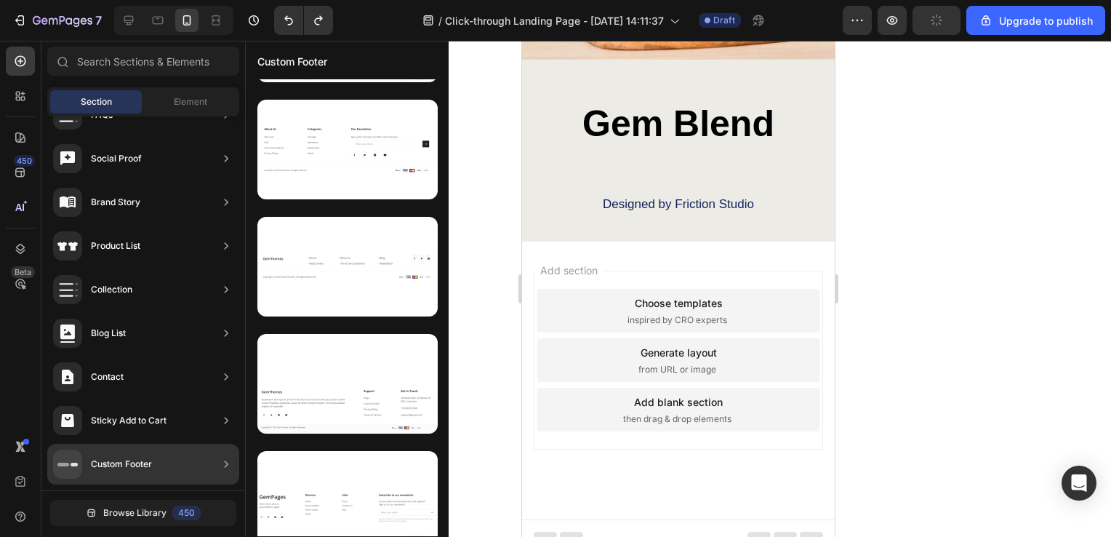
scroll to position [0, 0]
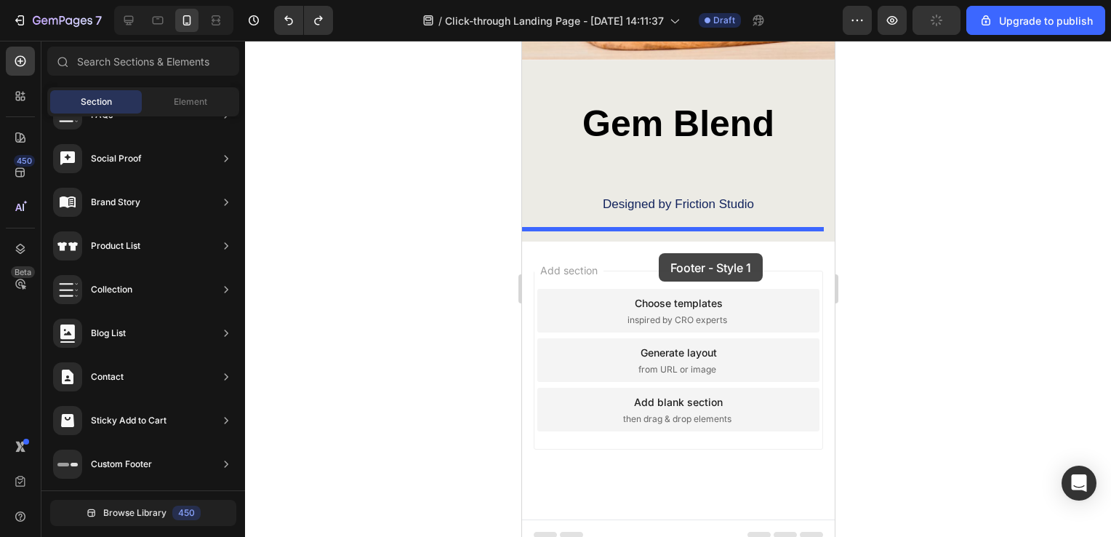
drag, startPoint x: 873, startPoint y: 209, endPoint x: 658, endPoint y: 253, distance: 219.6
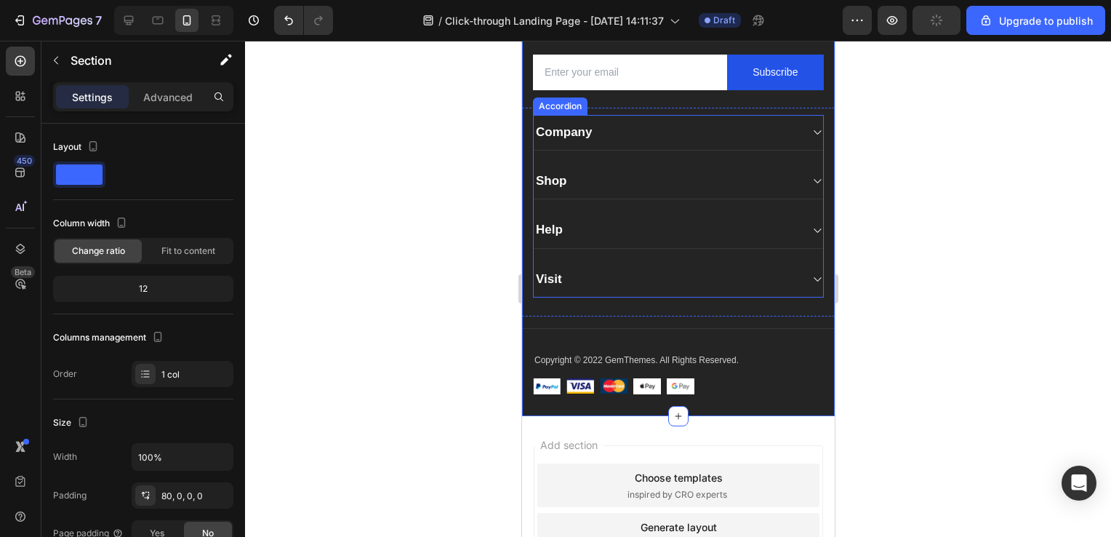
scroll to position [4704, 0]
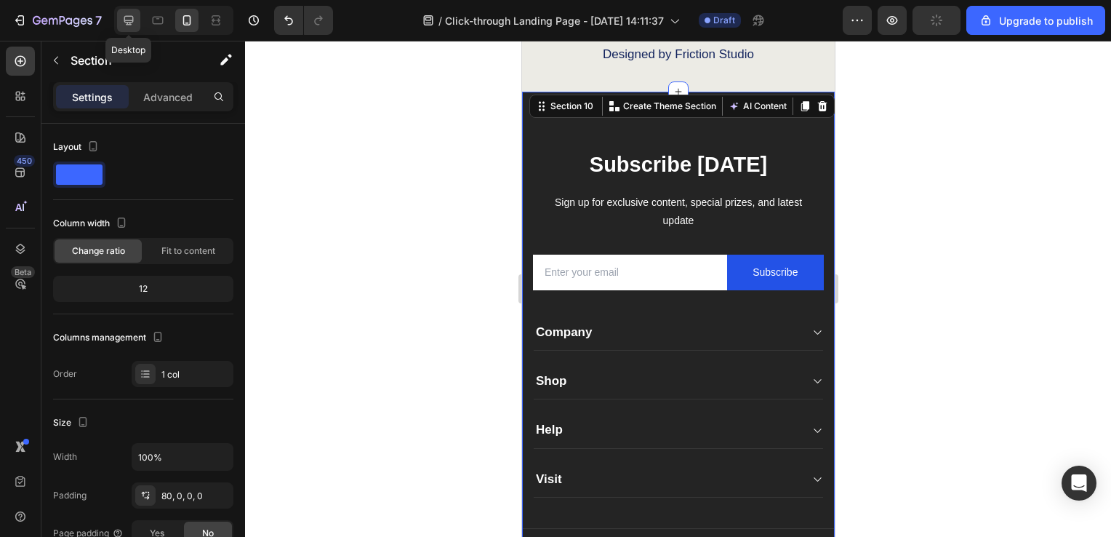
click at [133, 19] on icon at bounding box center [128, 20] width 15 height 15
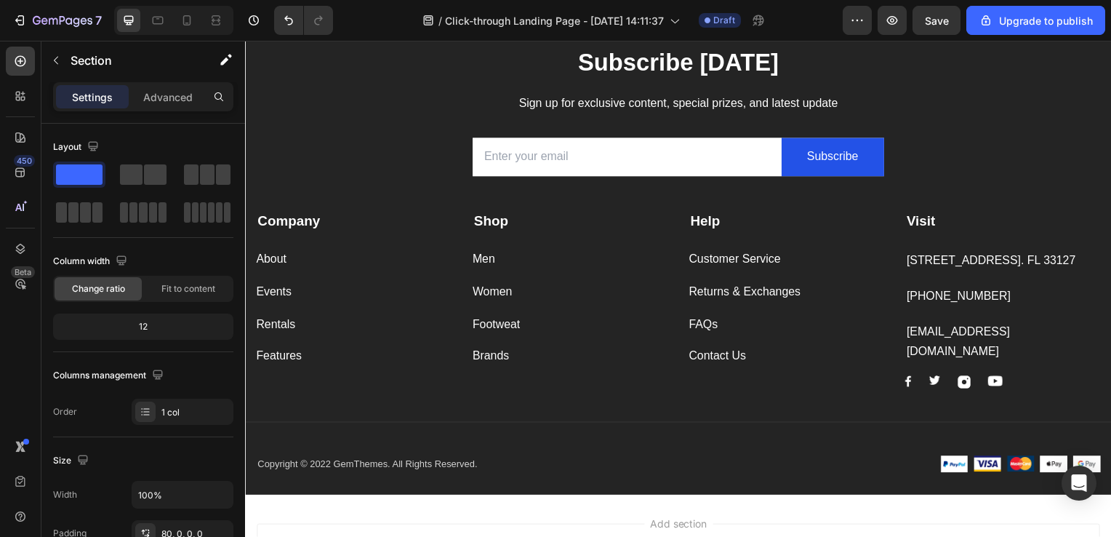
scroll to position [5064, 0]
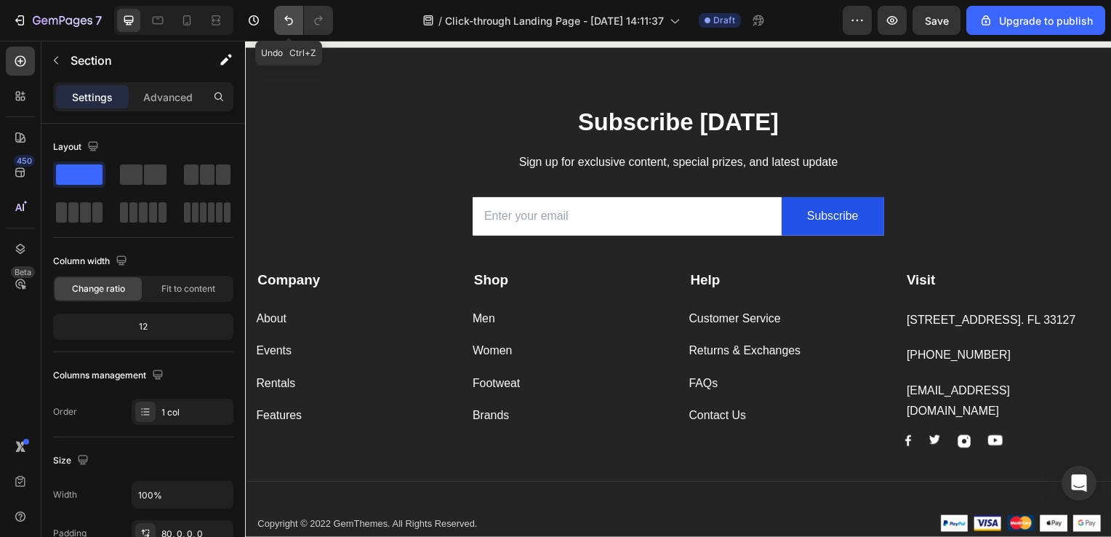
click at [287, 28] on icon "Undo/Redo" at bounding box center [288, 20] width 15 height 15
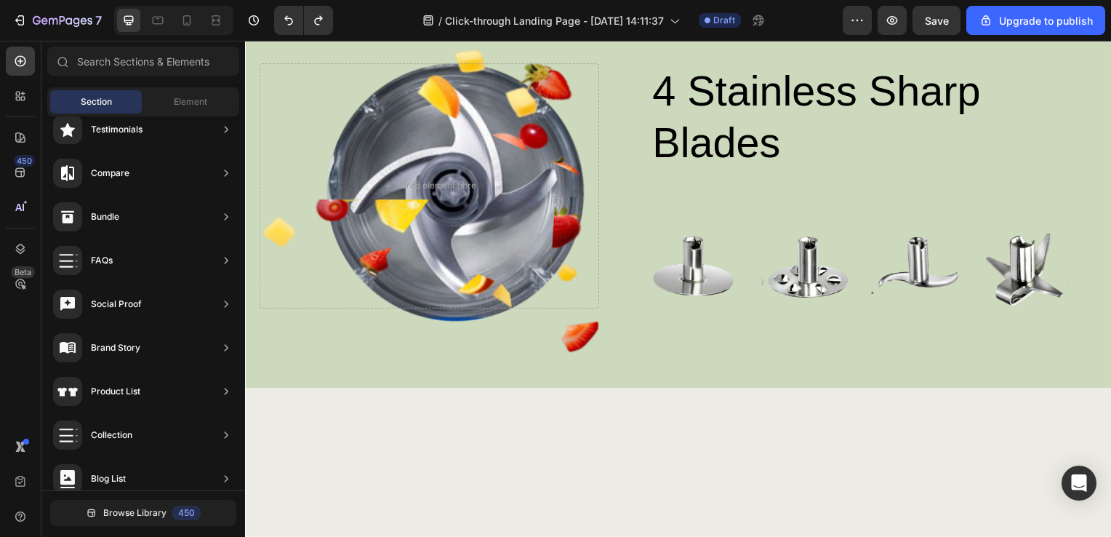
scroll to position [635, 0]
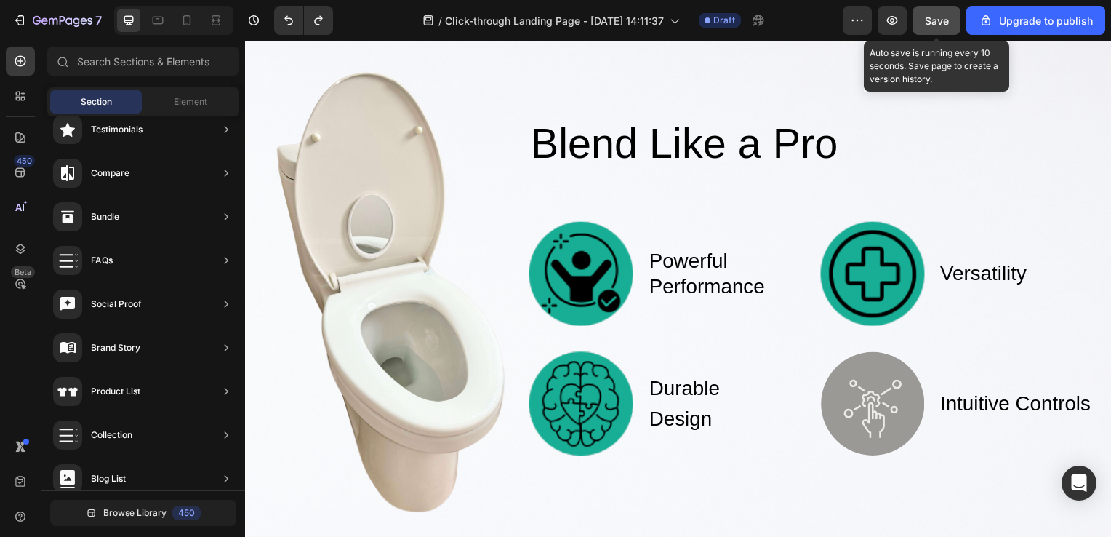
click at [942, 33] on button "Save" at bounding box center [937, 20] width 48 height 29
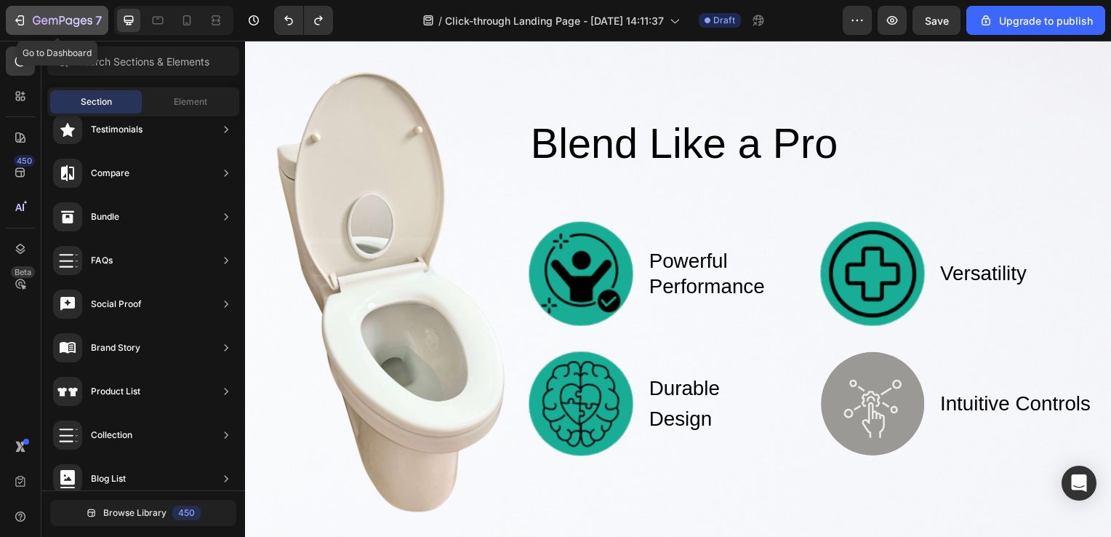
click at [60, 24] on icon "button" at bounding box center [63, 21] width 60 height 12
